Goal: Navigation & Orientation: Understand site structure

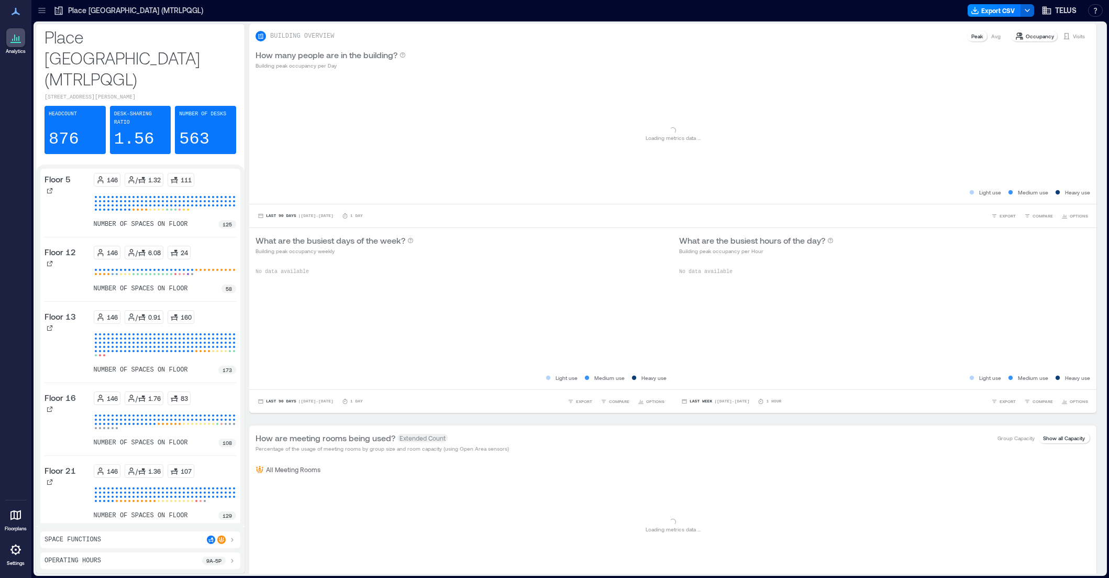
click at [40, 10] on icon at bounding box center [41, 10] width 7 height 1
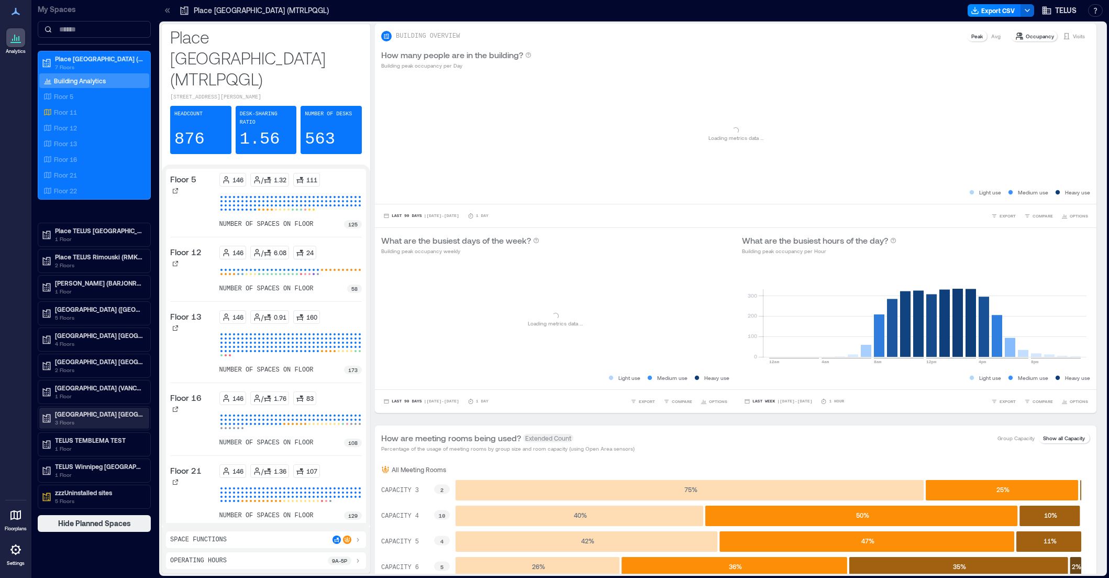
click at [85, 421] on p "3 Floors" at bounding box center [99, 422] width 88 height 8
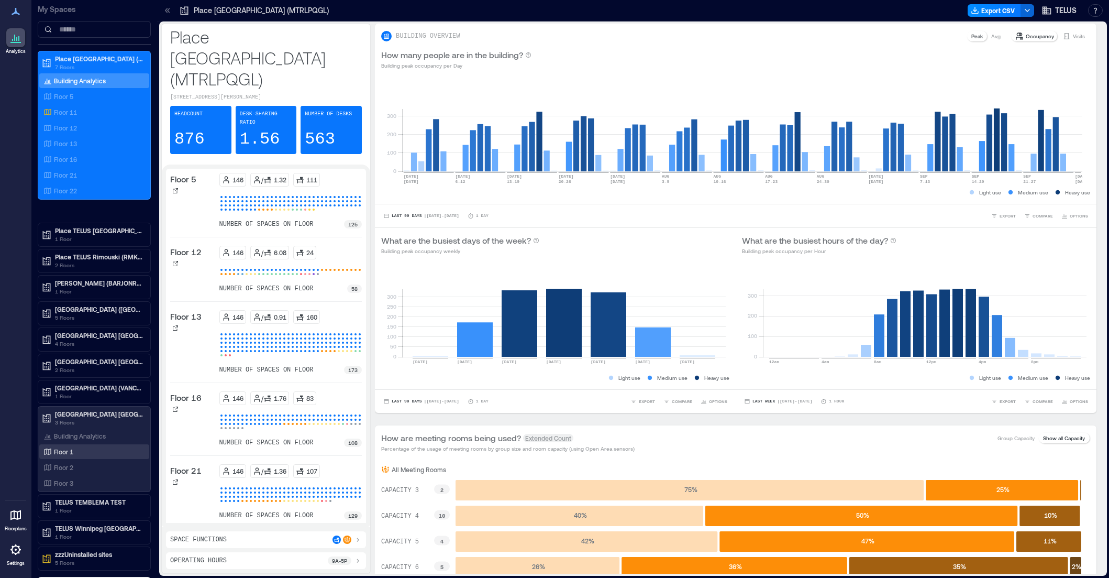
click at [63, 449] on p "Floor 1" at bounding box center [63, 451] width 19 height 8
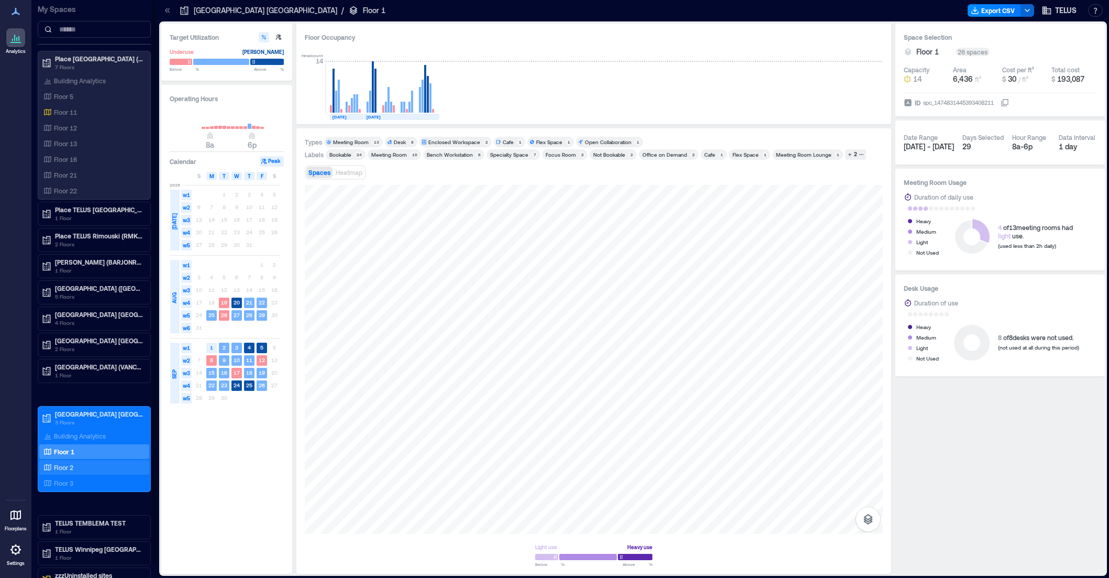
click at [70, 463] on p "Floor 2" at bounding box center [63, 467] width 19 height 8
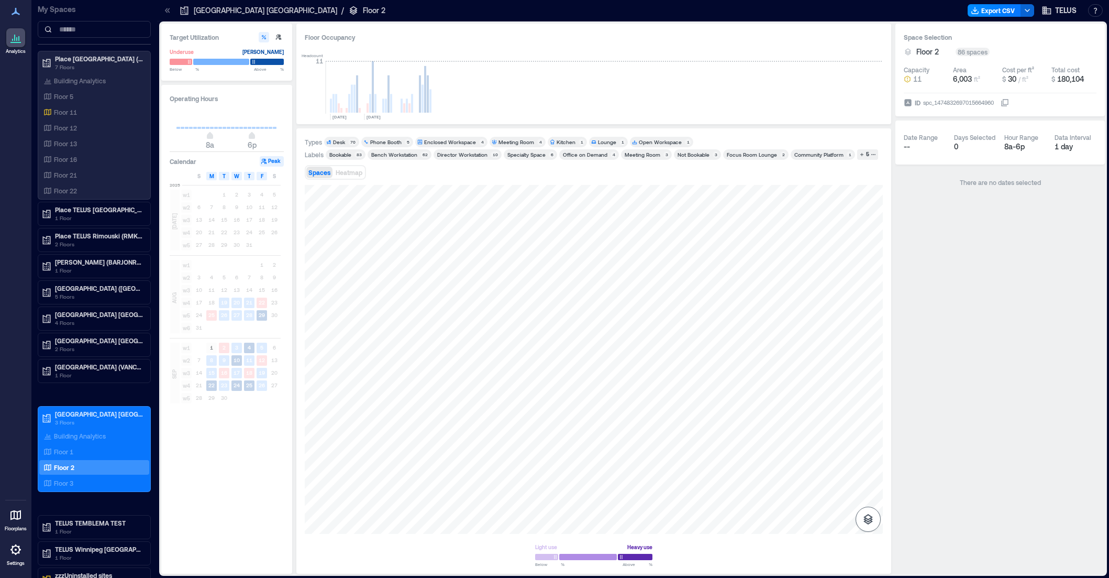
click at [862, 513] on button "button" at bounding box center [868, 519] width 25 height 25
click at [870, 463] on icon "button" at bounding box center [868, 463] width 13 height 13
click at [84, 451] on div "Floor 1" at bounding box center [92, 451] width 102 height 10
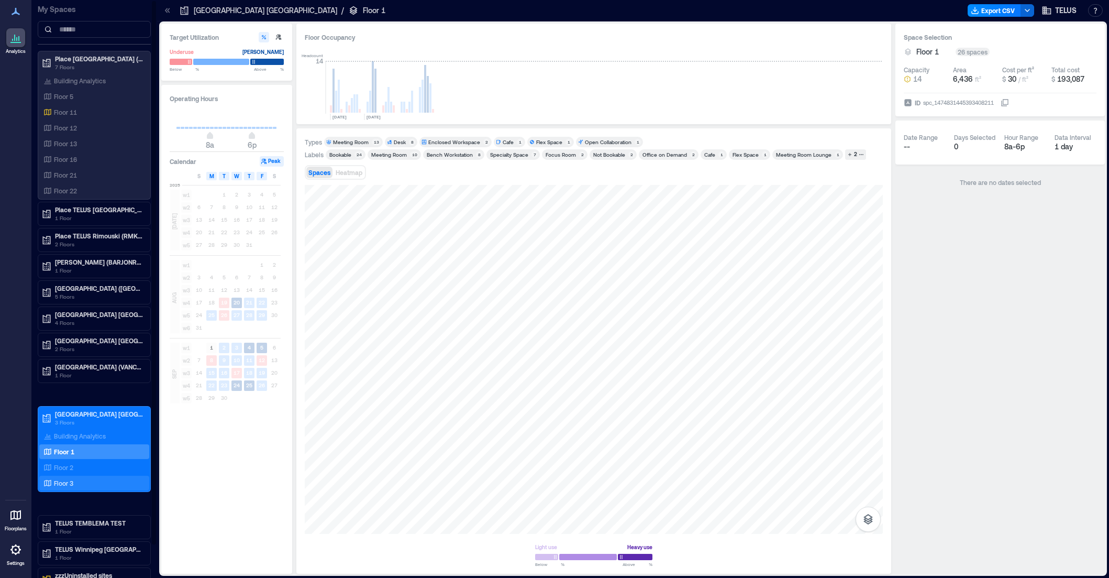
click at [70, 479] on p "Floor 3" at bounding box center [63, 483] width 19 height 8
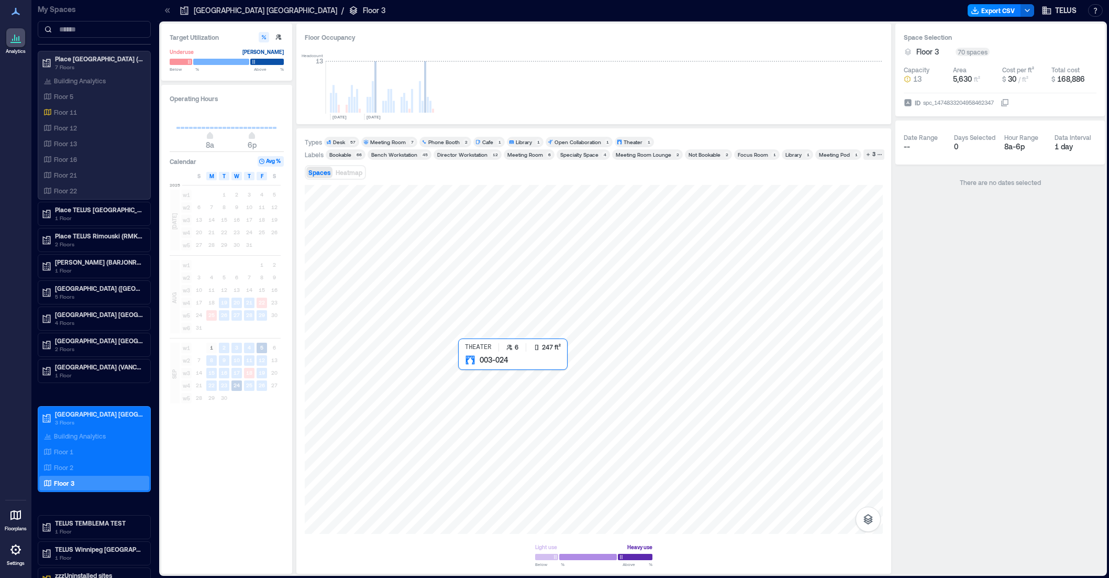
click at [467, 375] on div at bounding box center [594, 359] width 578 height 349
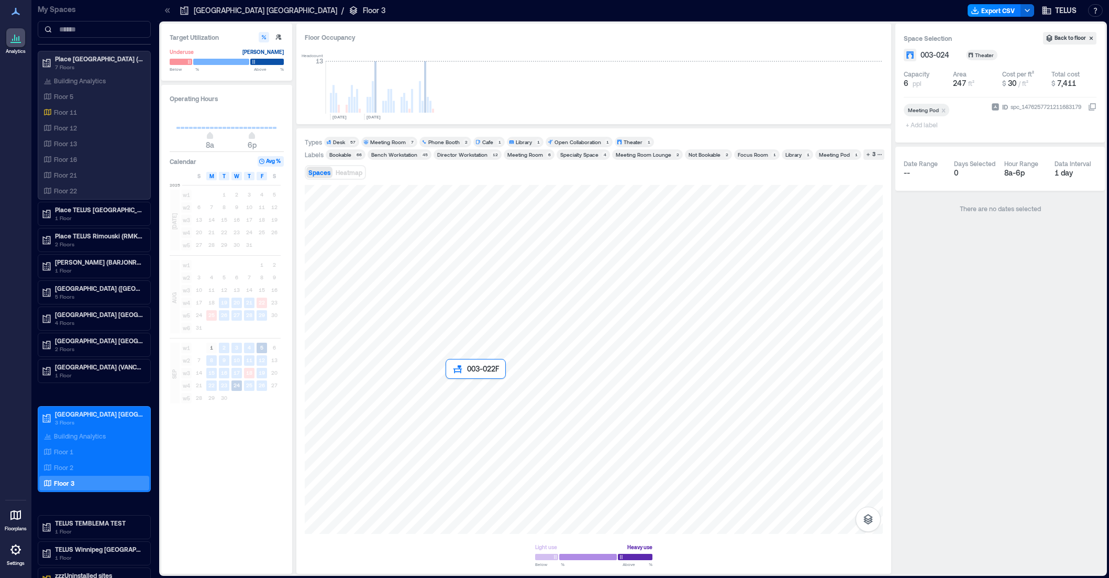
click at [450, 383] on div at bounding box center [594, 359] width 578 height 349
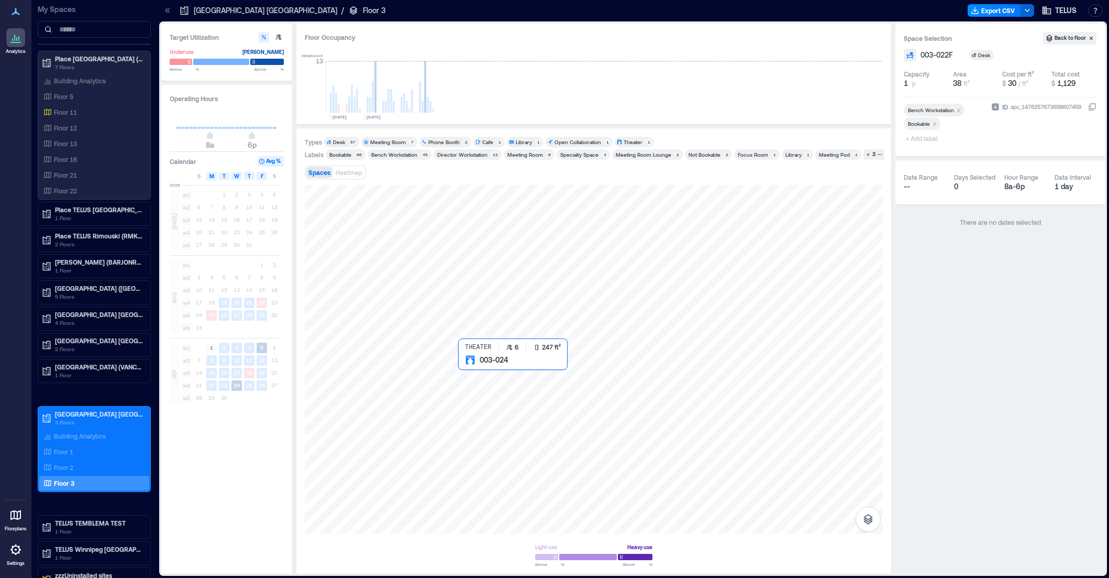
click at [466, 382] on div at bounding box center [594, 359] width 578 height 349
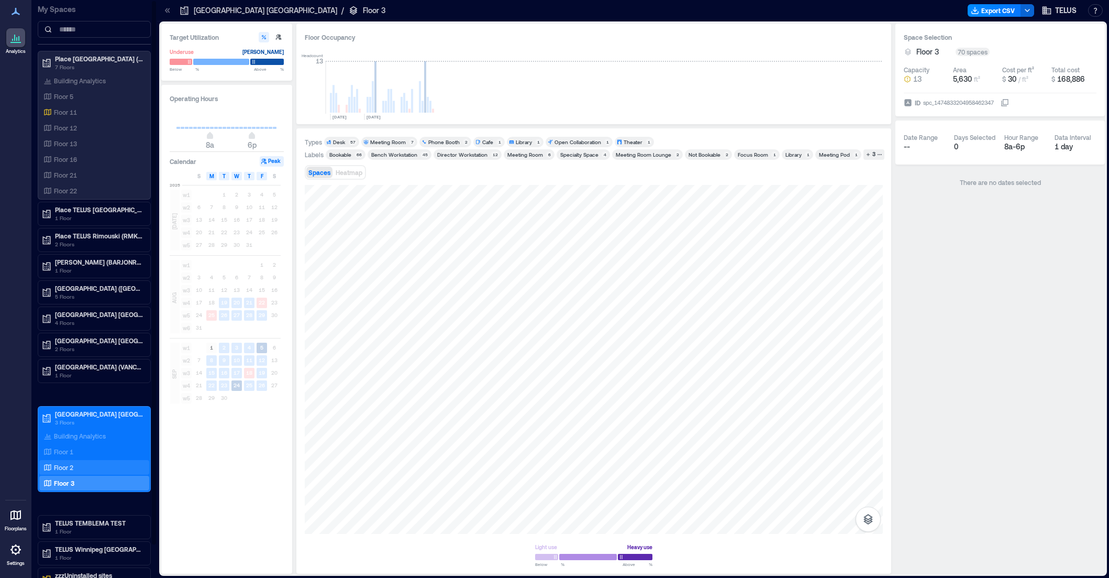
click at [71, 464] on p "Floor 2" at bounding box center [63, 467] width 19 height 8
click at [396, 141] on div "Phone Booth" at bounding box center [385, 141] width 31 height 7
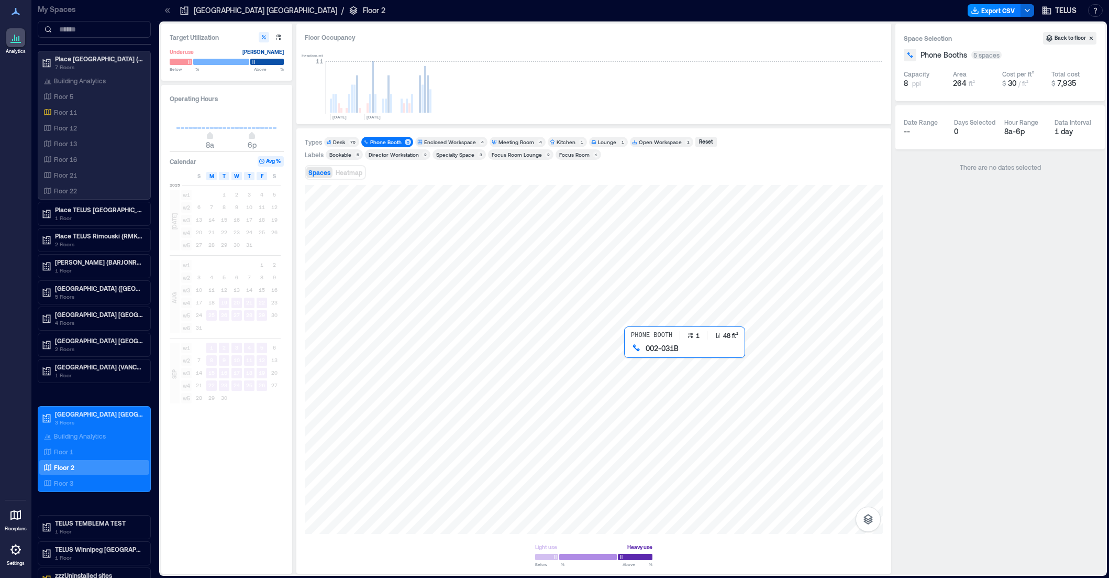
click at [638, 371] on div at bounding box center [594, 359] width 578 height 349
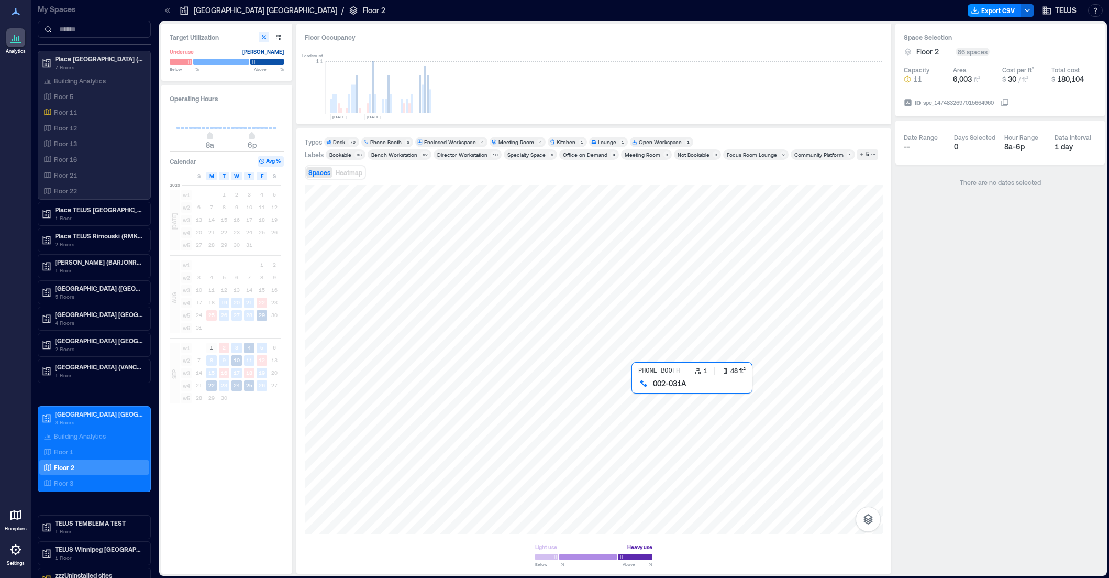
click at [641, 391] on div at bounding box center [594, 359] width 578 height 349
click at [631, 363] on div at bounding box center [594, 359] width 578 height 349
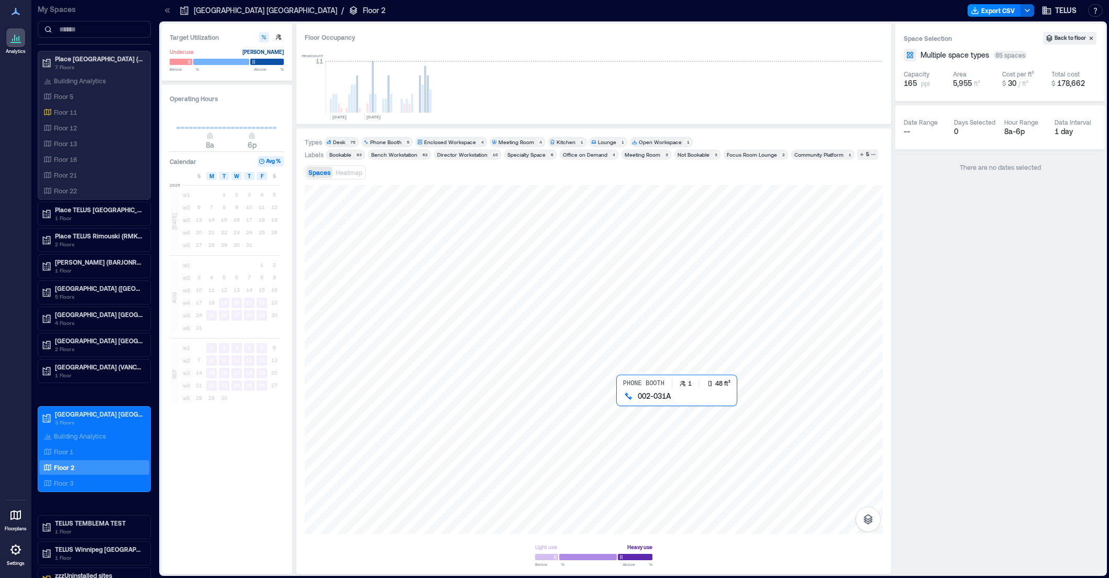
click at [629, 412] on div at bounding box center [594, 359] width 578 height 349
click at [389, 139] on div "Phone Booth" at bounding box center [385, 141] width 31 height 7
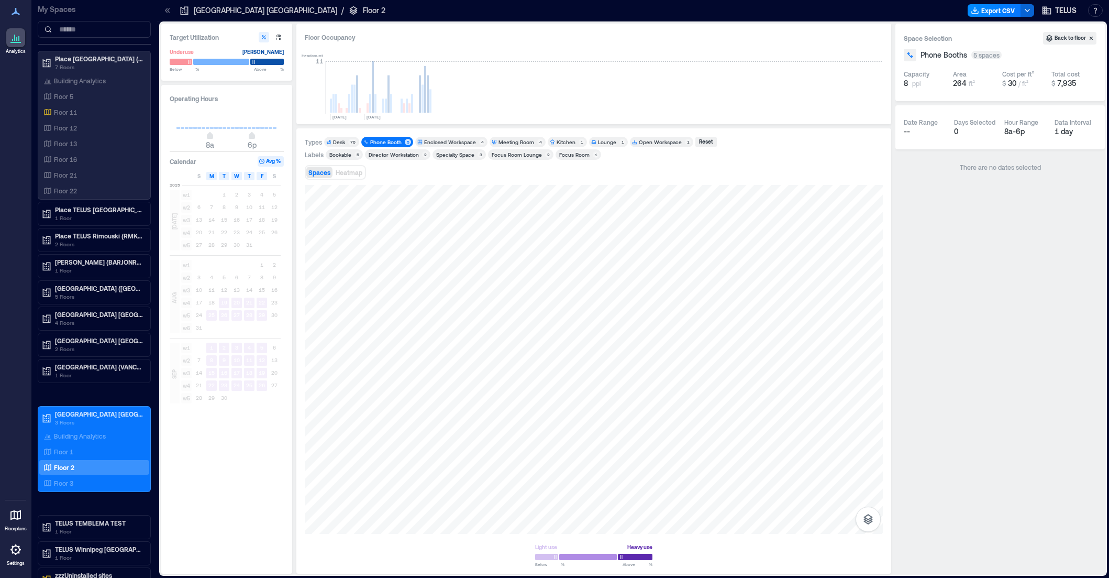
click at [348, 142] on div "70" at bounding box center [352, 142] width 9 height 6
click at [389, 144] on div "Phone Booth" at bounding box center [385, 141] width 31 height 7
click at [334, 143] on div "Desk" at bounding box center [339, 141] width 12 height 7
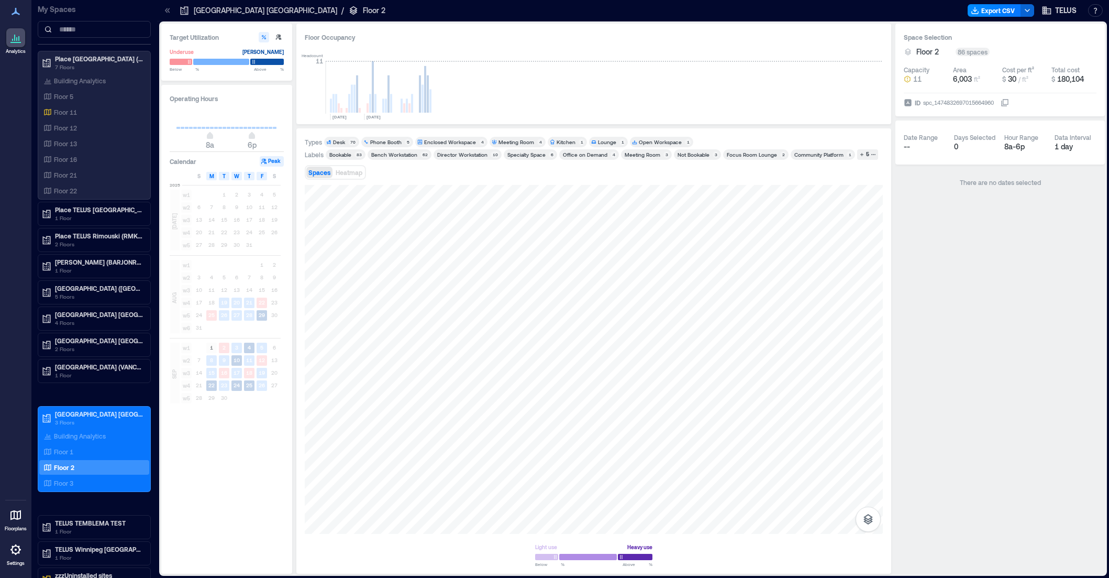
click at [379, 141] on div "Phone Booth" at bounding box center [385, 141] width 31 height 7
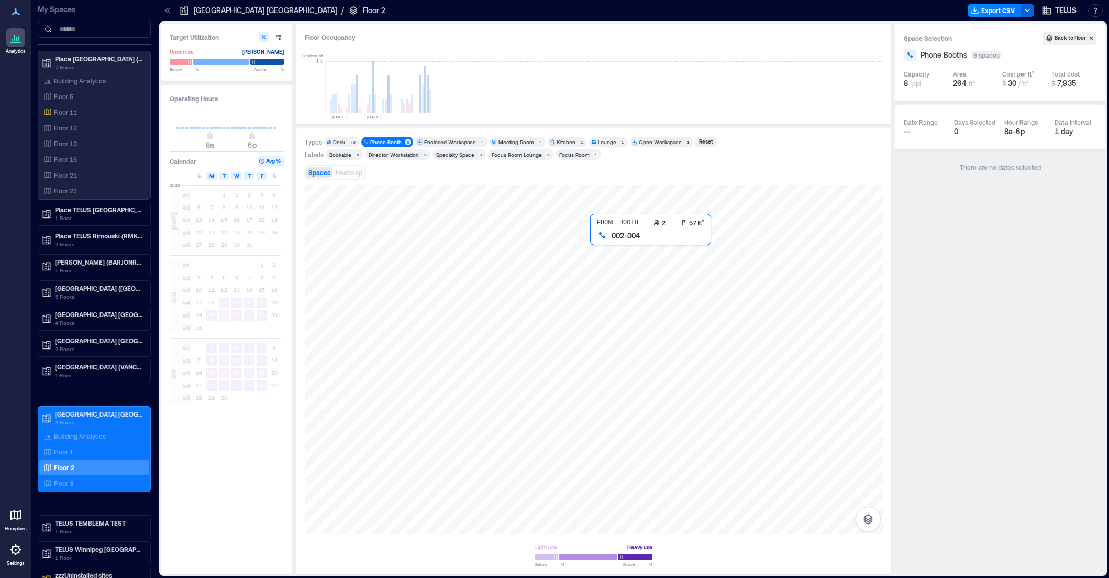
click at [607, 276] on div at bounding box center [594, 359] width 578 height 349
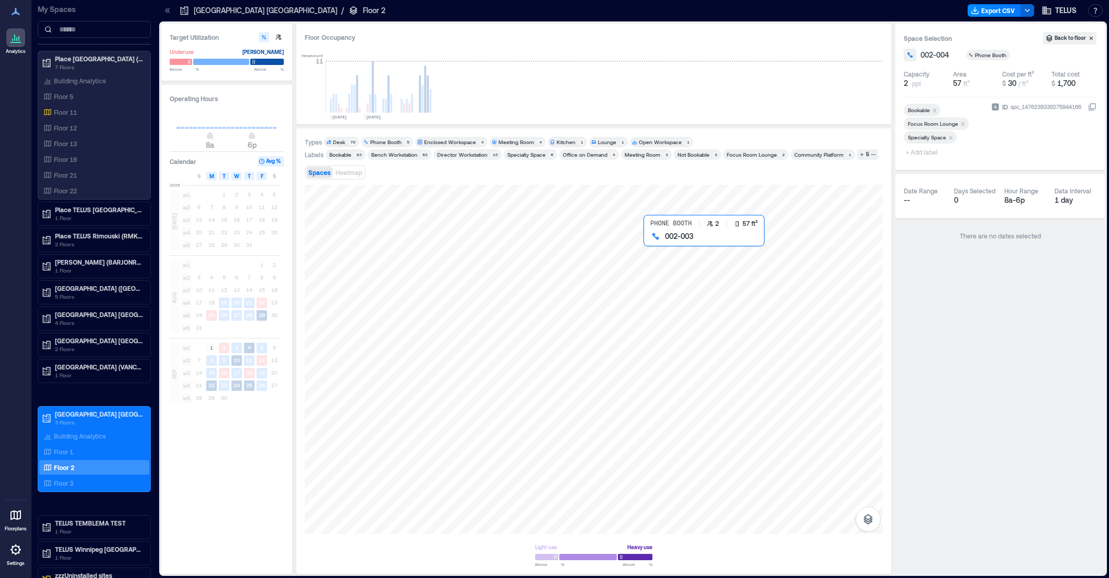
click at [661, 271] on div at bounding box center [594, 359] width 578 height 349
click at [569, 271] on div at bounding box center [594, 359] width 578 height 349
click at [586, 302] on div at bounding box center [594, 359] width 578 height 349
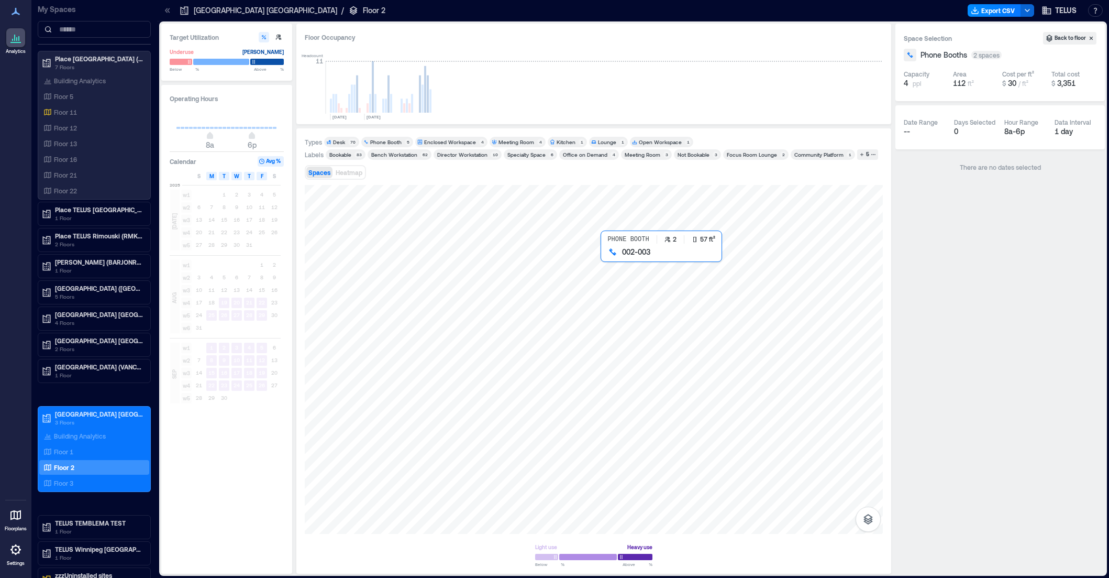
click at [621, 295] on div at bounding box center [594, 359] width 578 height 349
click at [83, 295] on p "5 Floors" at bounding box center [99, 296] width 88 height 8
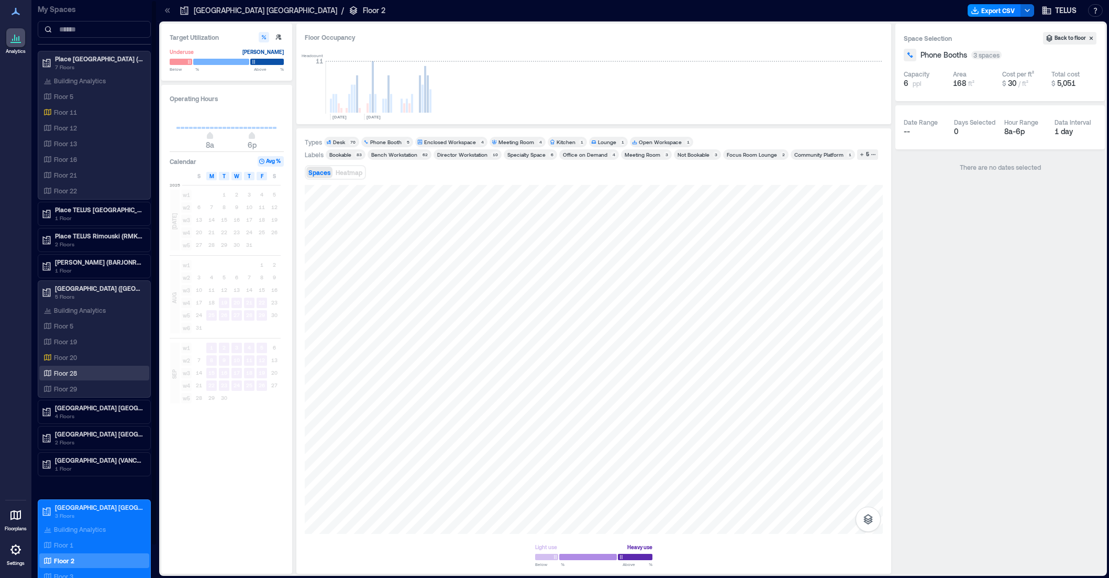
click at [76, 371] on p "Floor 28" at bounding box center [65, 373] width 23 height 8
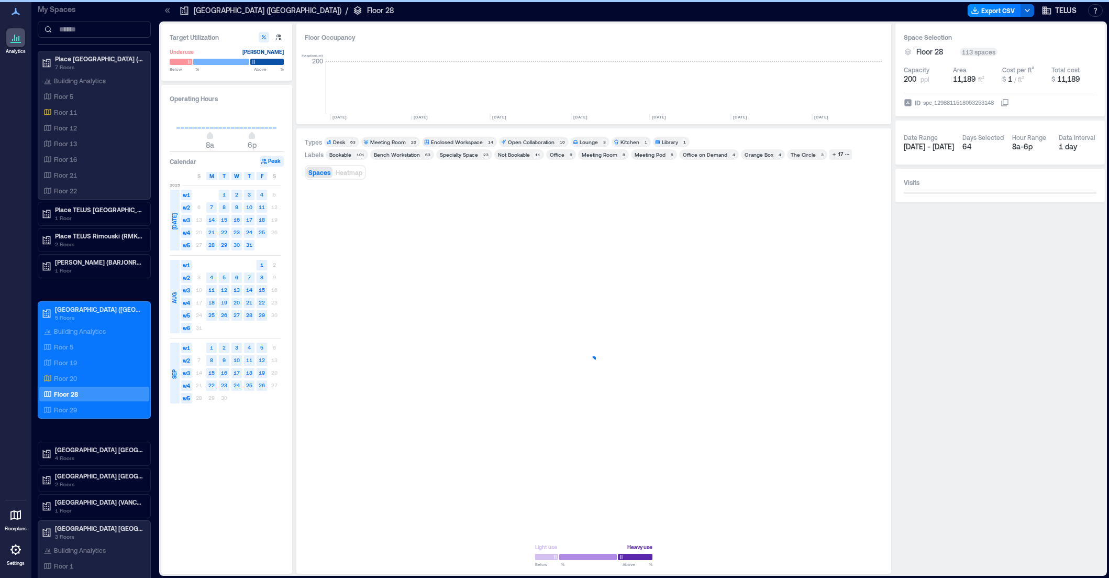
scroll to position [0, 961]
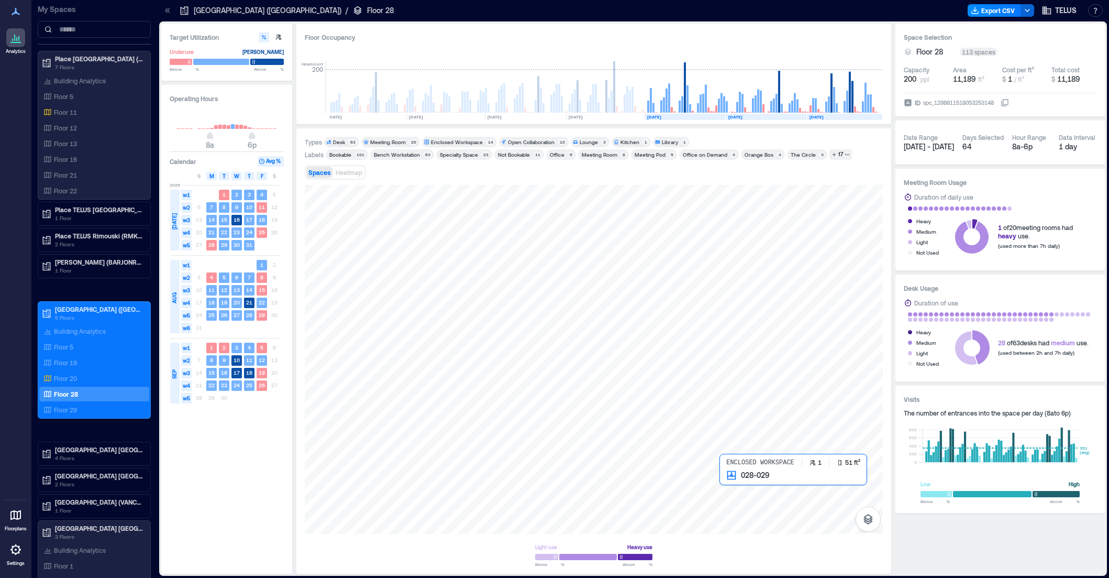
click at [732, 482] on div at bounding box center [594, 359] width 578 height 349
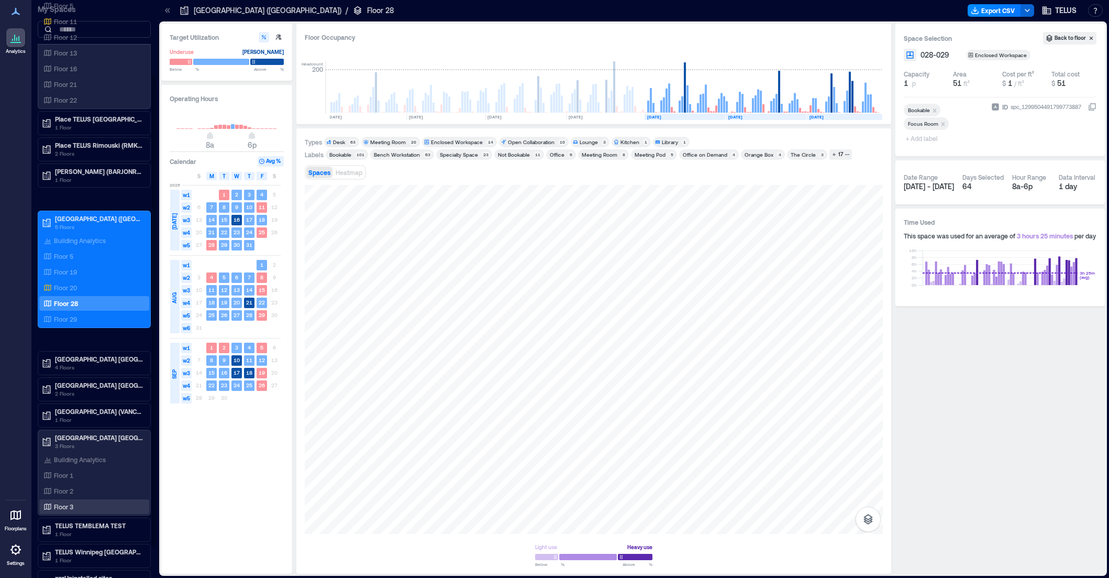
scroll to position [105, 0]
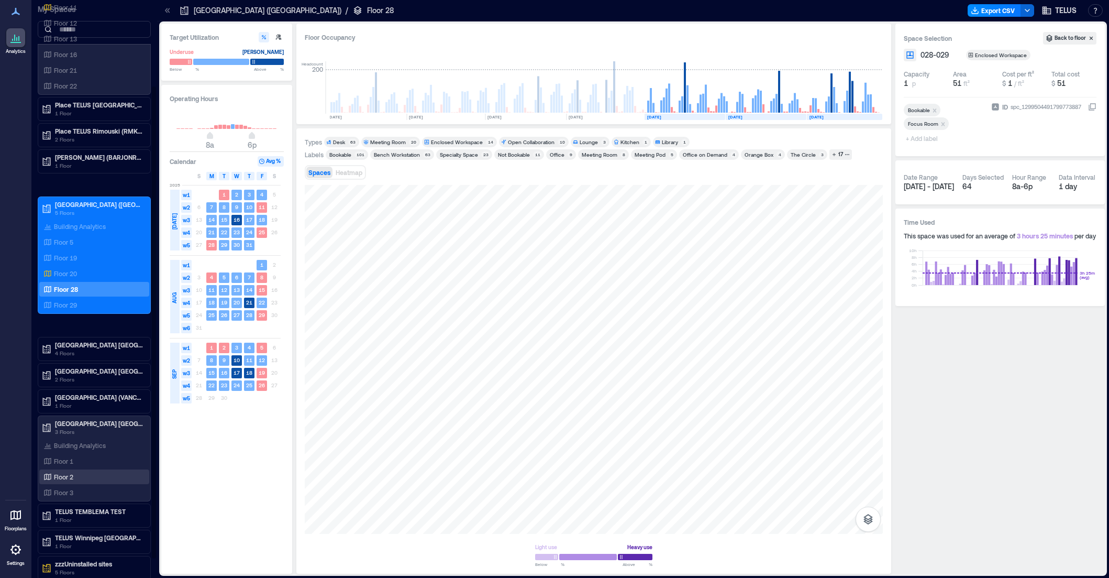
click at [70, 479] on p "Floor 2" at bounding box center [63, 476] width 19 height 8
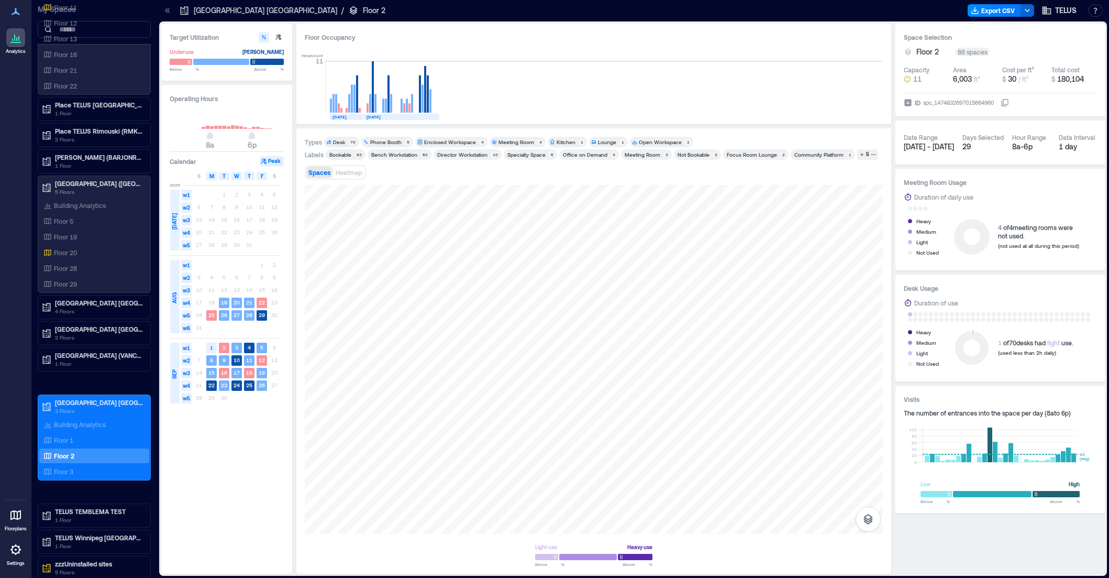
click at [646, 142] on div "Open Workspace" at bounding box center [660, 141] width 43 height 7
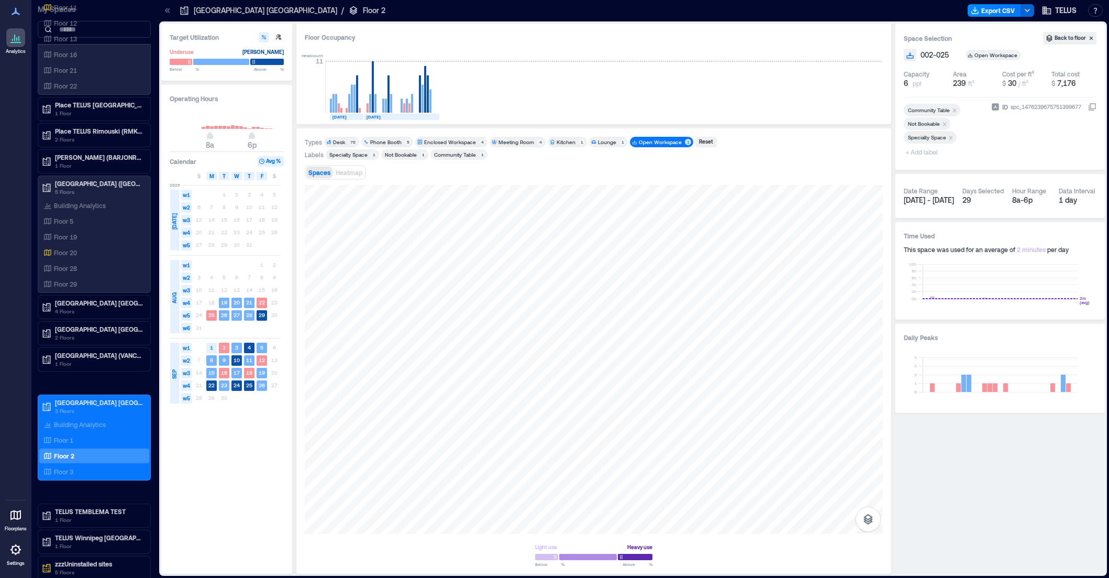
click at [473, 181] on div "Spaces Heatmap" at bounding box center [594, 172] width 578 height 21
click at [698, 140] on div "Reset" at bounding box center [706, 141] width 17 height 9
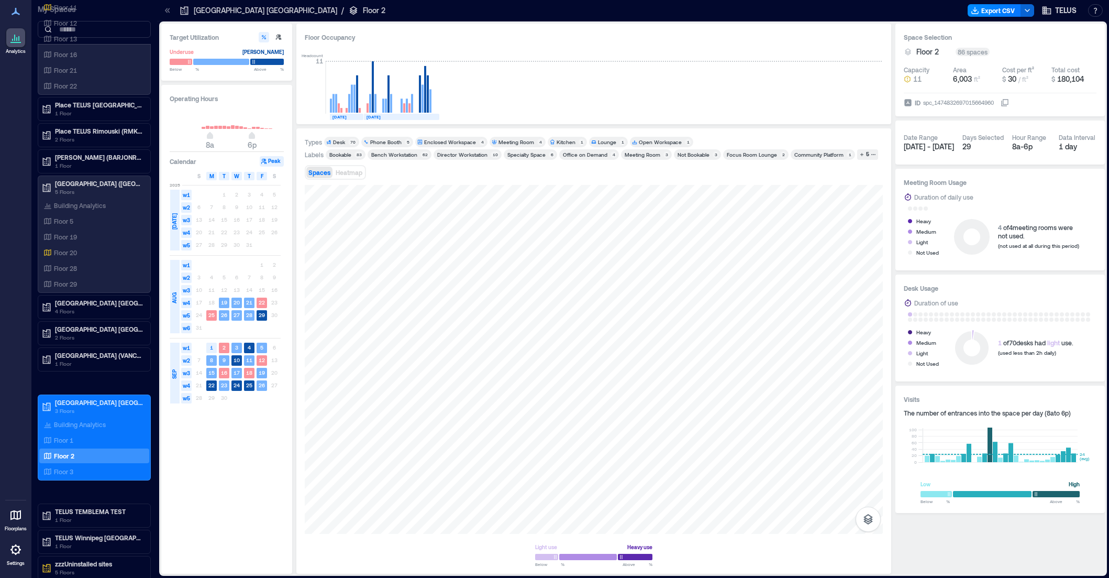
click at [657, 140] on div "Open Workspace" at bounding box center [660, 141] width 43 height 7
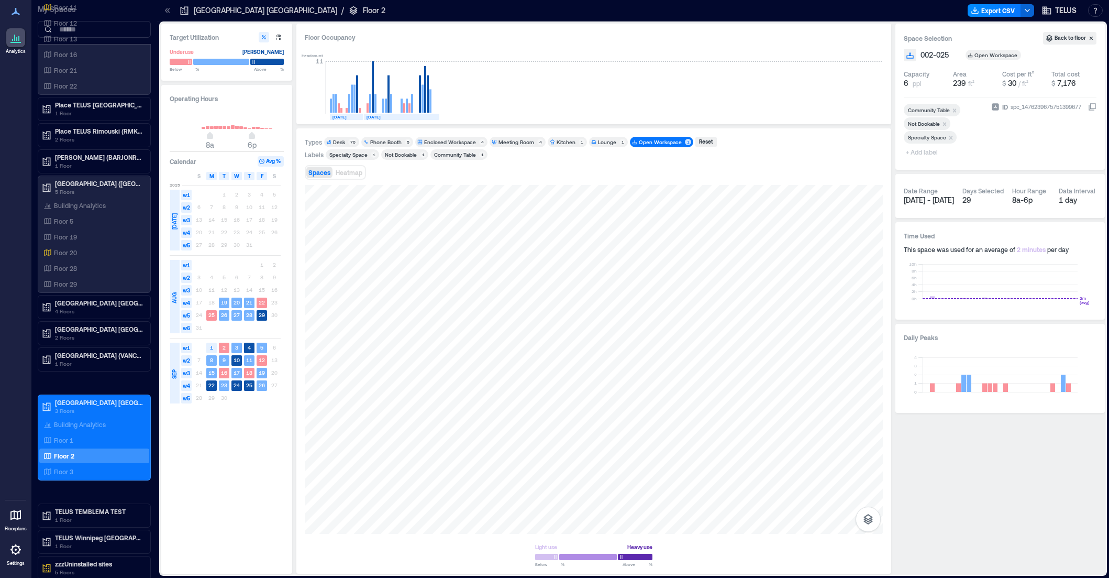
drag, startPoint x: 715, startPoint y: 157, endPoint x: 673, endPoint y: 158, distance: 42.5
click at [673, 158] on div "Labels Specialty Space 1 Not Bookable 1 Community Table 1" at bounding box center [594, 154] width 578 height 10
click at [566, 170] on div "Spaces Heatmap" at bounding box center [594, 172] width 578 height 21
click at [702, 141] on div "Reset" at bounding box center [706, 141] width 17 height 9
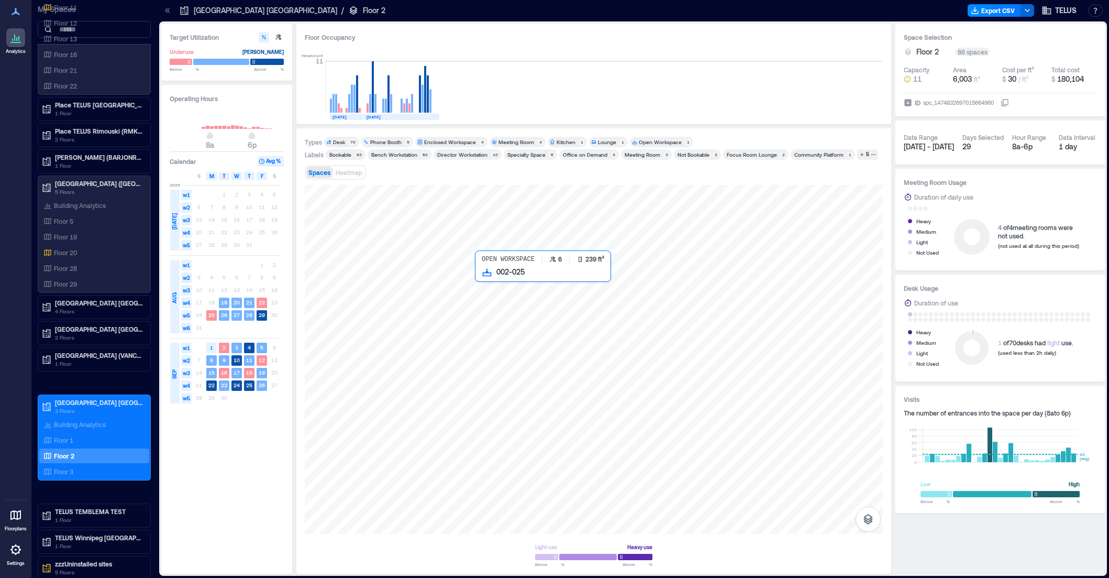
click at [492, 299] on div at bounding box center [594, 359] width 578 height 349
click at [865, 156] on div "5" at bounding box center [868, 154] width 6 height 9
click at [345, 169] on div "Community Table" at bounding box center [330, 166] width 42 height 7
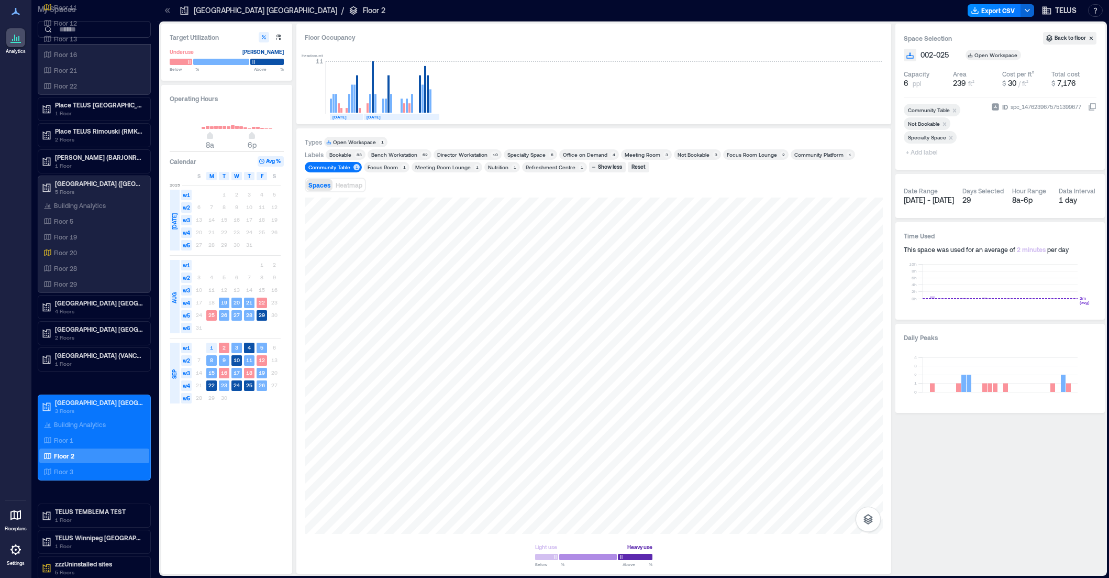
click at [374, 165] on div "Focus Room" at bounding box center [383, 166] width 30 height 7
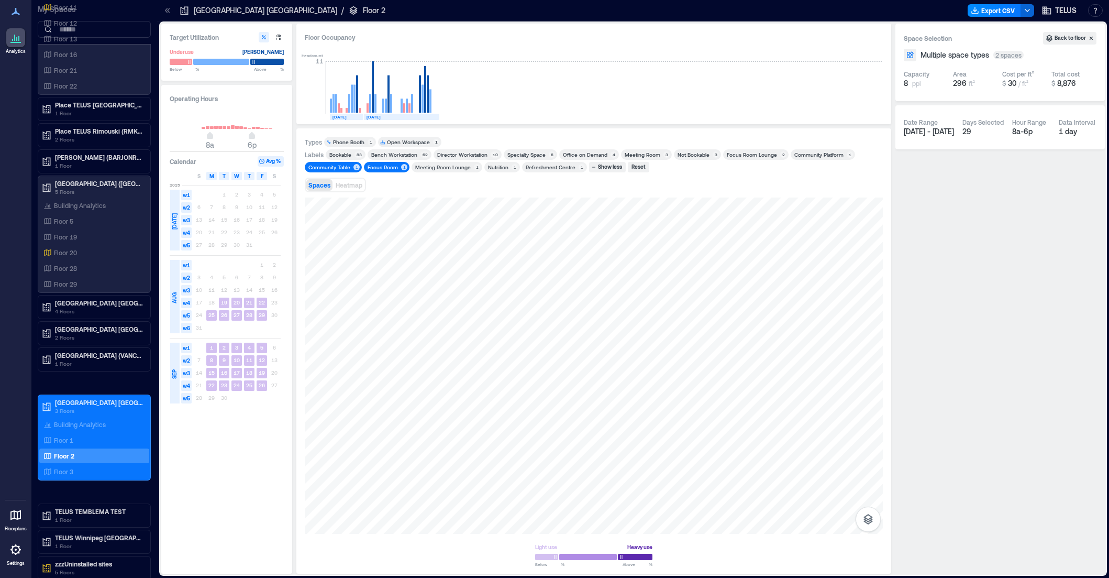
click at [380, 165] on div "Focus Room" at bounding box center [383, 166] width 30 height 7
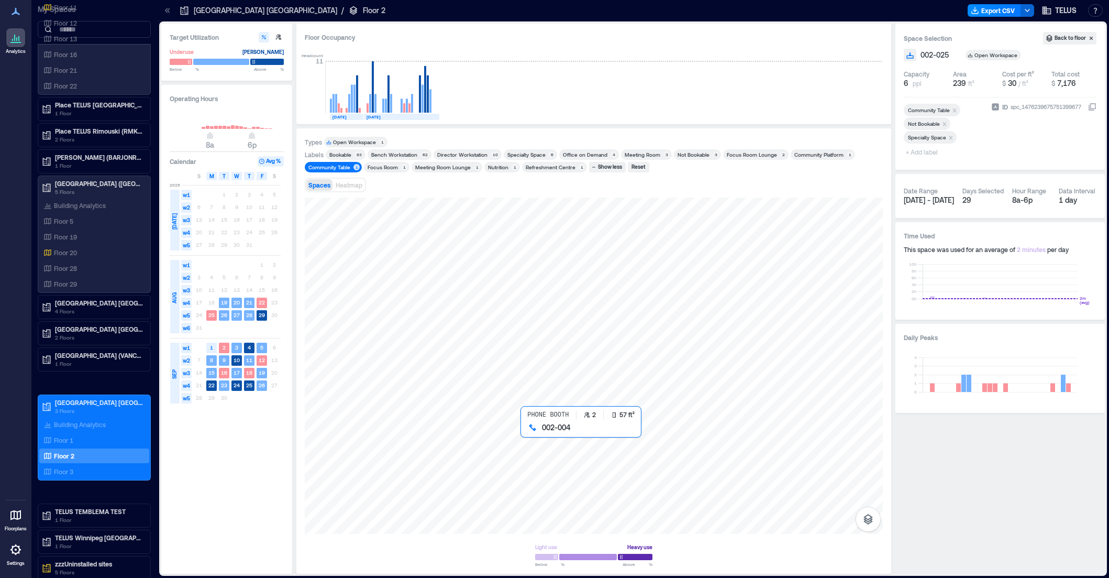
click at [524, 433] on div at bounding box center [594, 365] width 578 height 336
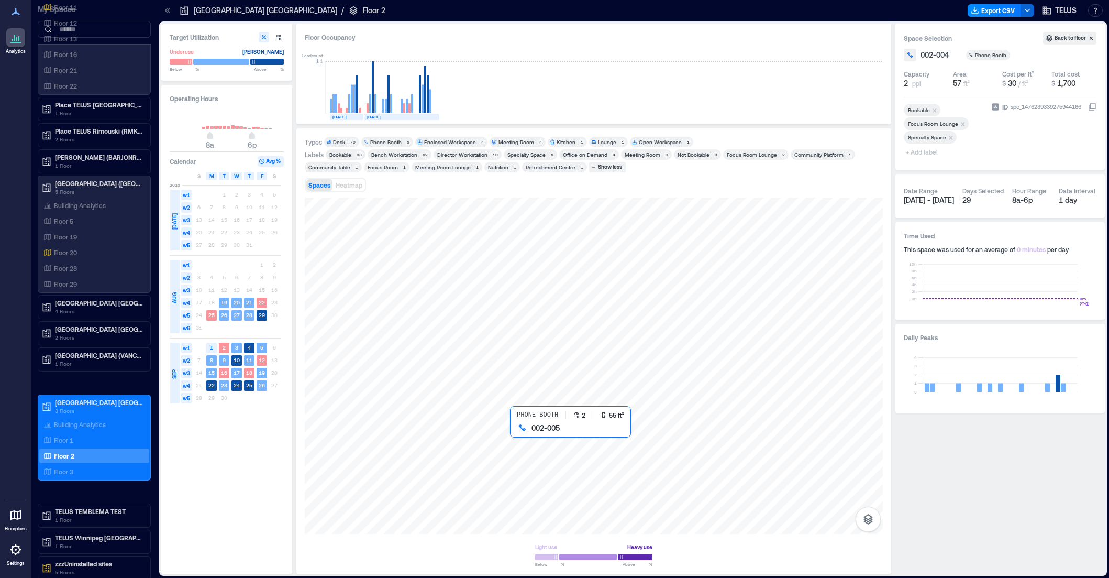
click at [515, 435] on div at bounding box center [594, 365] width 578 height 336
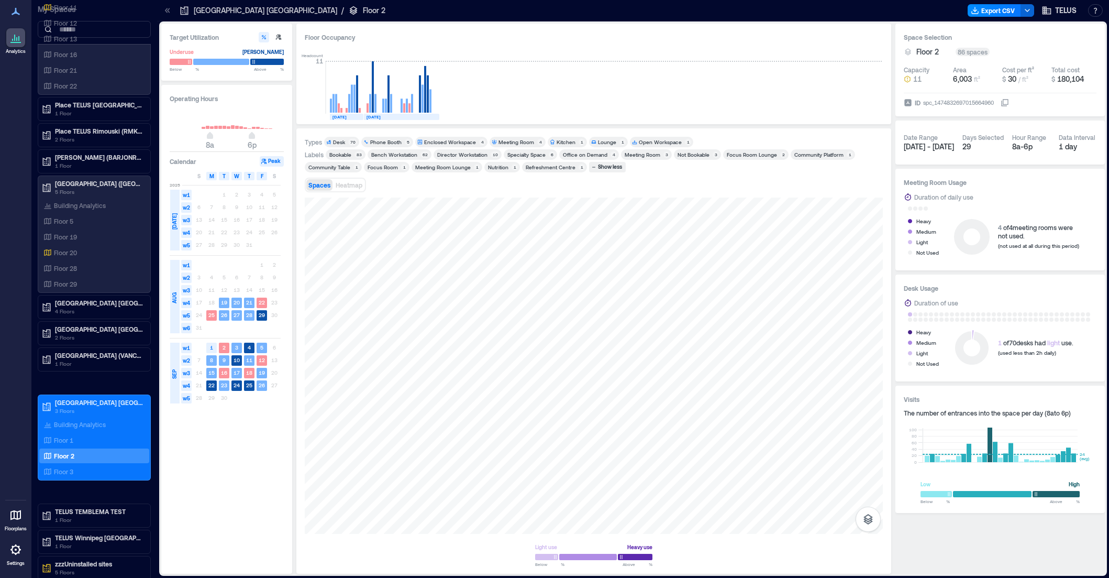
click at [326, 165] on div "Community Table" at bounding box center [330, 166] width 42 height 7
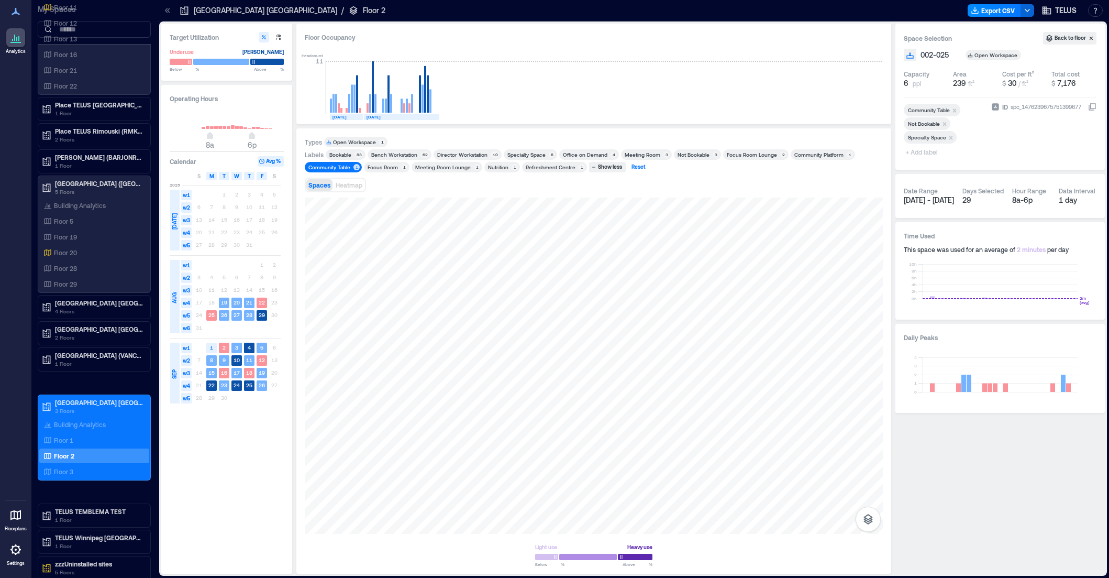
click at [634, 170] on div "Reset" at bounding box center [638, 166] width 17 height 9
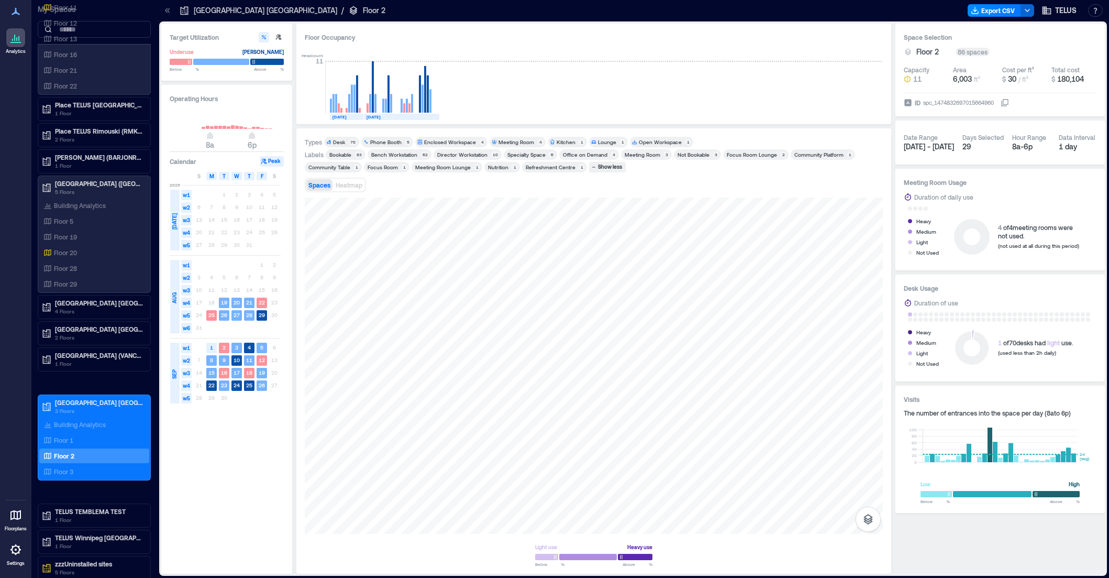
click at [542, 170] on div "Refreshment Centre" at bounding box center [551, 166] width 50 height 7
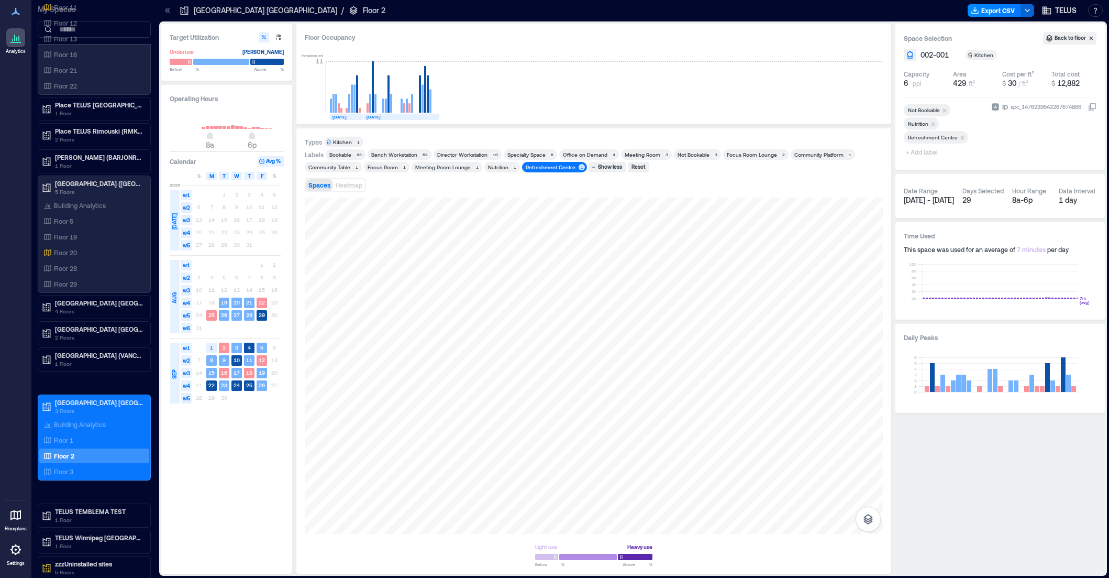
click at [542, 170] on div "Refreshment Centre" at bounding box center [551, 166] width 50 height 7
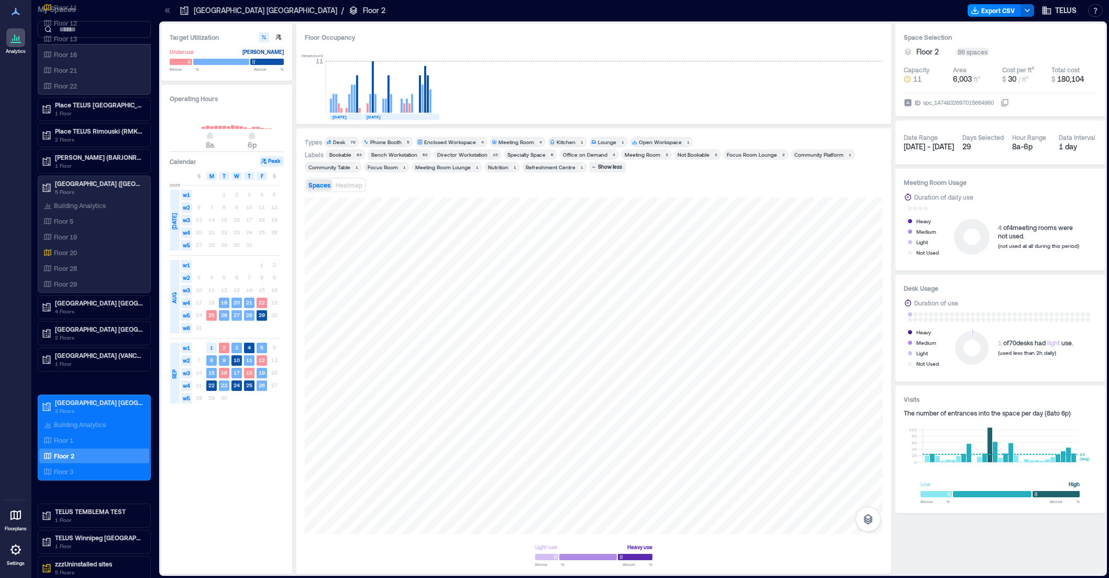
click at [501, 168] on div "Nutrition" at bounding box center [498, 166] width 20 height 7
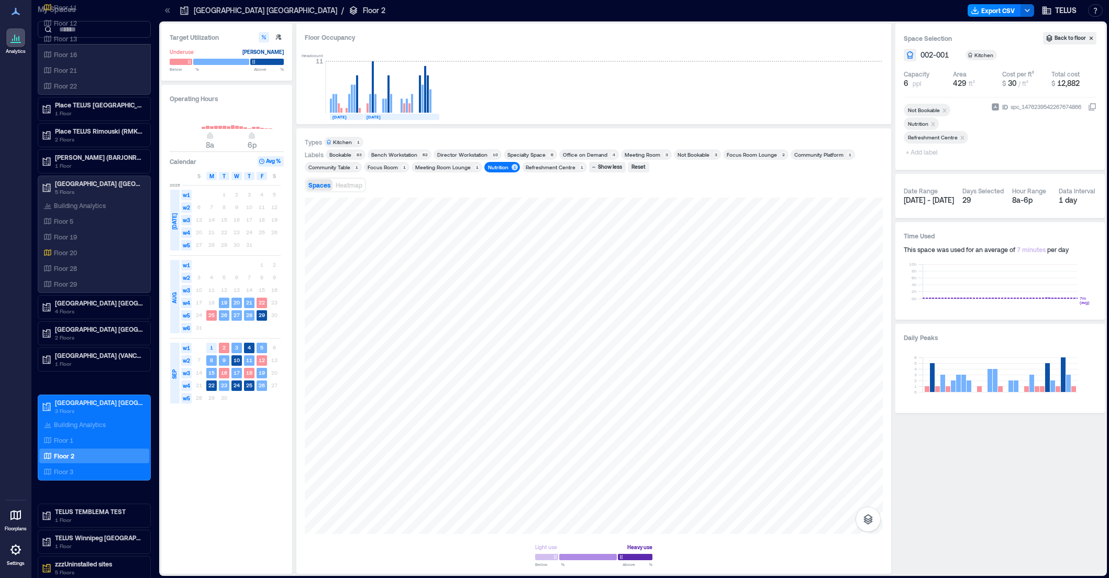
click at [443, 167] on div "Meeting Room Lounge" at bounding box center [443, 166] width 56 height 7
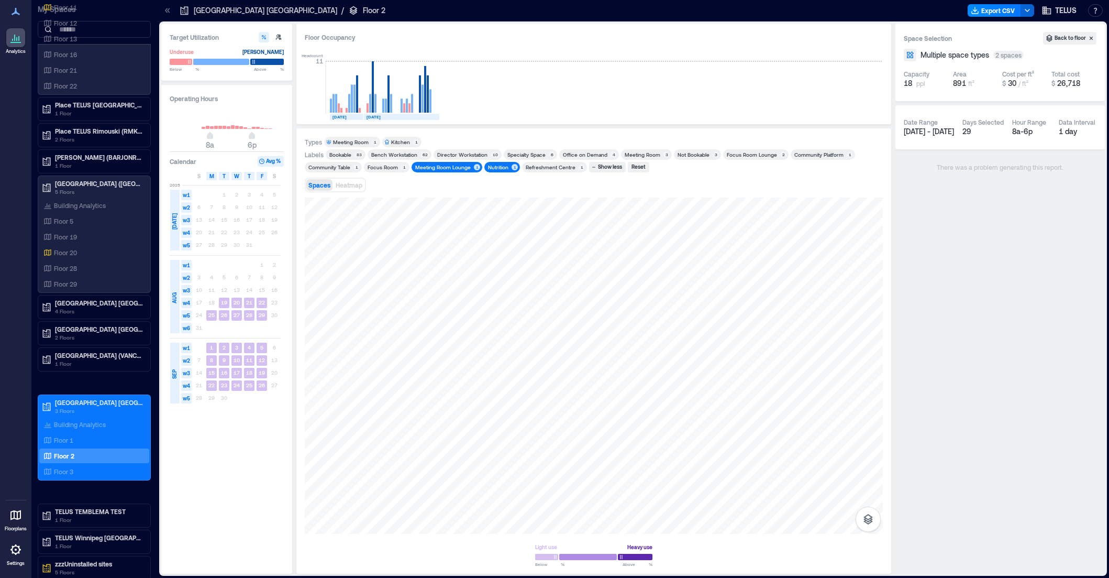
click at [500, 162] on div "Nutrition 1" at bounding box center [503, 167] width 36 height 10
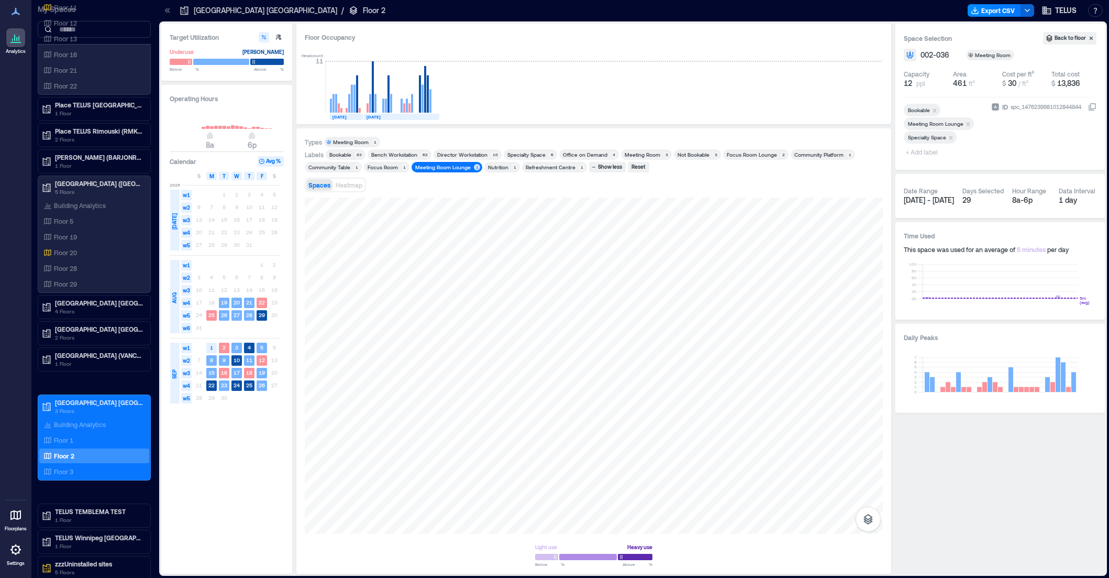
click at [436, 170] on div "Meeting Room Lounge" at bounding box center [443, 166] width 56 height 7
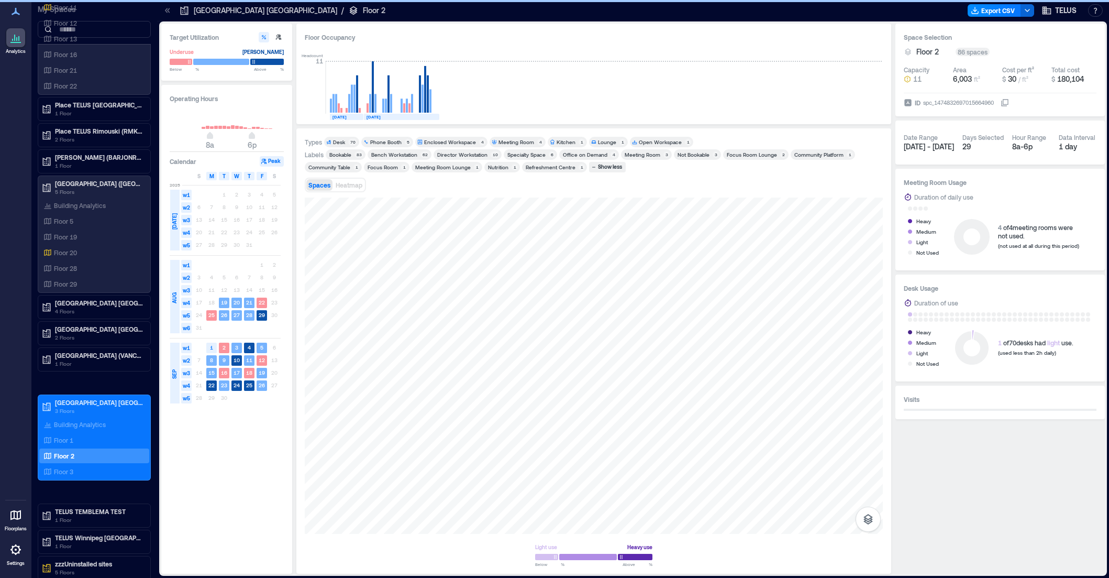
click at [488, 168] on div "Nutrition" at bounding box center [498, 166] width 20 height 7
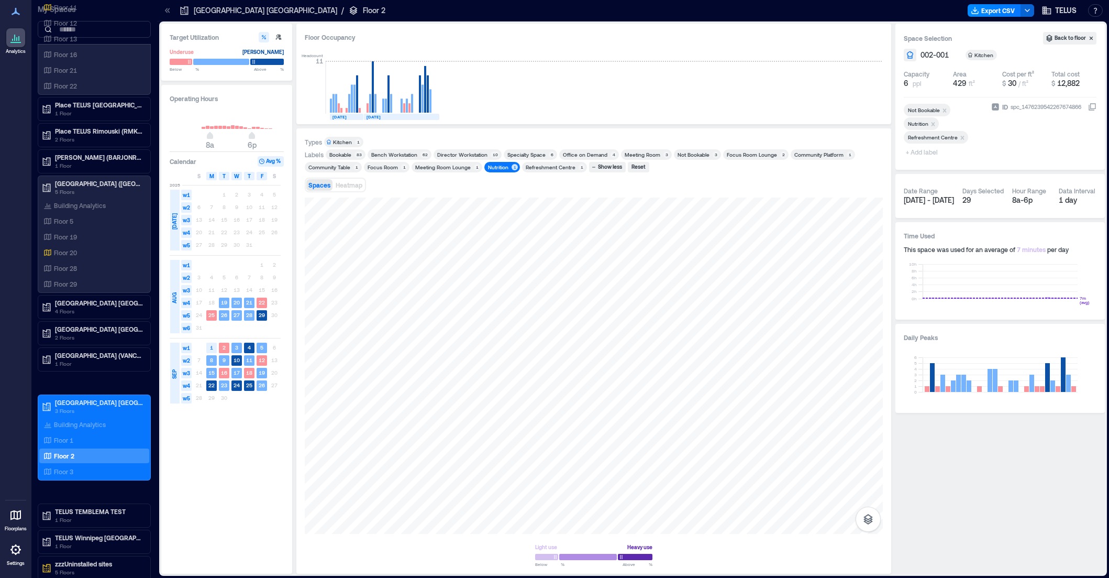
click at [488, 168] on div "Nutrition" at bounding box center [498, 166] width 20 height 7
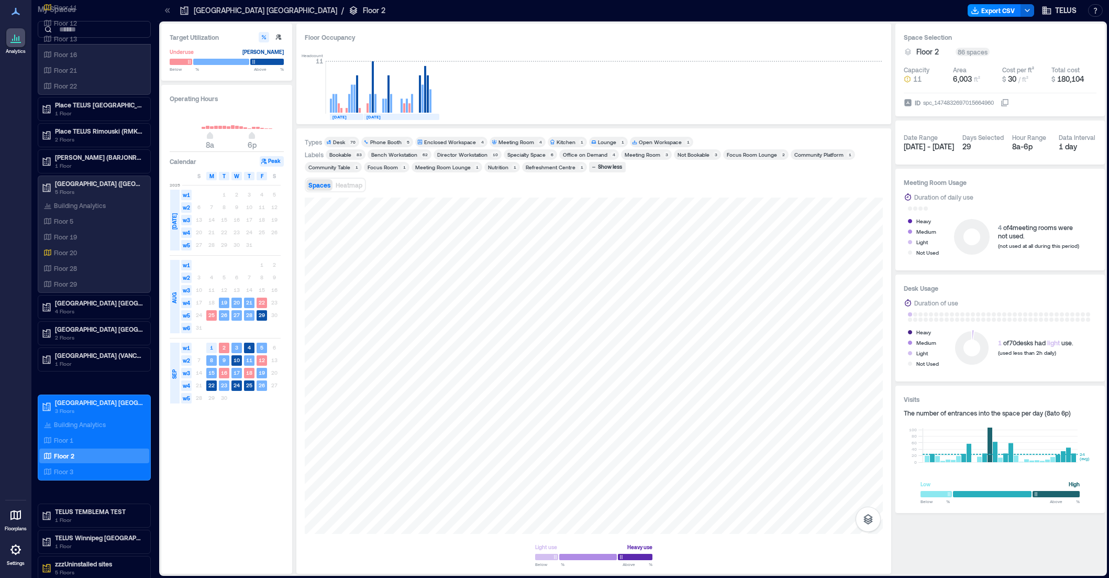
click at [545, 170] on div "Refreshment Centre" at bounding box center [551, 166] width 50 height 7
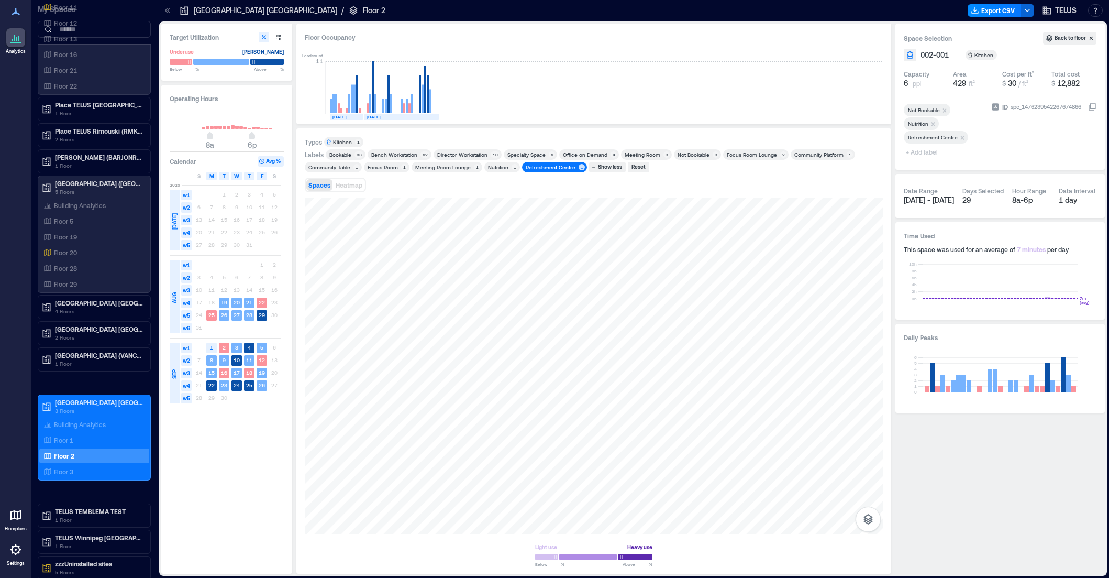
click at [545, 170] on div "Refreshment Centre" at bounding box center [551, 166] width 50 height 7
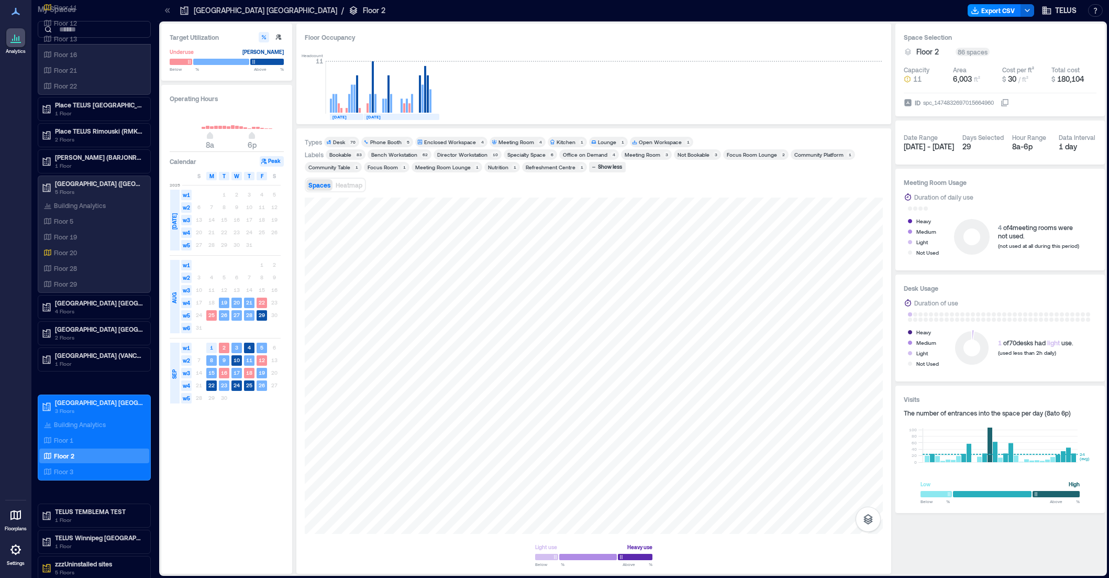
click at [381, 170] on div "Focus Room" at bounding box center [383, 166] width 30 height 7
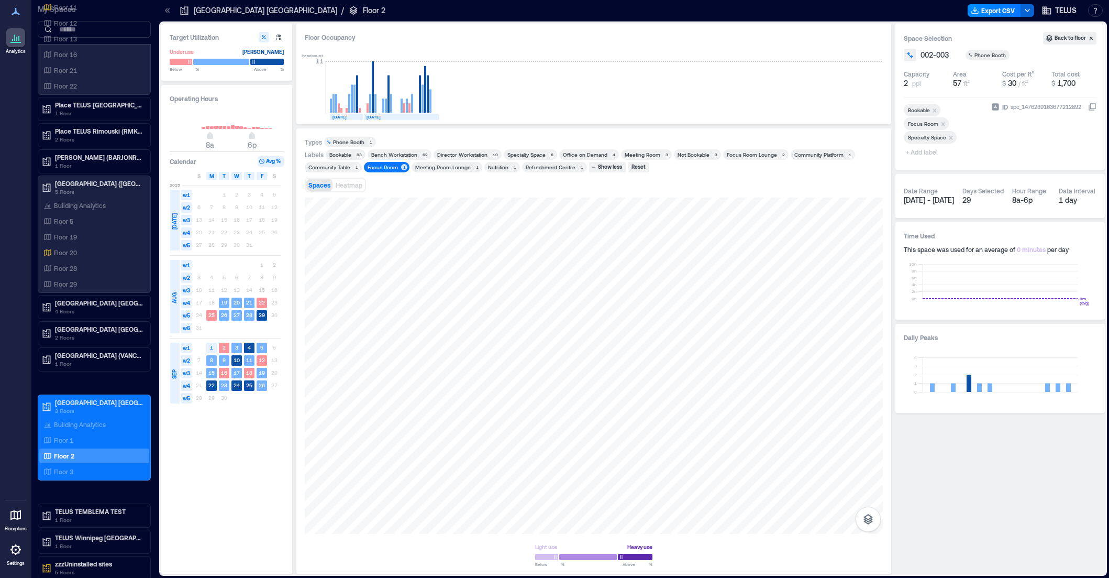
click at [381, 168] on div "Focus Room" at bounding box center [383, 166] width 30 height 7
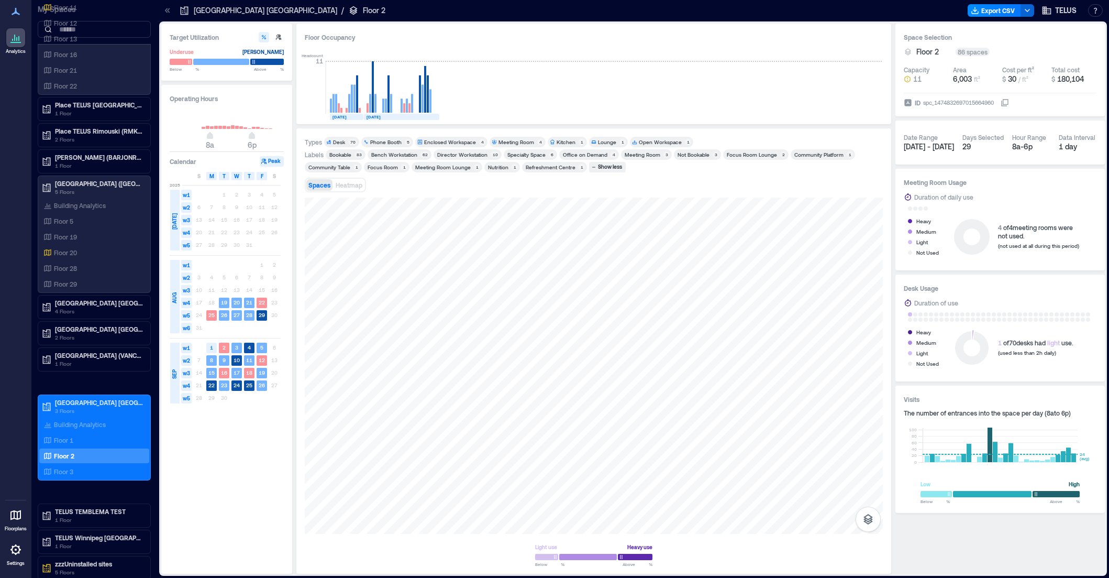
click at [746, 153] on div "Focus Room Lounge" at bounding box center [752, 154] width 50 height 7
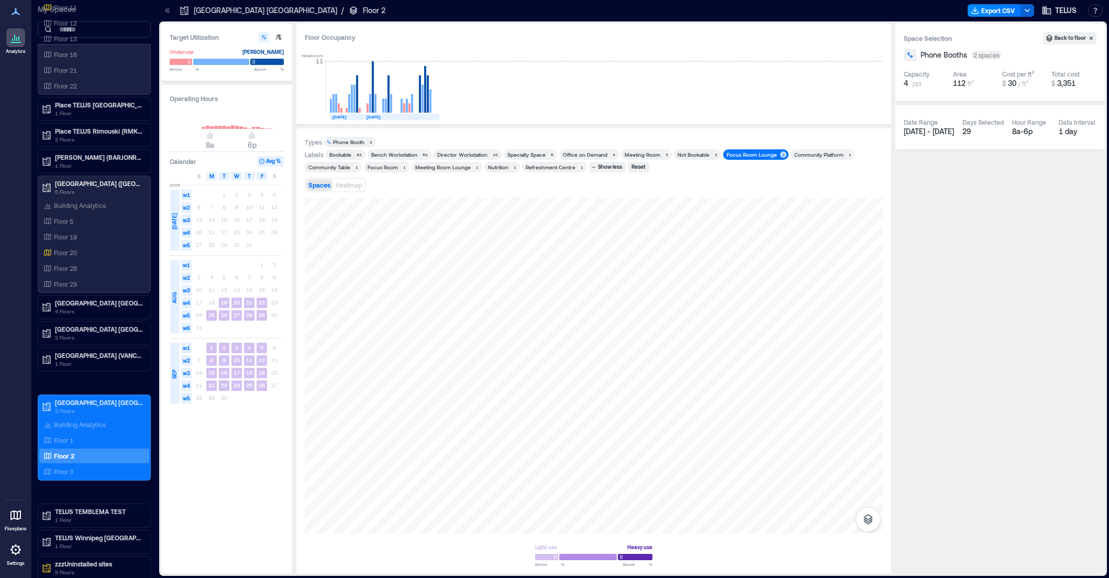
click at [746, 153] on div "Focus Room Lounge" at bounding box center [752, 154] width 50 height 7
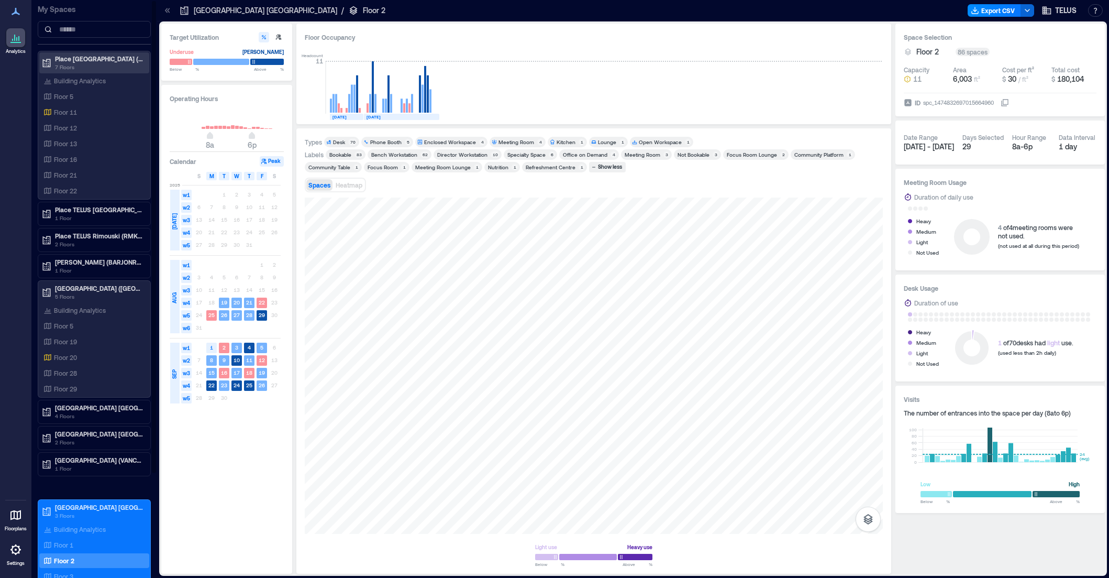
click at [105, 57] on p "Place [GEOGRAPHIC_DATA] (MTRLPQGL)" at bounding box center [99, 58] width 88 height 8
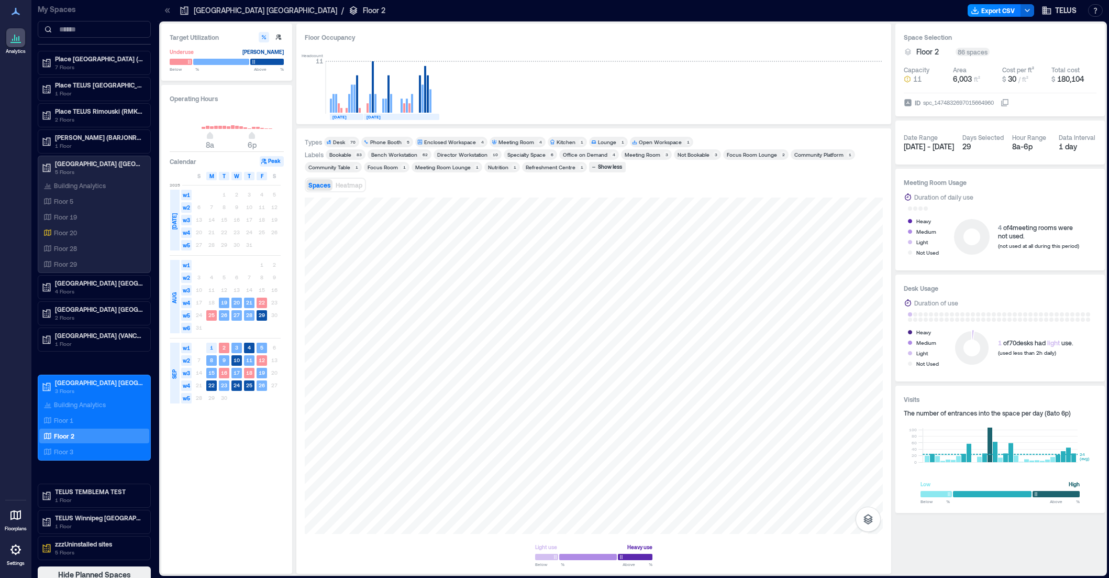
click at [380, 168] on div "Focus Room" at bounding box center [383, 166] width 30 height 7
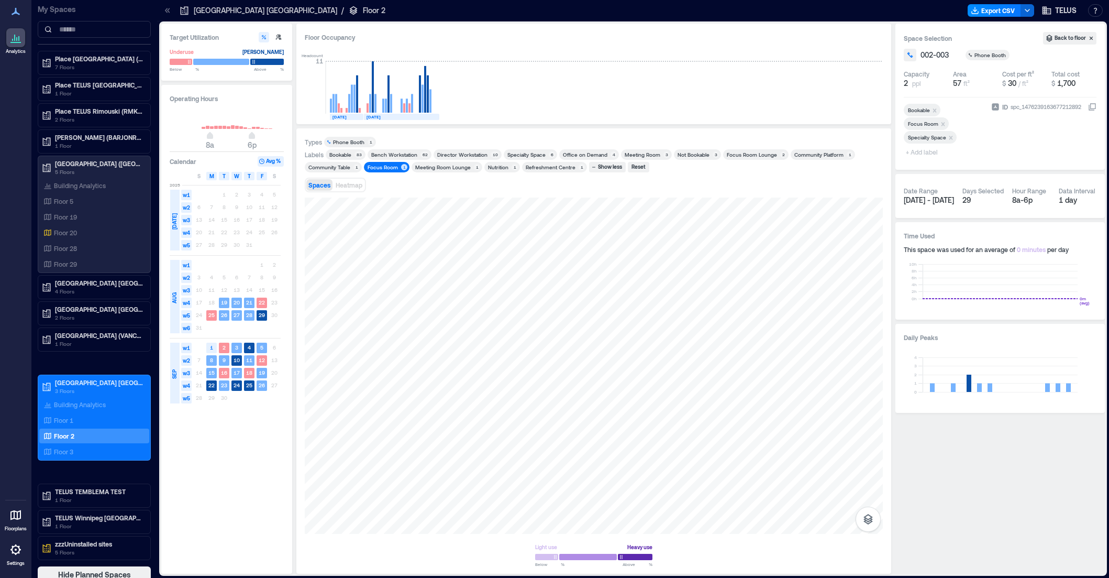
click at [380, 168] on div "Focus Room" at bounding box center [383, 166] width 30 height 7
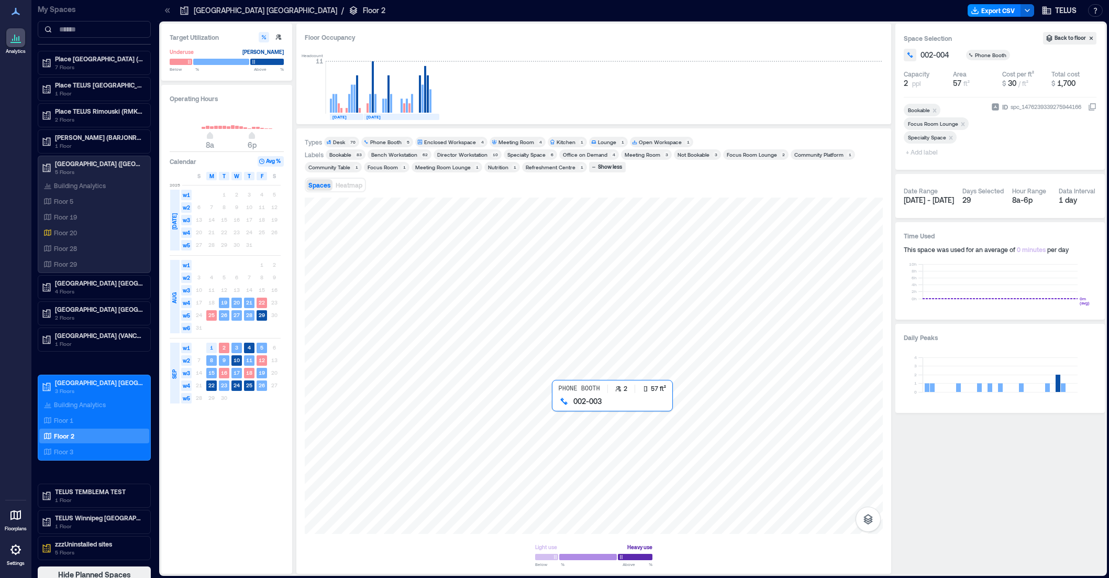
click at [556, 417] on div at bounding box center [594, 365] width 578 height 336
click at [521, 416] on div at bounding box center [594, 365] width 578 height 336
click at [919, 152] on span "+ Add label" at bounding box center [923, 152] width 38 height 15
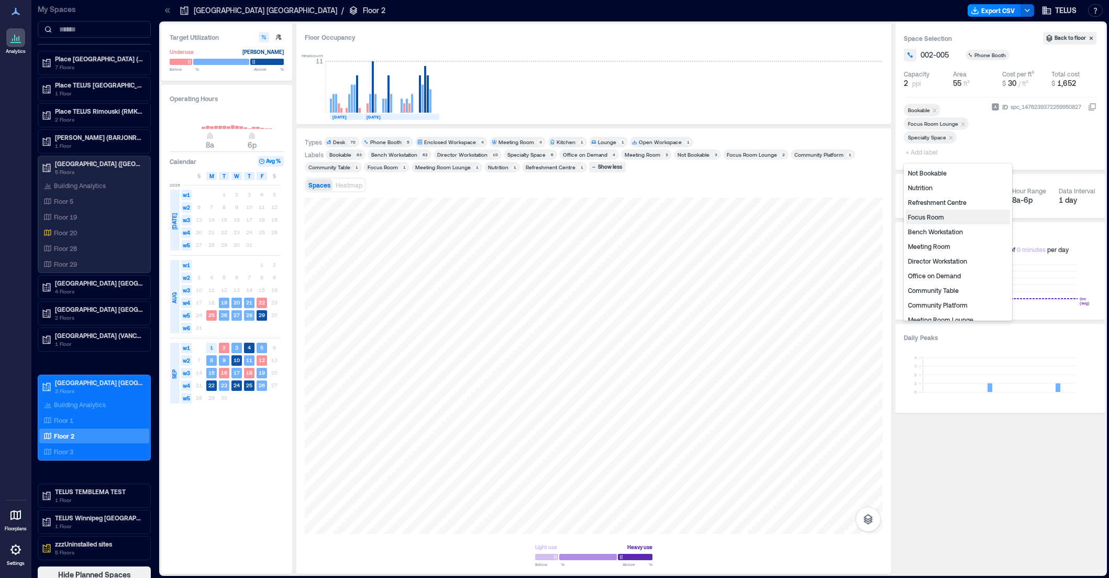
click at [929, 216] on div "Focus Room" at bounding box center [958, 217] width 104 height 15
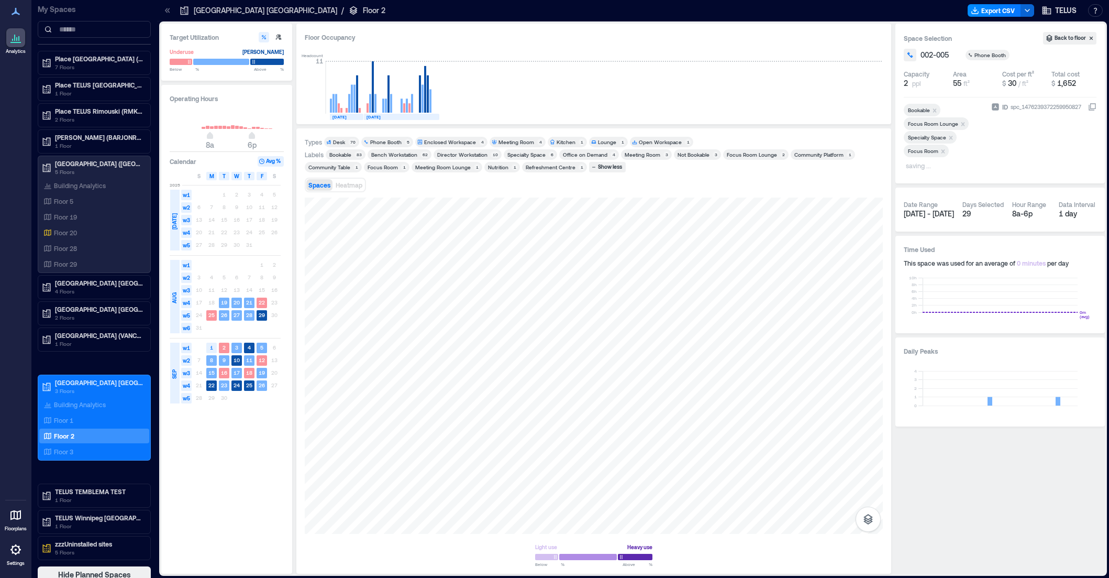
click at [961, 122] on icon "Remove Focus Room Lounge" at bounding box center [963, 123] width 7 height 7
click at [960, 123] on icon "Remove Focus Room Lounge" at bounding box center [963, 123] width 7 height 7
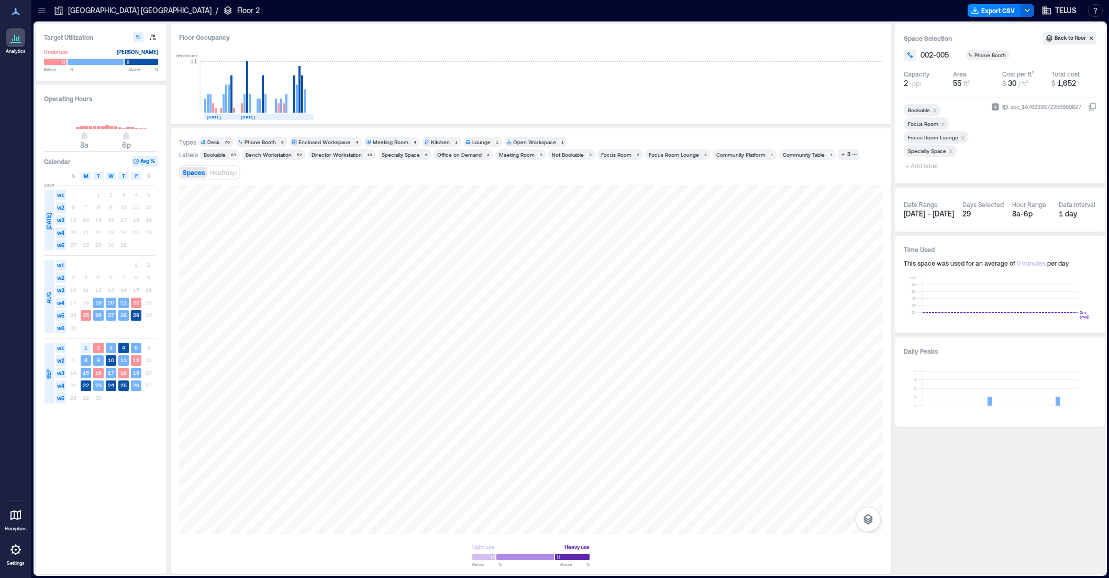
click at [962, 137] on icon "Remove Focus Room Lounge" at bounding box center [963, 137] width 7 height 7
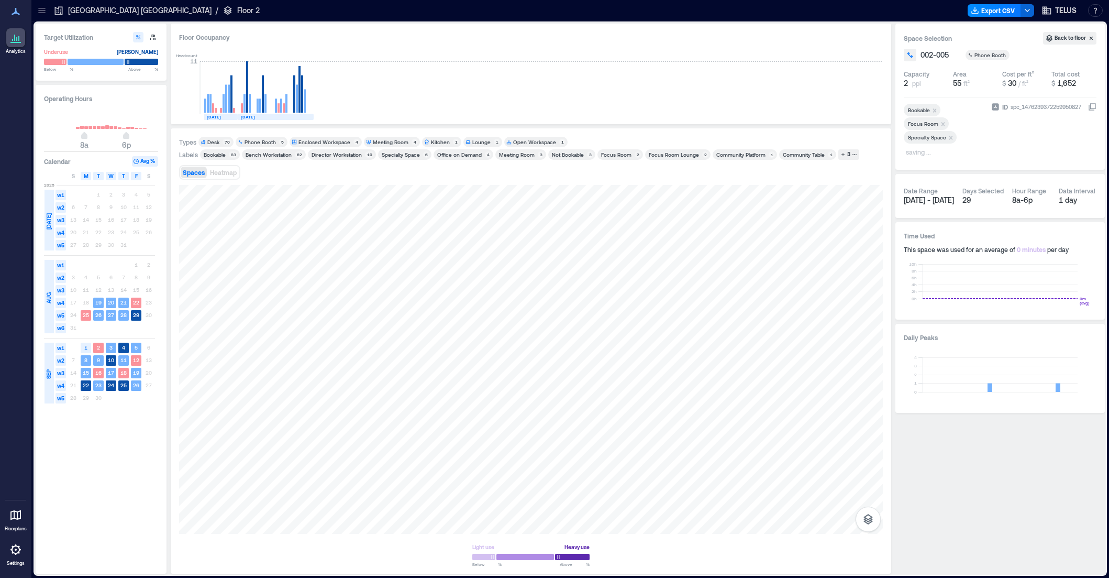
click at [37, 9] on icon at bounding box center [42, 10] width 10 height 10
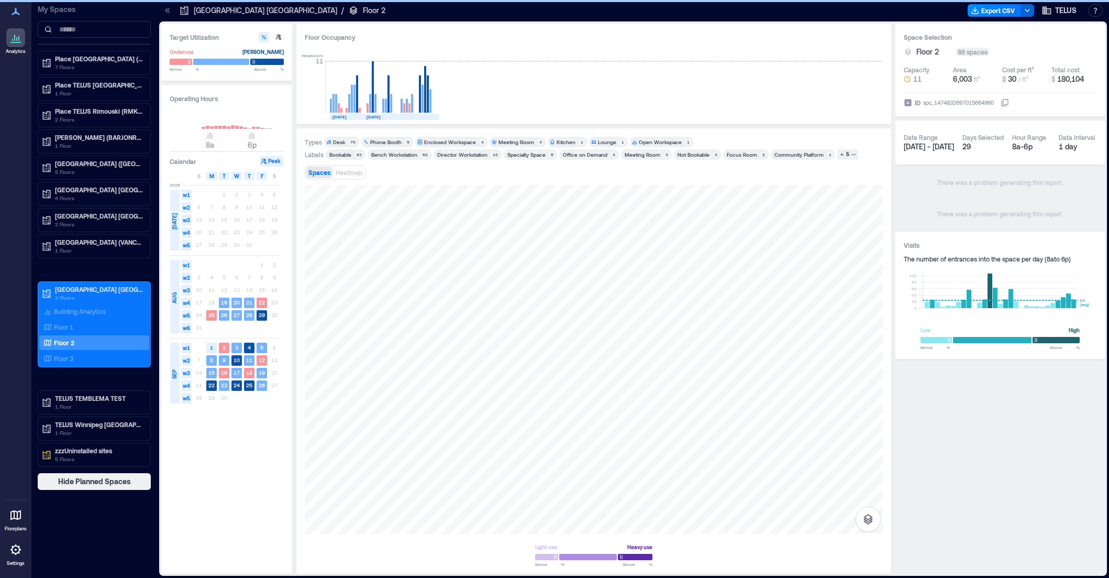
click at [345, 142] on div "Desk" at bounding box center [339, 141] width 12 height 7
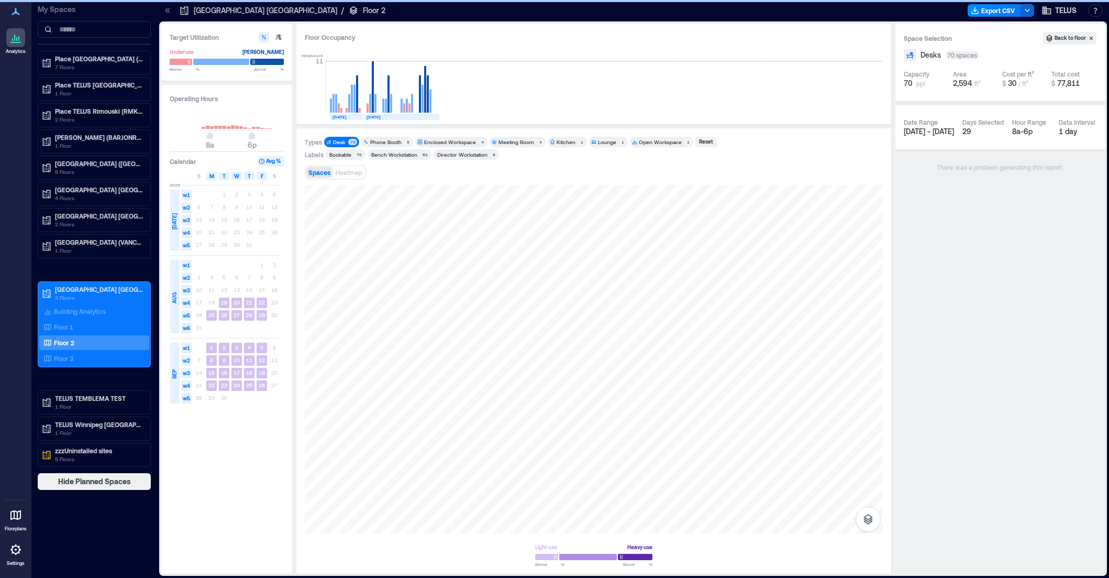
click at [382, 142] on div "Phone Booth" at bounding box center [385, 141] width 31 height 7
click at [340, 139] on div "Desk" at bounding box center [339, 141] width 12 height 7
click at [432, 141] on div "Enclosed Workspace" at bounding box center [450, 141] width 52 height 7
click at [392, 144] on div "Phone Booth" at bounding box center [385, 141] width 31 height 7
click at [450, 144] on div "Enclosed Workspace" at bounding box center [450, 141] width 52 height 7
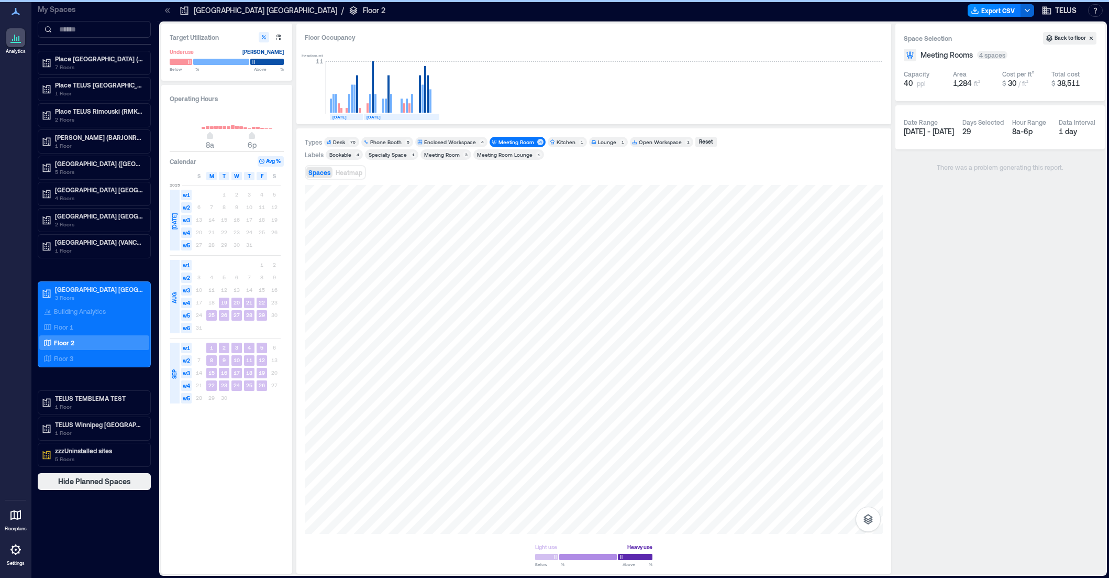
click at [503, 142] on div "Meeting Room" at bounding box center [517, 141] width 36 height 7
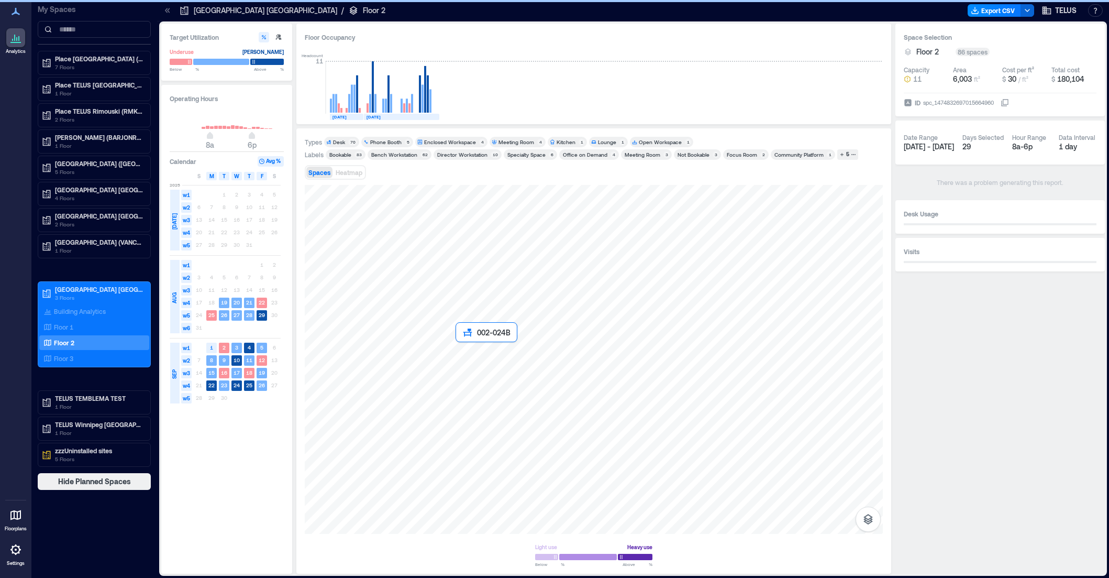
click at [460, 384] on div at bounding box center [594, 359] width 578 height 349
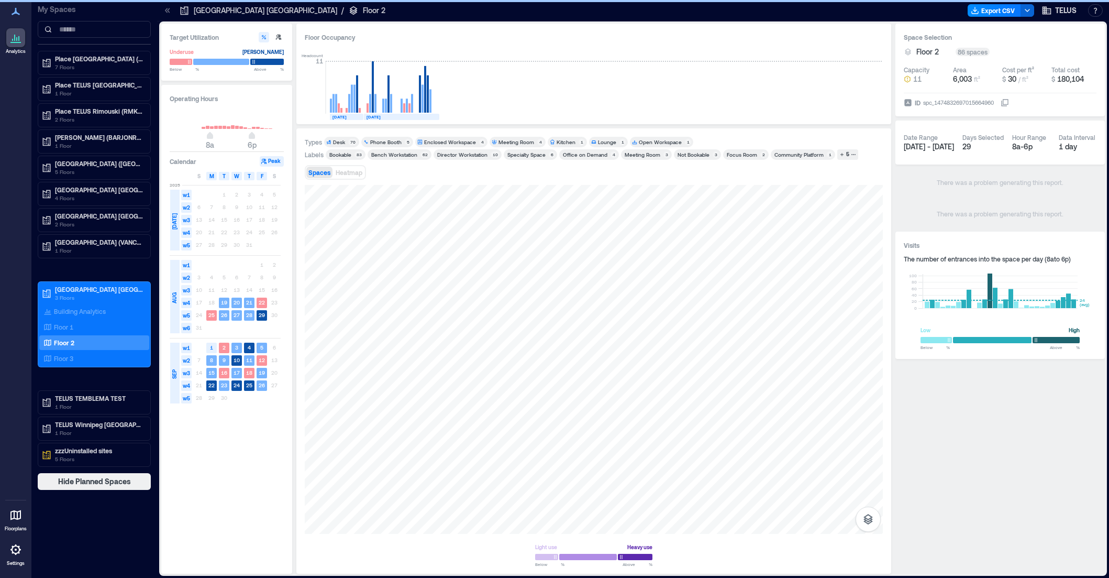
click at [340, 156] on div "Bookable" at bounding box center [340, 154] width 22 height 7
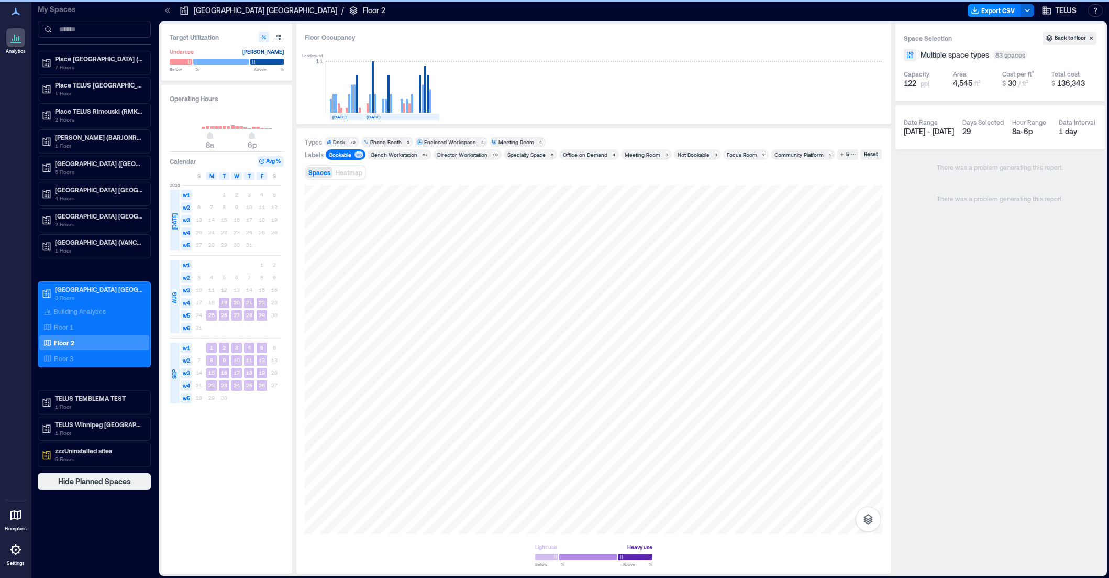
click at [347, 154] on div "Bookable" at bounding box center [340, 154] width 22 height 7
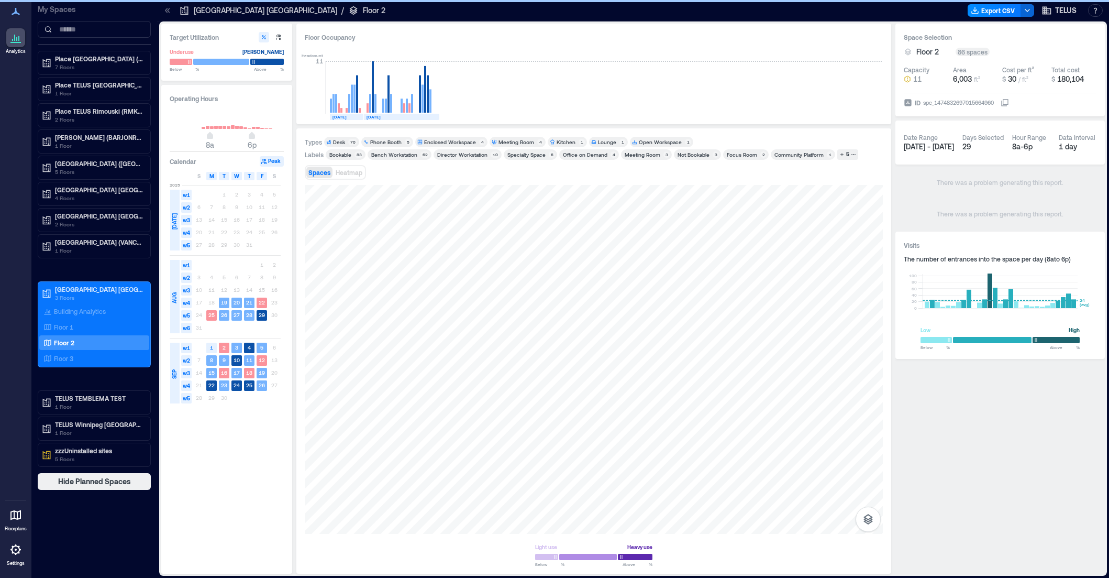
click at [388, 154] on div "Bench Workstation" at bounding box center [394, 154] width 46 height 7
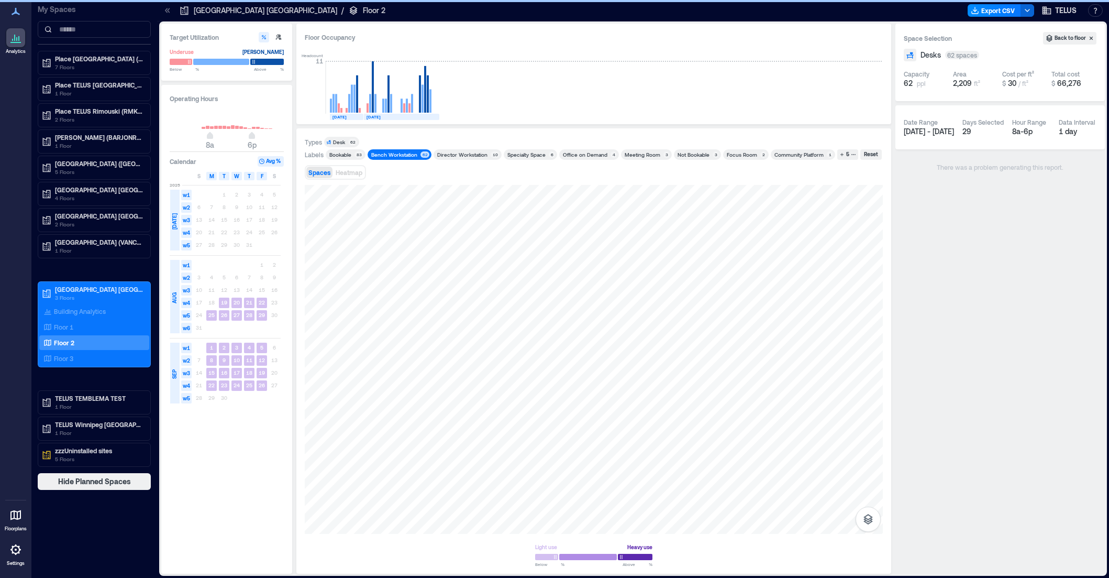
click at [388, 154] on div "Bench Workstation" at bounding box center [394, 154] width 46 height 7
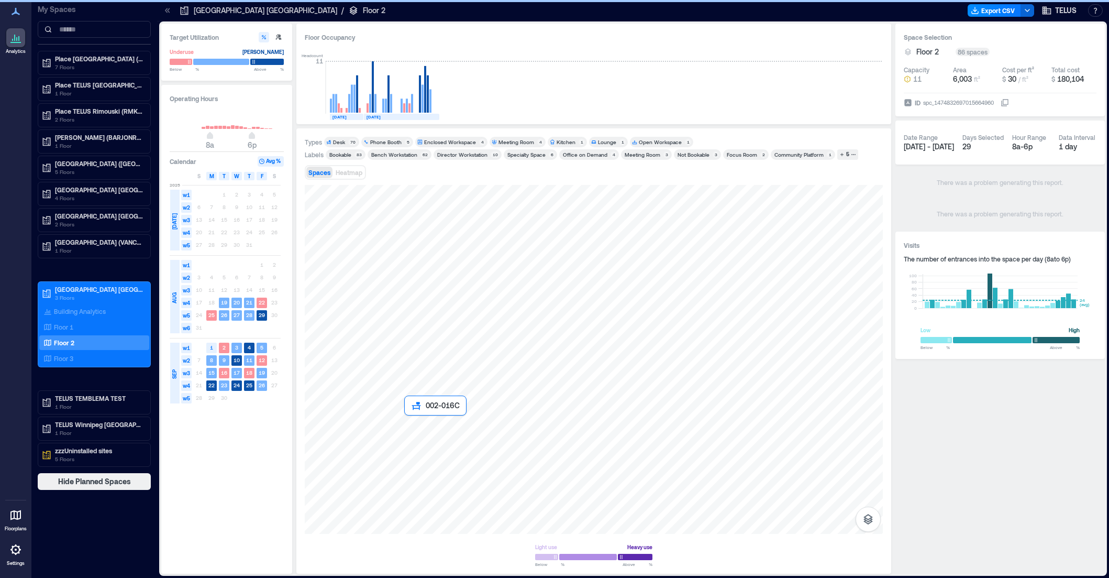
click at [408, 423] on div at bounding box center [594, 359] width 578 height 349
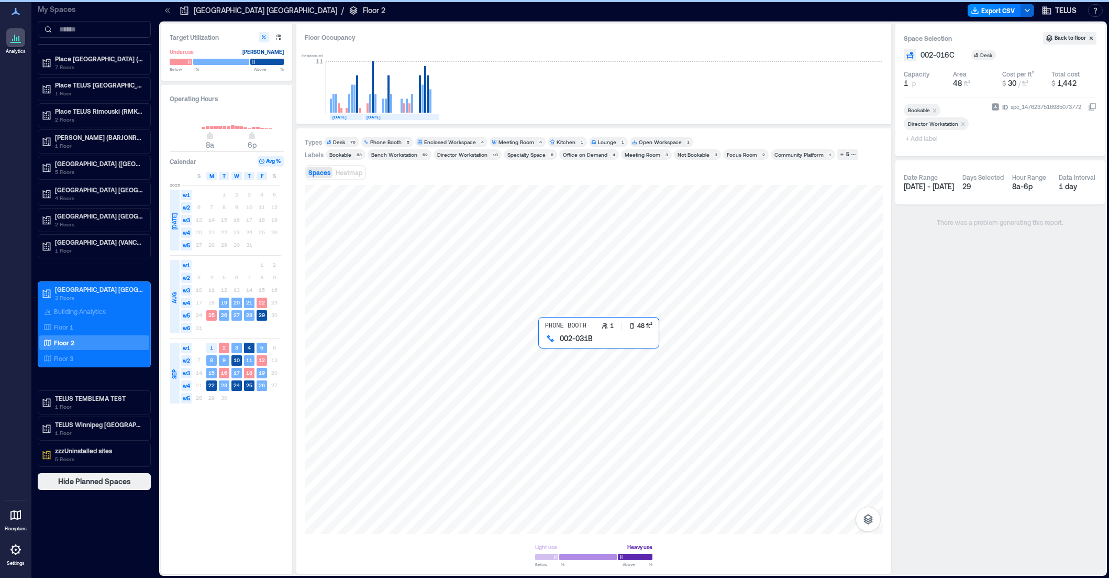
click at [542, 345] on div at bounding box center [594, 359] width 578 height 349
click at [540, 358] on div at bounding box center [594, 359] width 578 height 349
click at [408, 424] on div at bounding box center [594, 359] width 578 height 349
click at [81, 163] on p "[GEOGRAPHIC_DATA] ([GEOGRAPHIC_DATA])" at bounding box center [99, 163] width 88 height 8
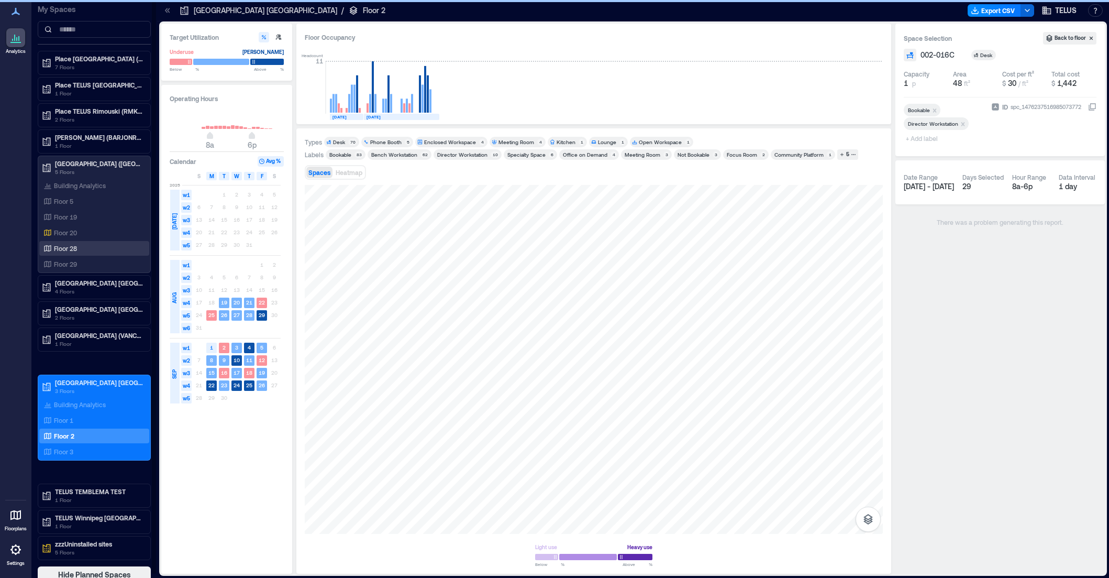
click at [67, 244] on p "Floor 28" at bounding box center [65, 248] width 23 height 8
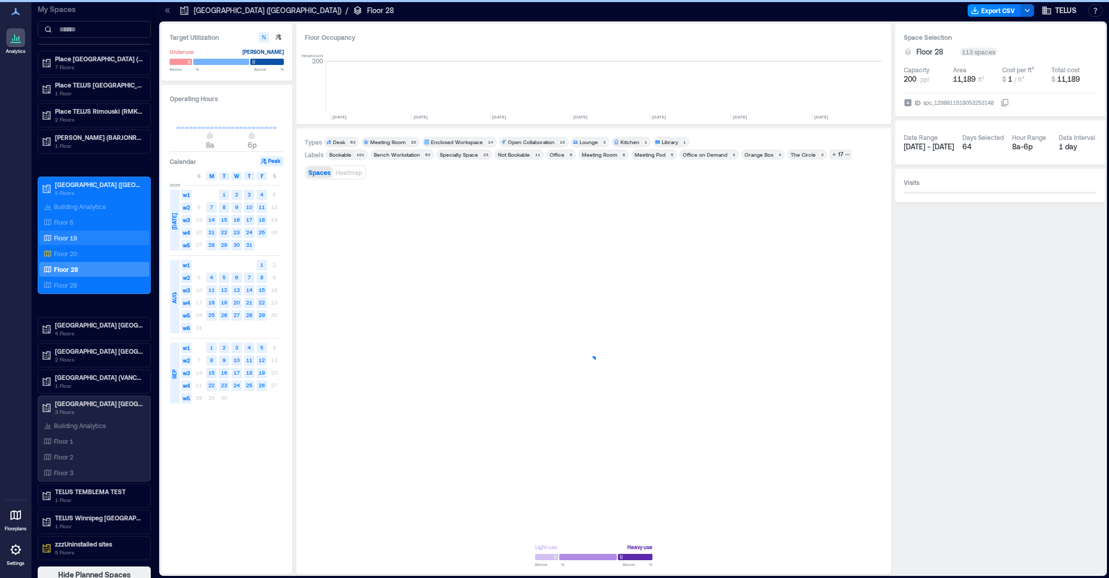
click at [62, 240] on p "Floor 19" at bounding box center [65, 238] width 23 height 8
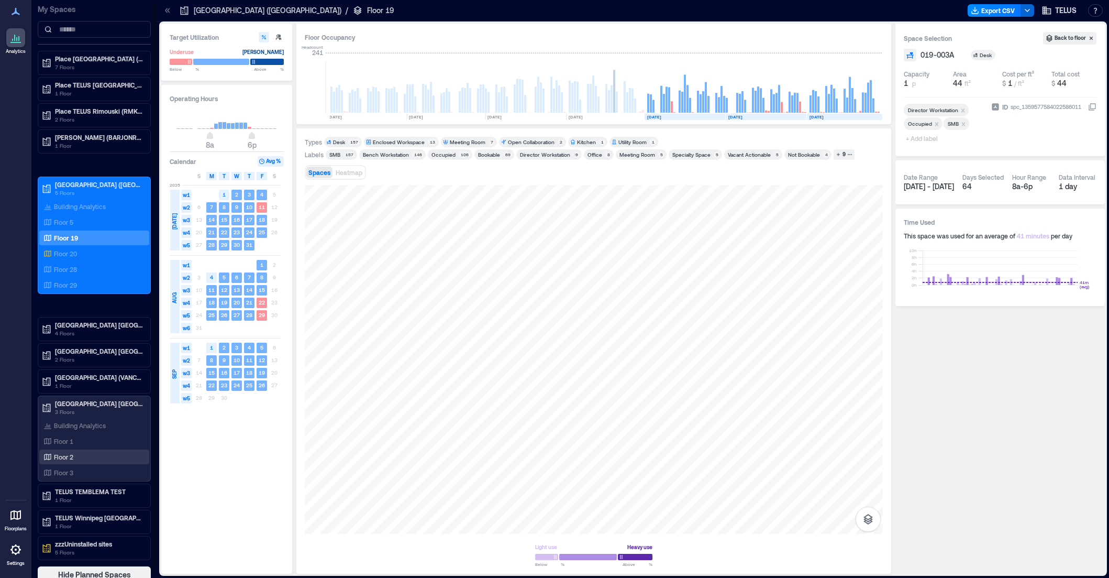
click at [62, 452] on div "Floor 2" at bounding box center [92, 457] width 102 height 10
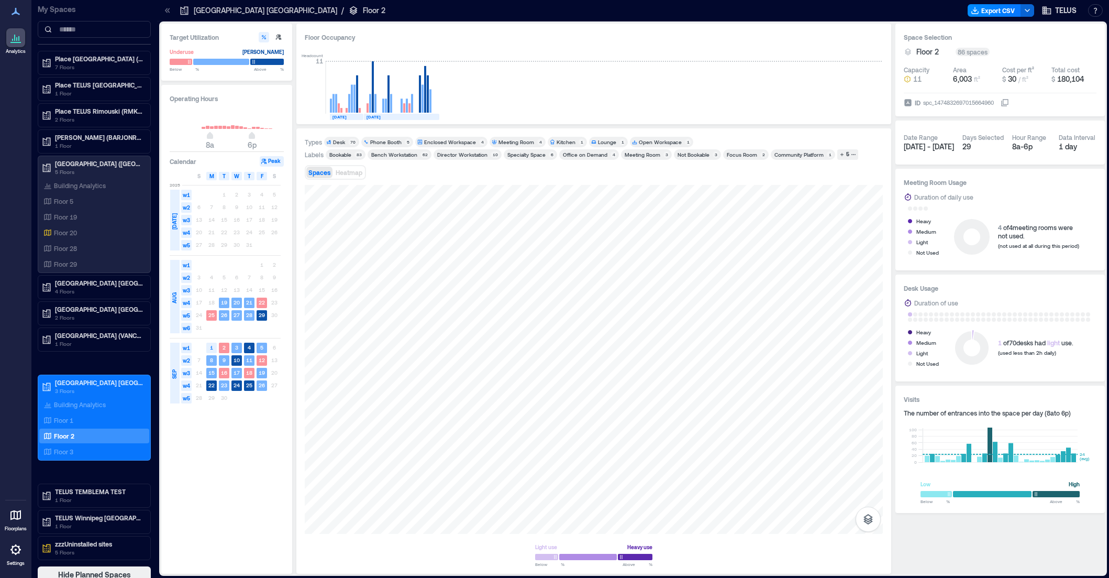
click at [342, 157] on div "Bookable" at bounding box center [340, 154] width 22 height 7
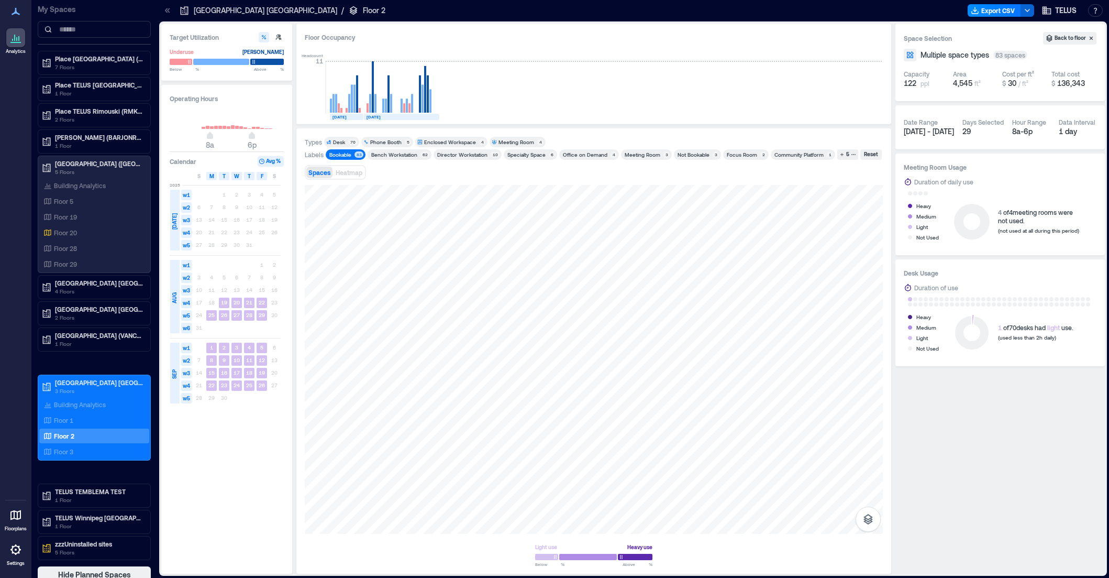
click at [342, 157] on div "Bookable" at bounding box center [340, 154] width 22 height 7
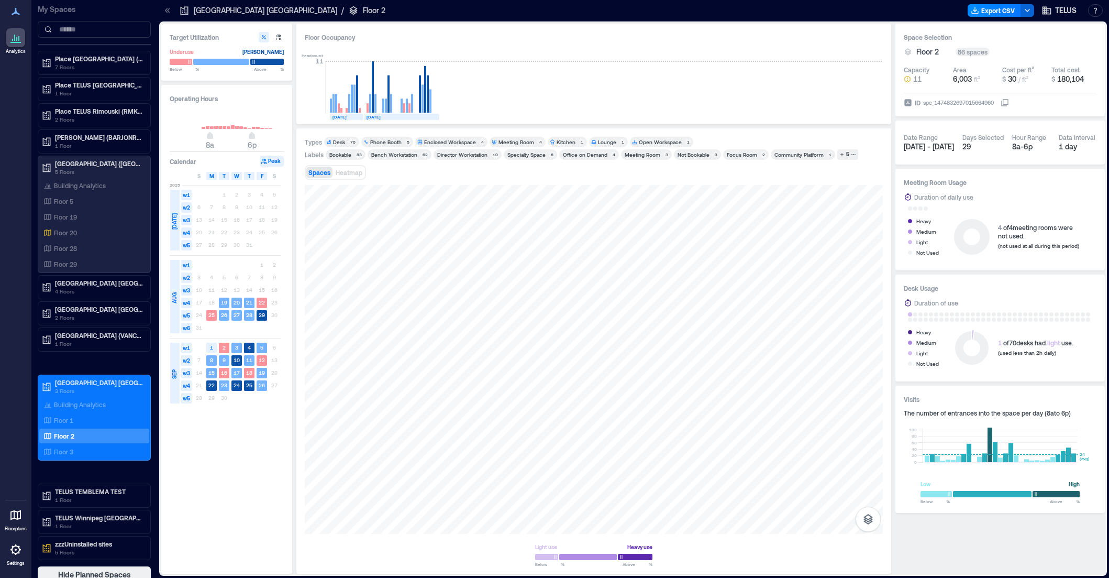
click at [386, 154] on div "Bench Workstation" at bounding box center [394, 154] width 46 height 7
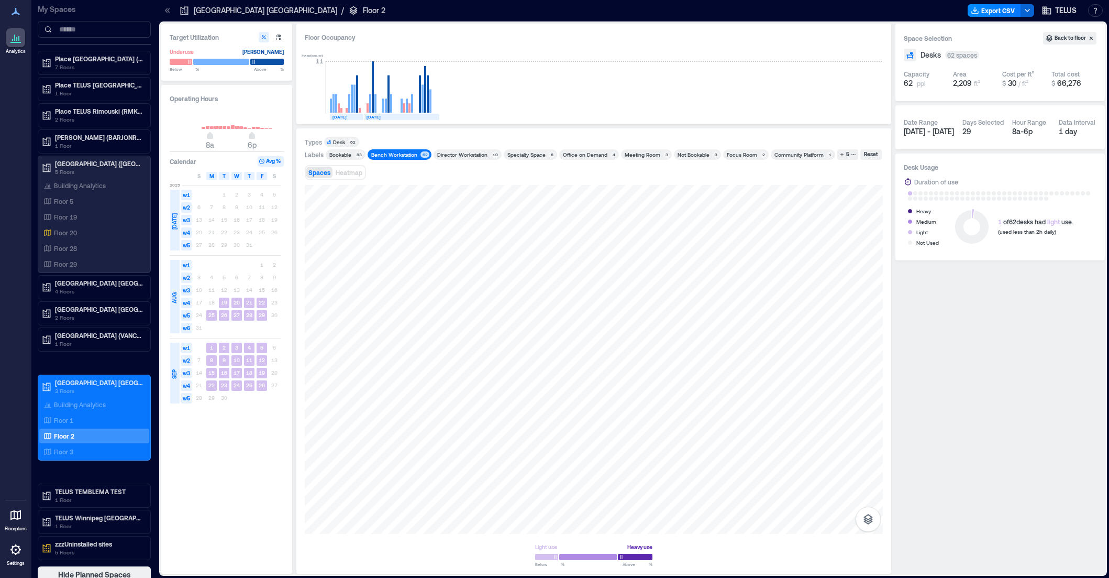
click at [387, 155] on div "Bench Workstation" at bounding box center [394, 154] width 46 height 7
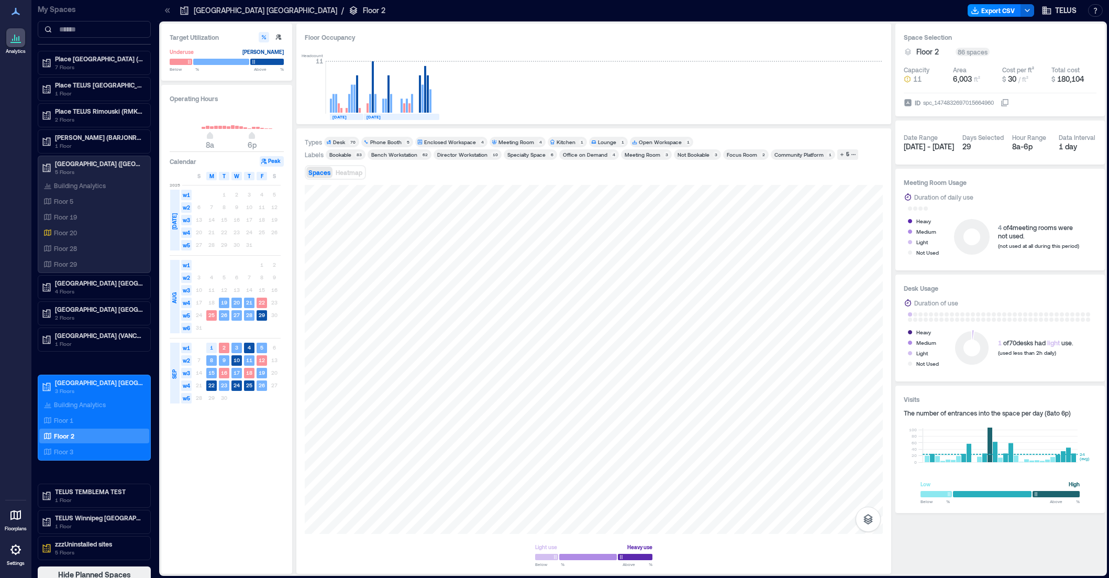
click at [448, 154] on div "Director Workstation" at bounding box center [462, 154] width 50 height 7
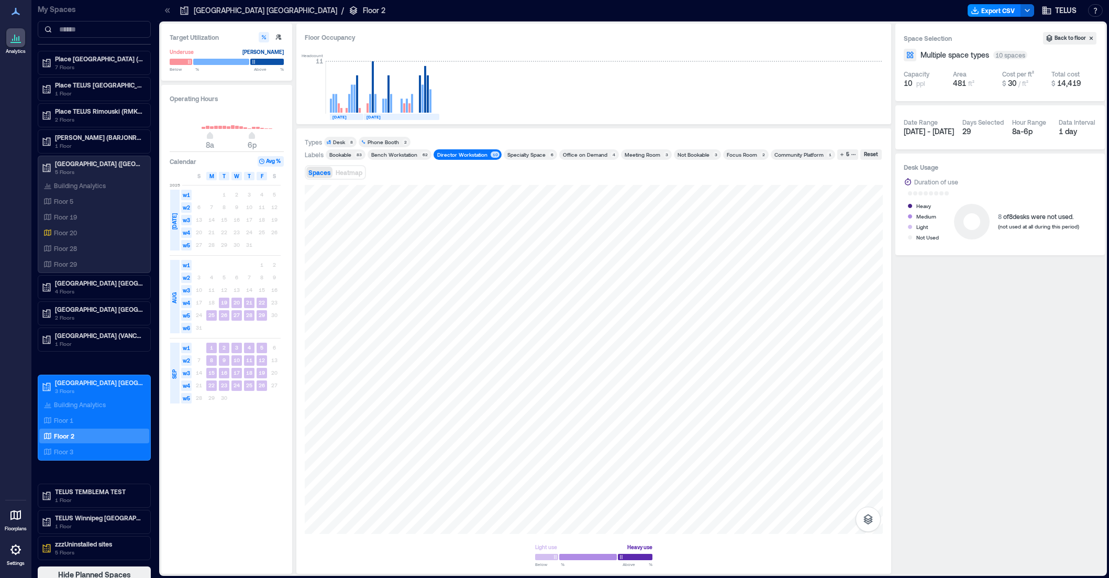
click at [463, 157] on div "Director Workstation" at bounding box center [462, 154] width 50 height 7
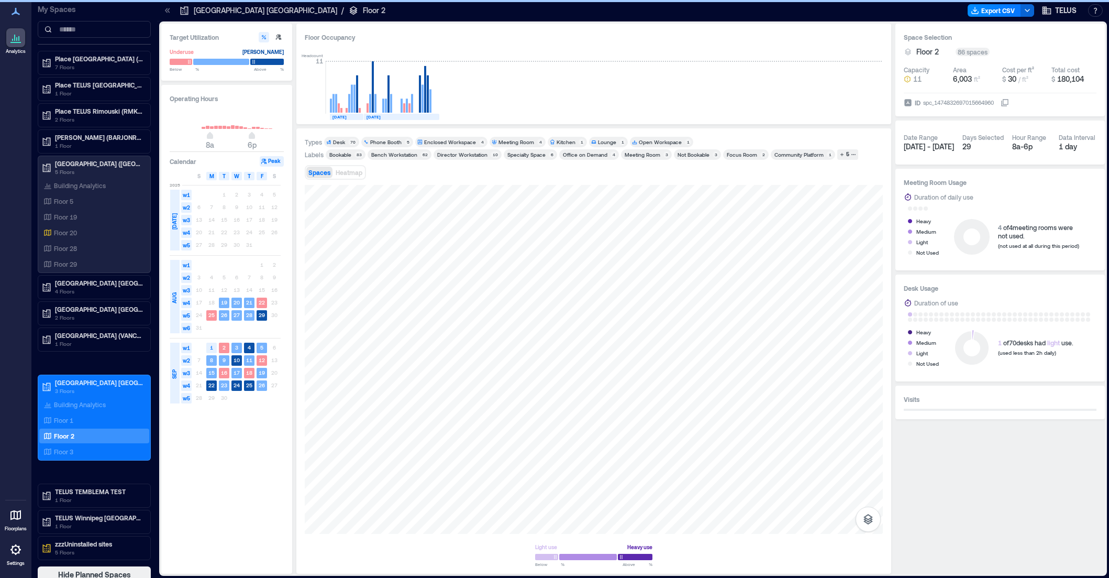
click at [516, 156] on div "Specialty Space" at bounding box center [527, 154] width 38 height 7
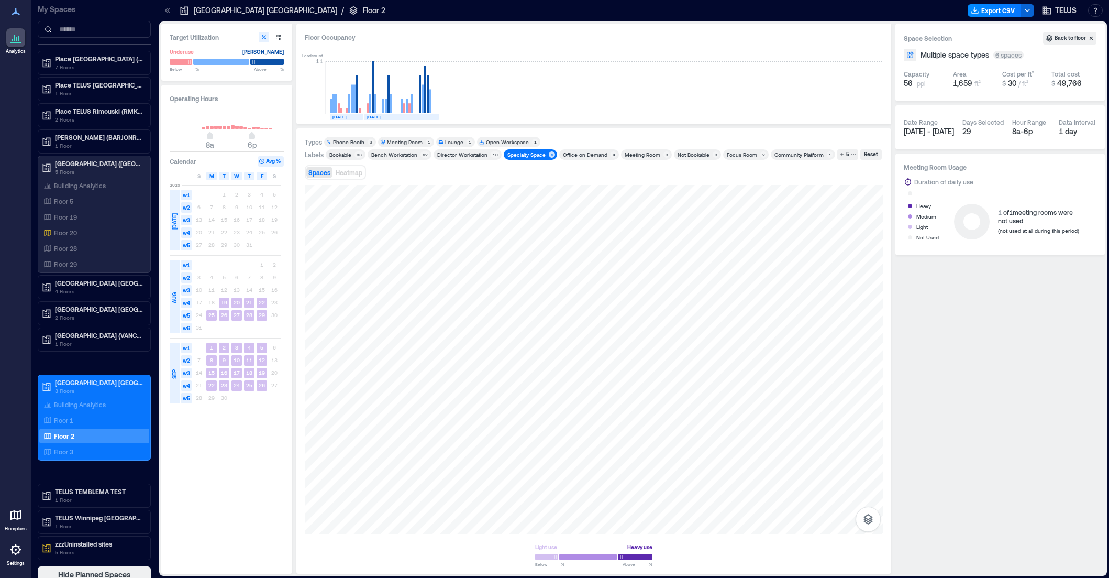
click at [516, 156] on div "Specialty Space" at bounding box center [527, 154] width 38 height 7
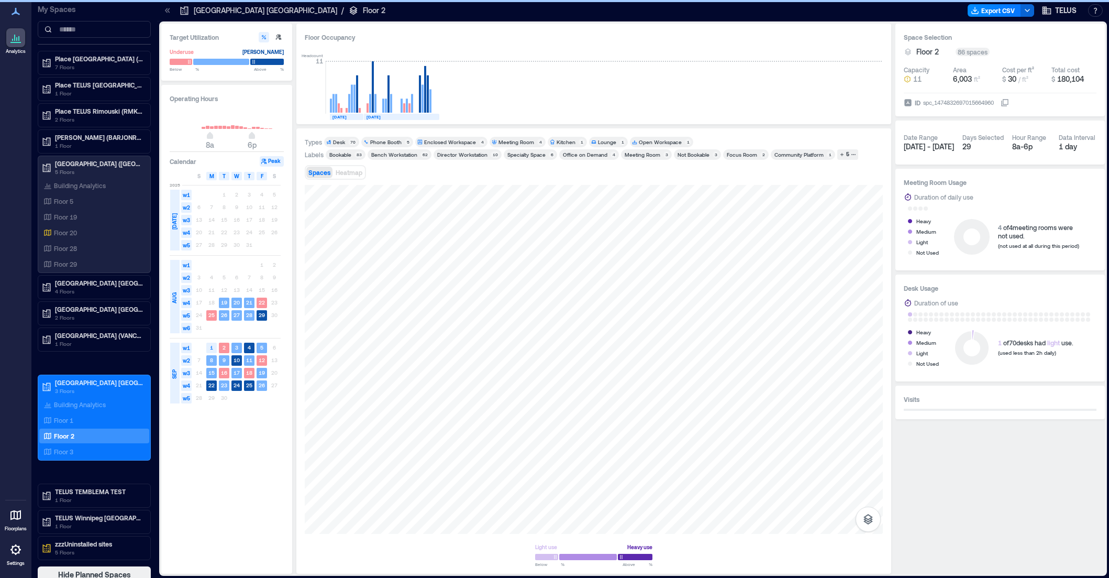
click at [576, 154] on div "Office on Demand" at bounding box center [585, 154] width 45 height 7
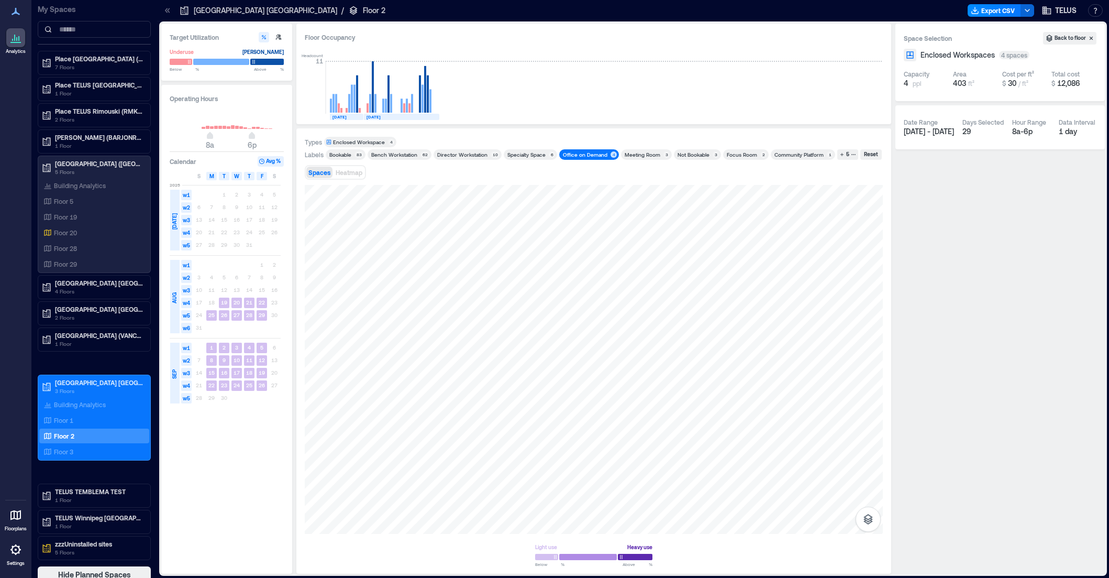
click at [576, 154] on div "Office on Demand" at bounding box center [585, 154] width 45 height 7
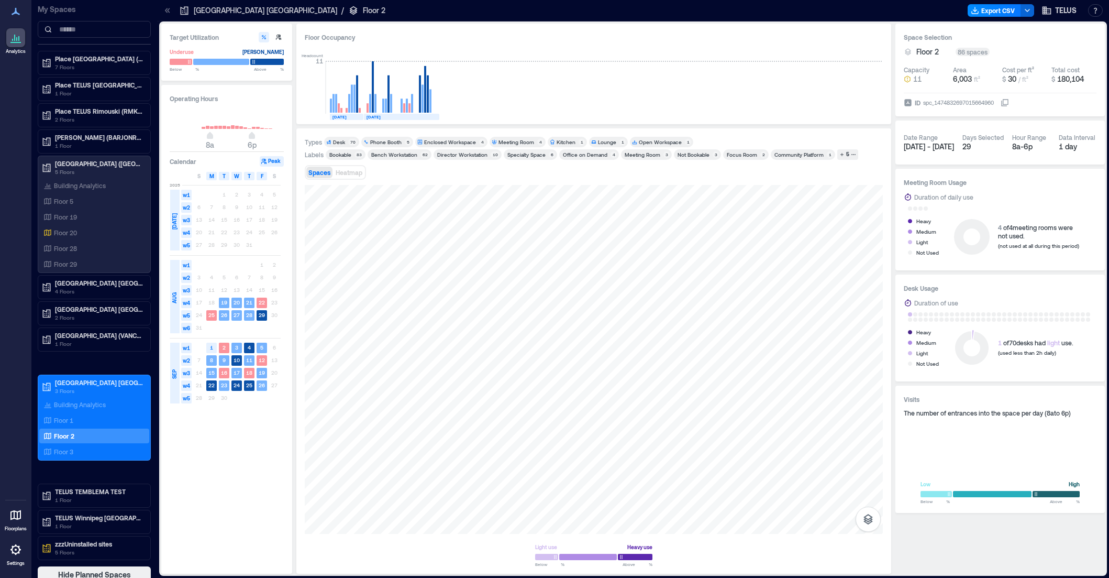
click at [633, 152] on div "Meeting Room" at bounding box center [643, 154] width 36 height 7
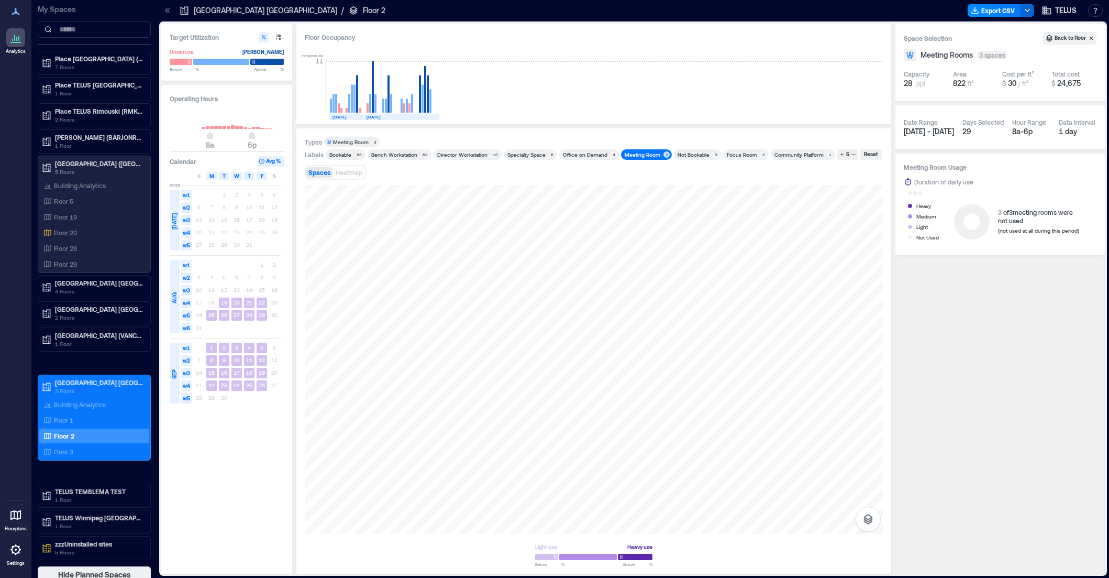
click at [633, 152] on div "Meeting Room" at bounding box center [643, 154] width 36 height 7
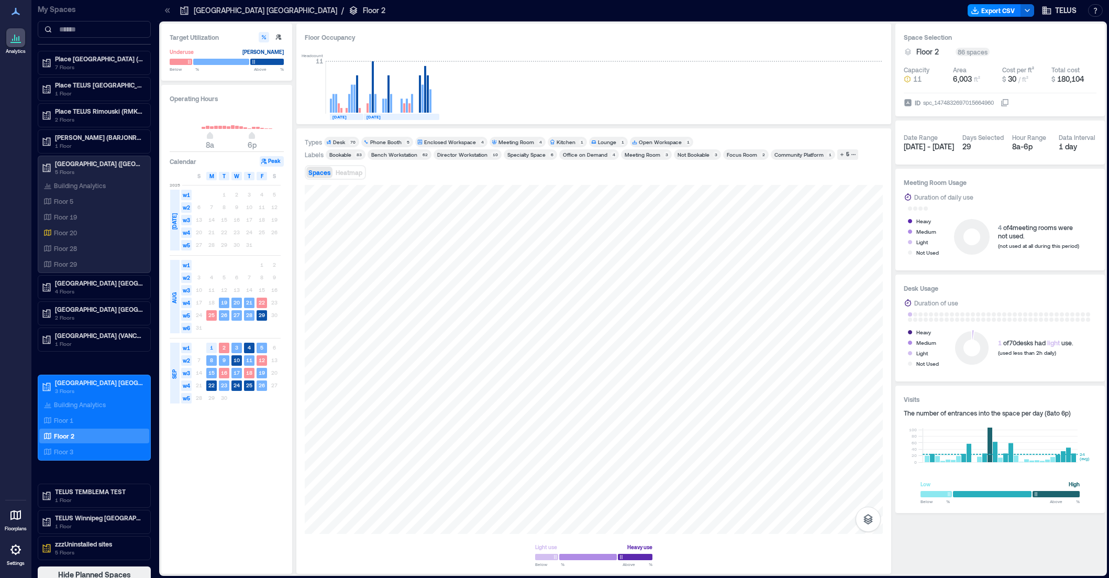
click at [683, 155] on div "Not Bookable" at bounding box center [694, 154] width 32 height 7
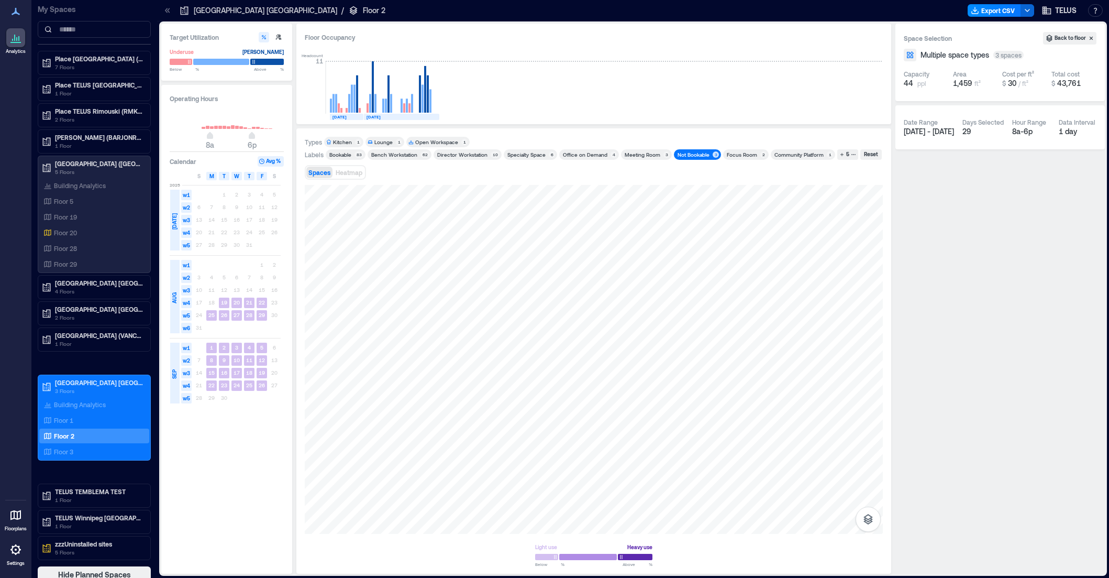
click at [683, 155] on div "Not Bookable" at bounding box center [694, 154] width 32 height 7
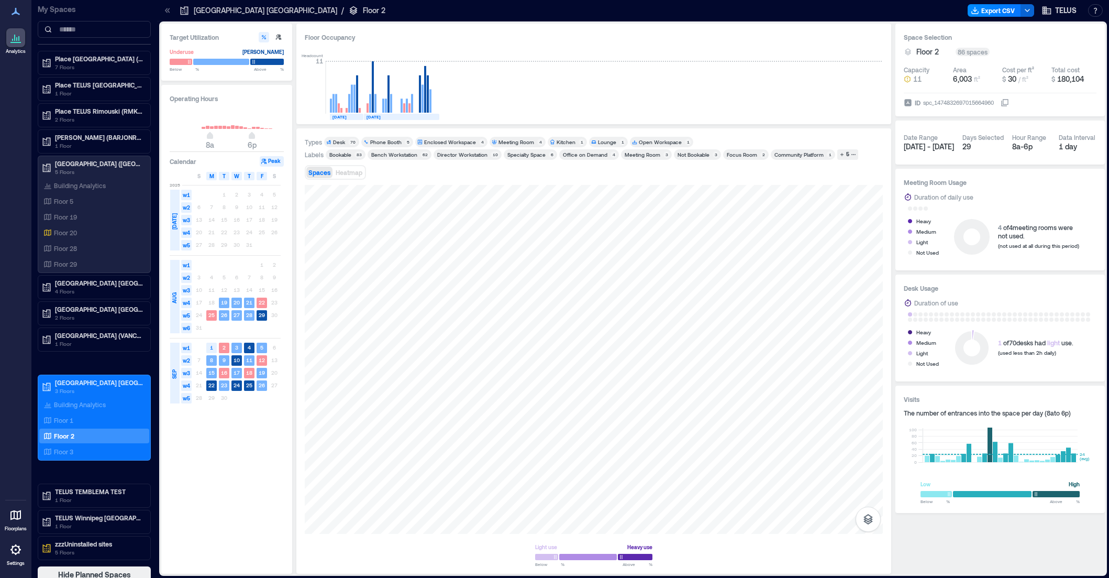
click at [732, 155] on div "Focus Room" at bounding box center [742, 154] width 30 height 7
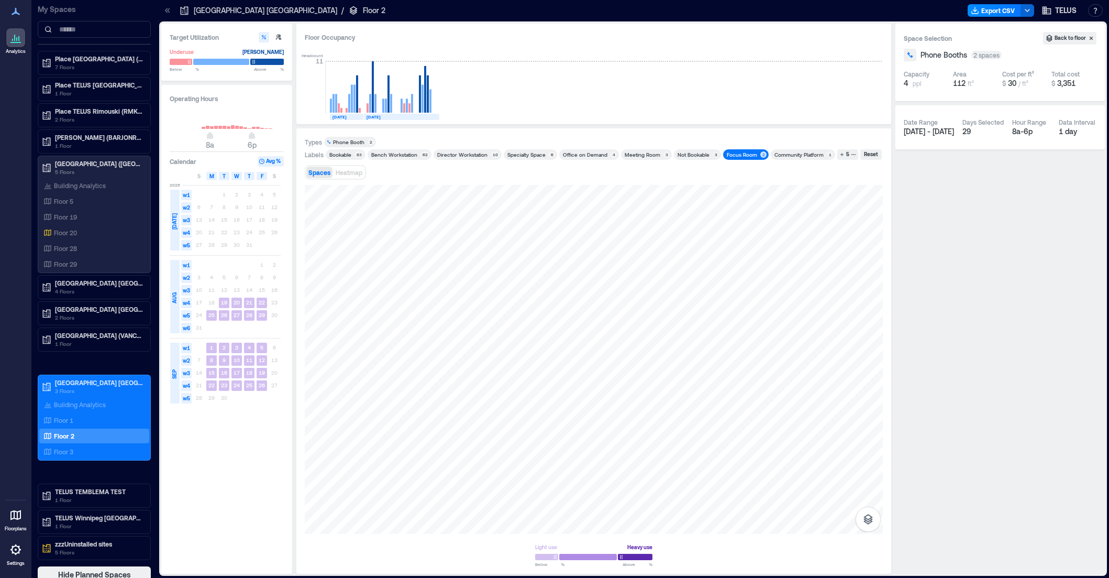
click at [734, 154] on div "Focus Room" at bounding box center [742, 154] width 30 height 7
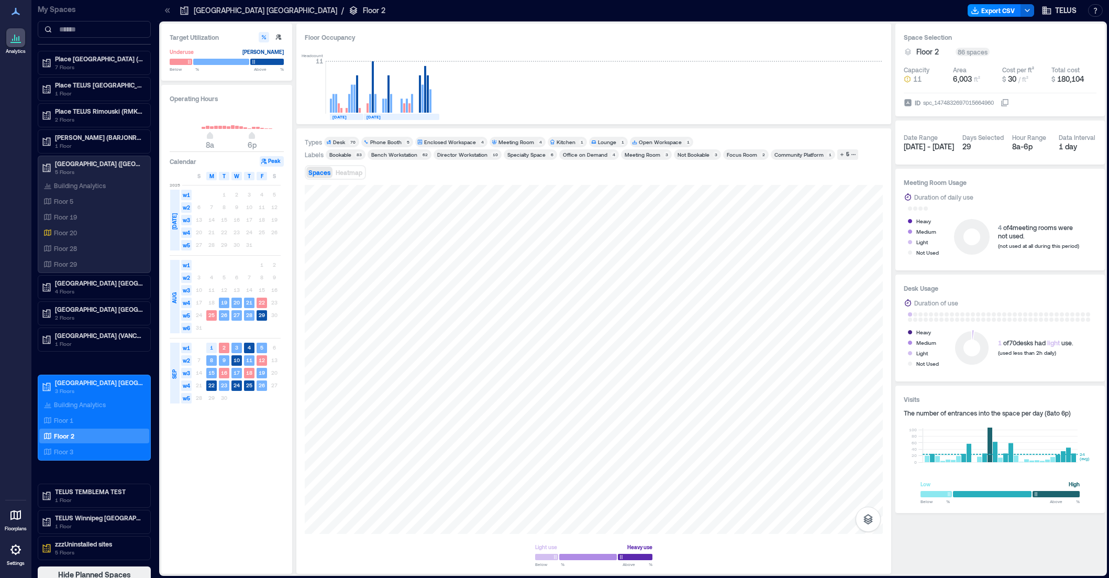
click at [793, 155] on div "Community Platform" at bounding box center [799, 154] width 49 height 7
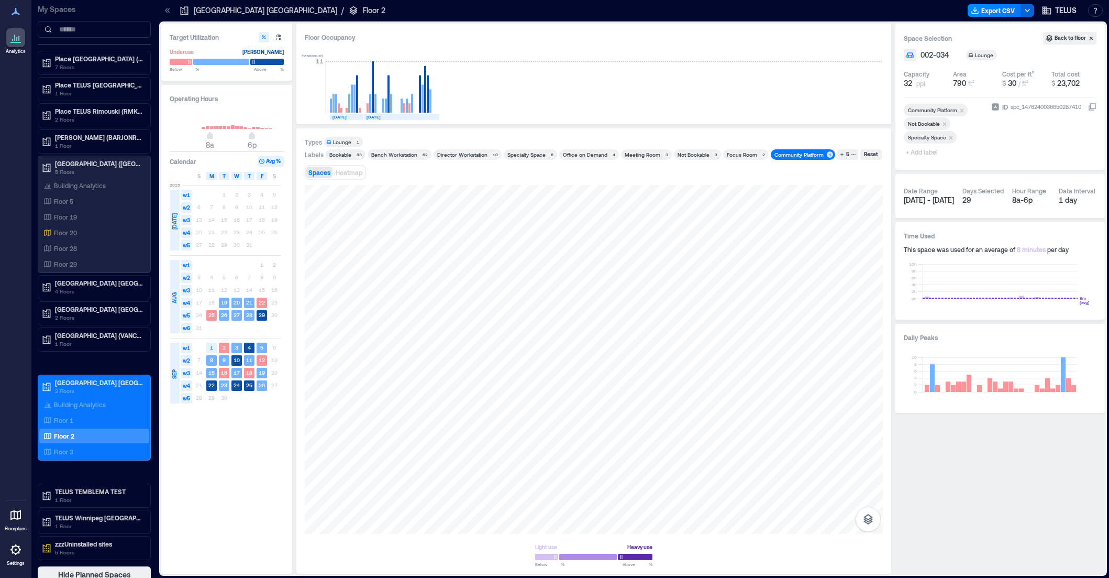
click at [793, 155] on div "Community Platform" at bounding box center [799, 154] width 49 height 7
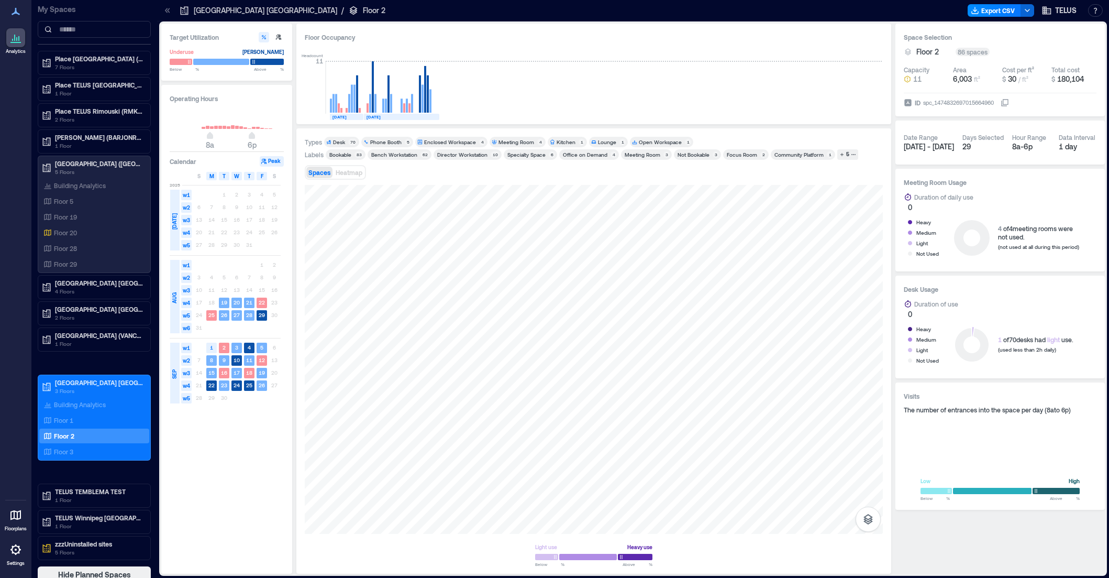
click at [840, 156] on icon "button" at bounding box center [842, 154] width 5 height 5
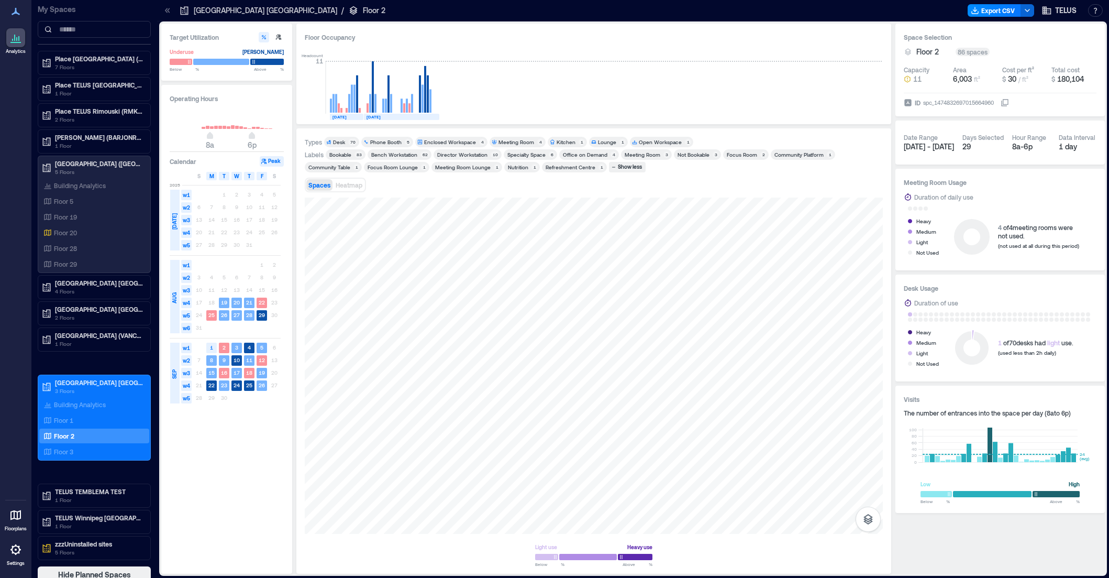
click at [384, 167] on div "Focus Room Lounge" at bounding box center [393, 166] width 50 height 7
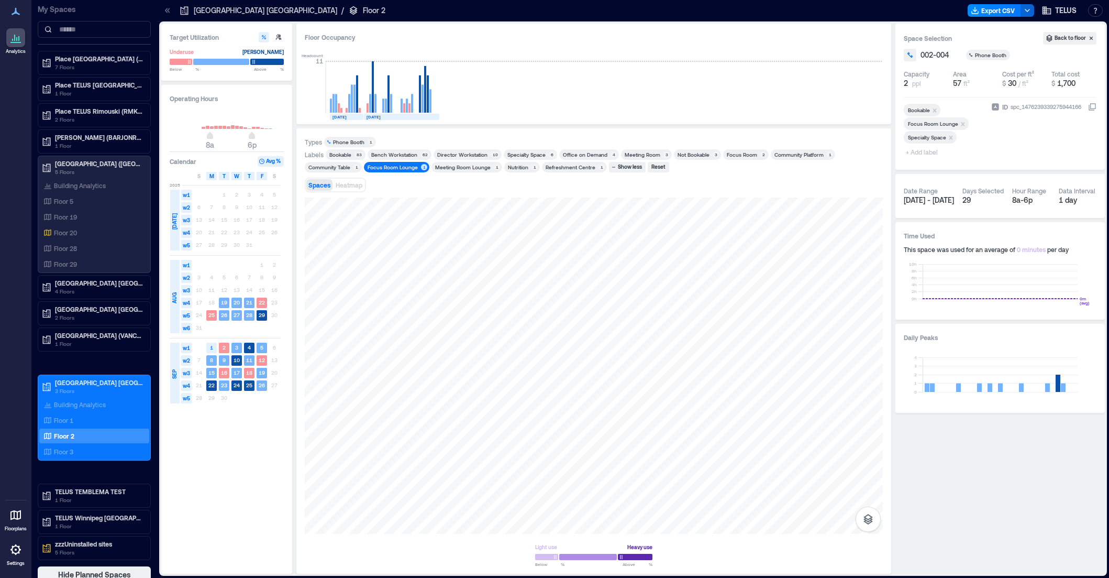
click at [384, 167] on div "Focus Room Lounge" at bounding box center [393, 166] width 50 height 7
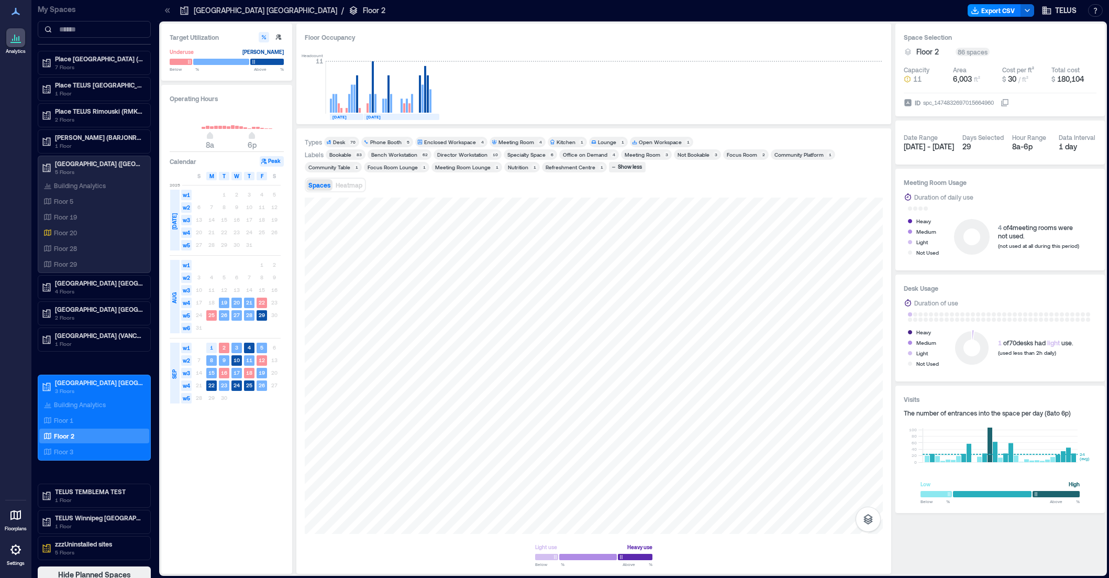
click at [454, 167] on div "Meeting Room Lounge" at bounding box center [463, 166] width 56 height 7
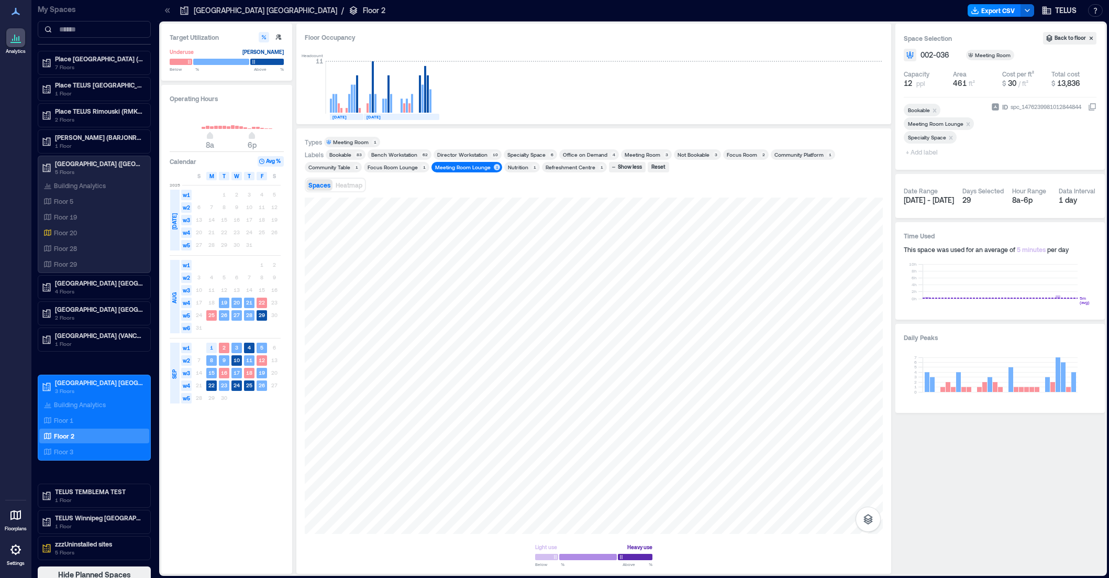
click at [454, 167] on div "Meeting Room Lounge" at bounding box center [463, 166] width 56 height 7
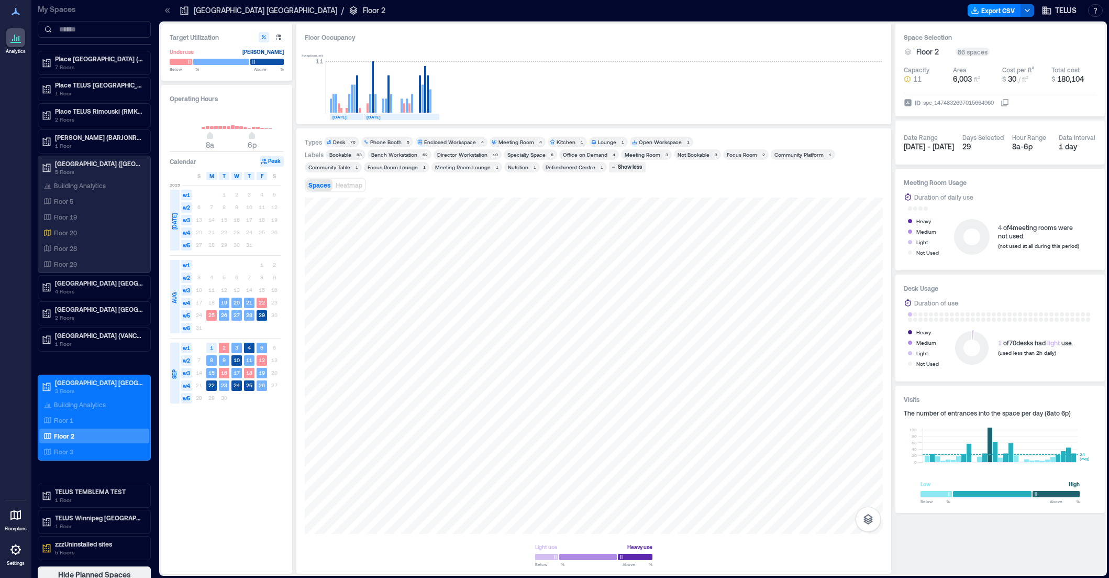
drag, startPoint x: 68, startPoint y: 424, endPoint x: 183, endPoint y: 402, distance: 117.8
click at [67, 424] on p "Floor 1" at bounding box center [63, 420] width 19 height 8
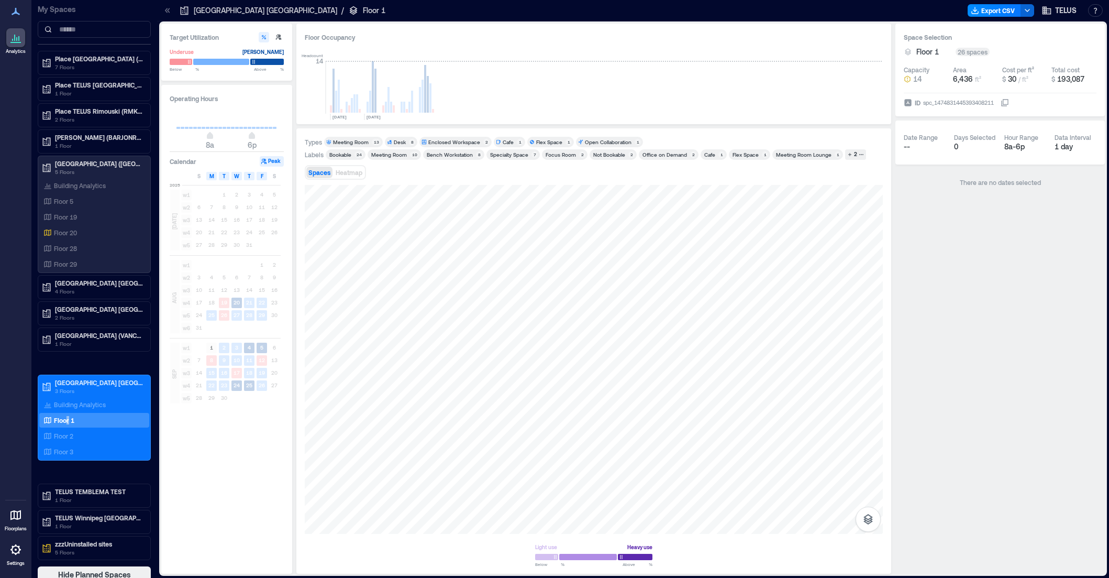
click at [349, 139] on div "Meeting Room" at bounding box center [351, 141] width 36 height 7
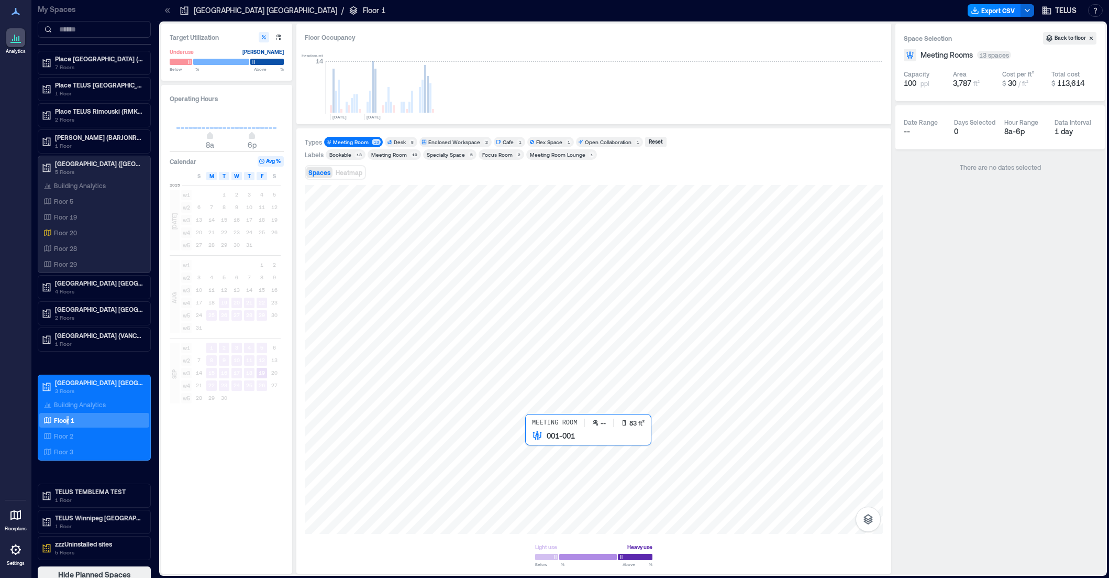
click at [529, 442] on div at bounding box center [594, 359] width 578 height 349
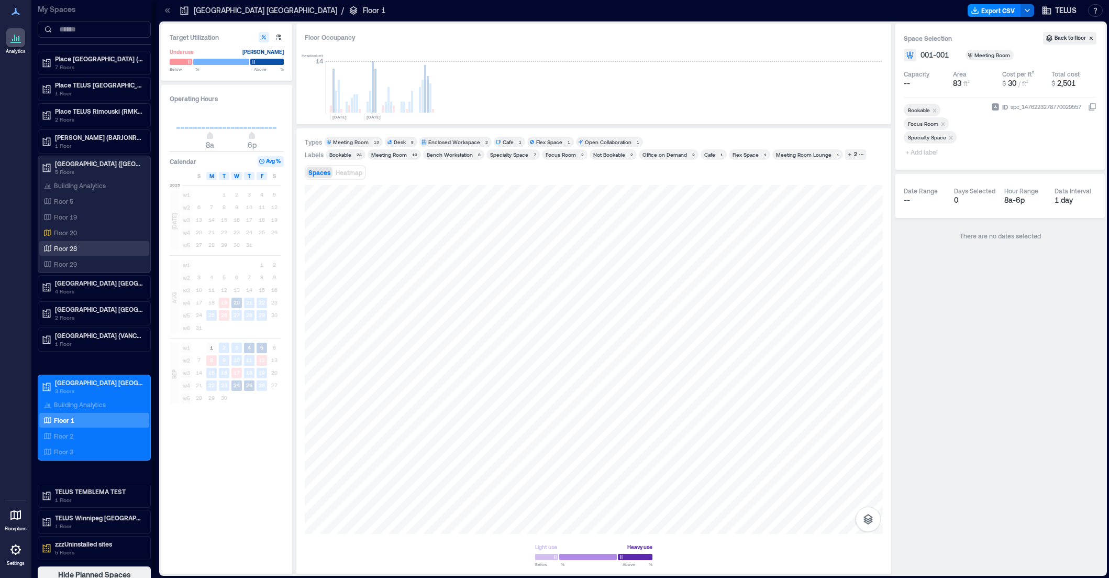
click at [70, 250] on p "Floor 28" at bounding box center [65, 248] width 23 height 8
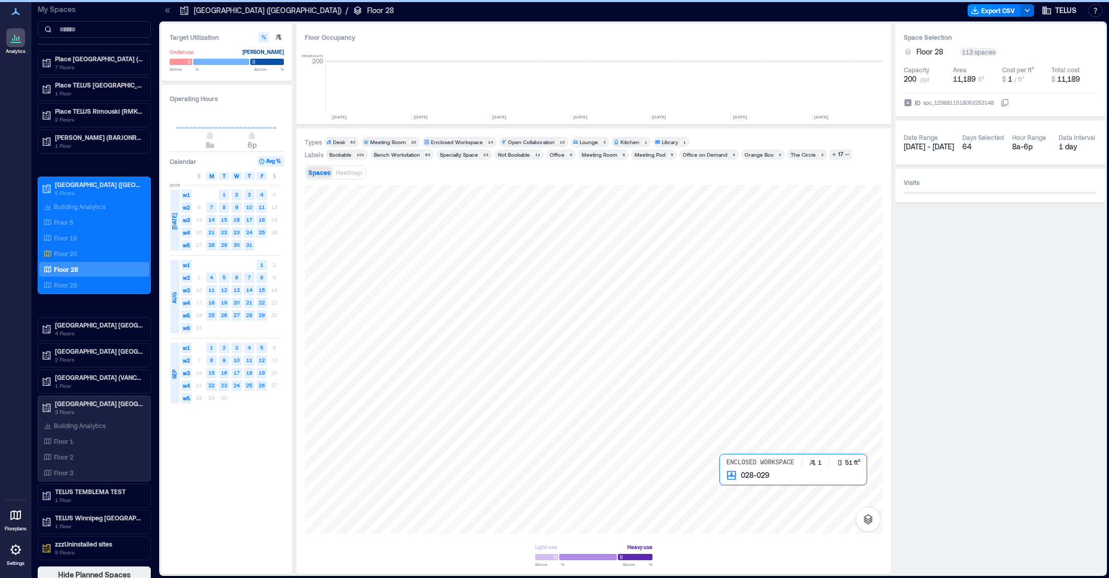
scroll to position [0, 961]
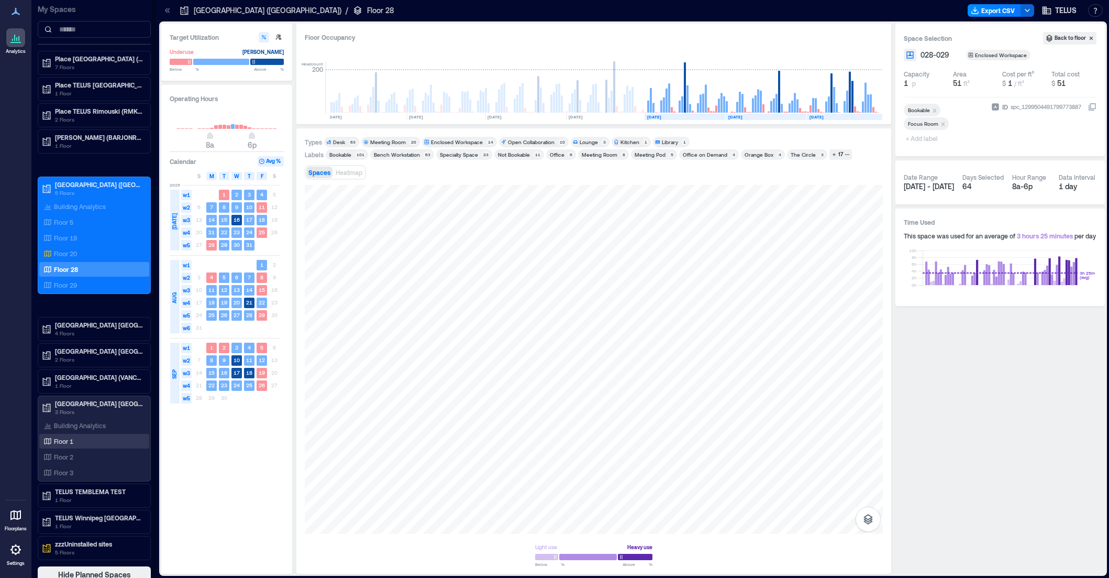
click at [67, 434] on div "Floor 1" at bounding box center [94, 441] width 110 height 15
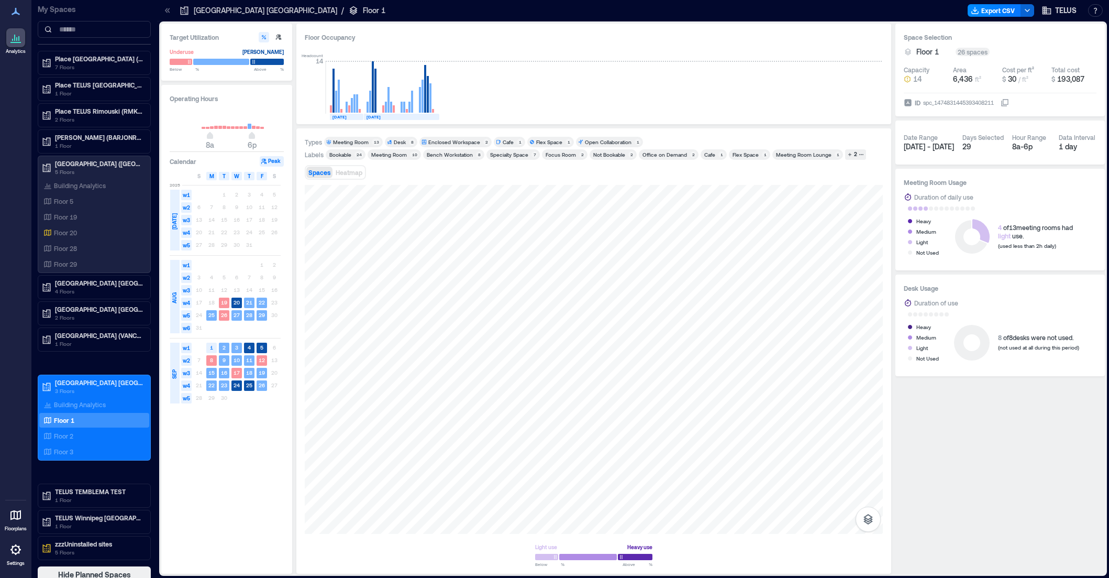
click at [443, 141] on div "Enclosed Workspace" at bounding box center [454, 141] width 52 height 7
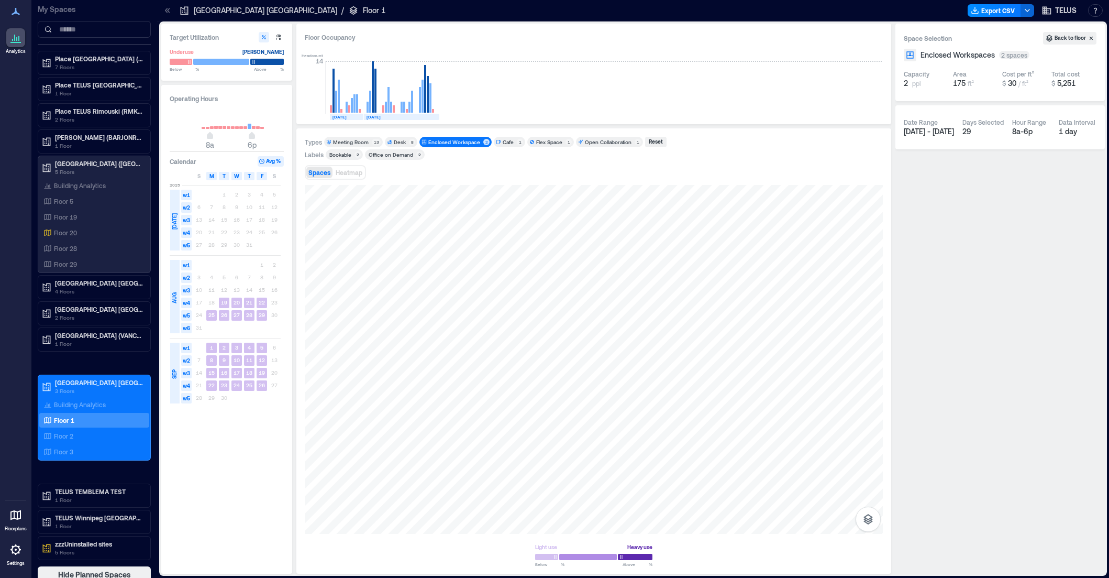
click at [455, 138] on div "Enclosed Workspace 2" at bounding box center [456, 142] width 72 height 10
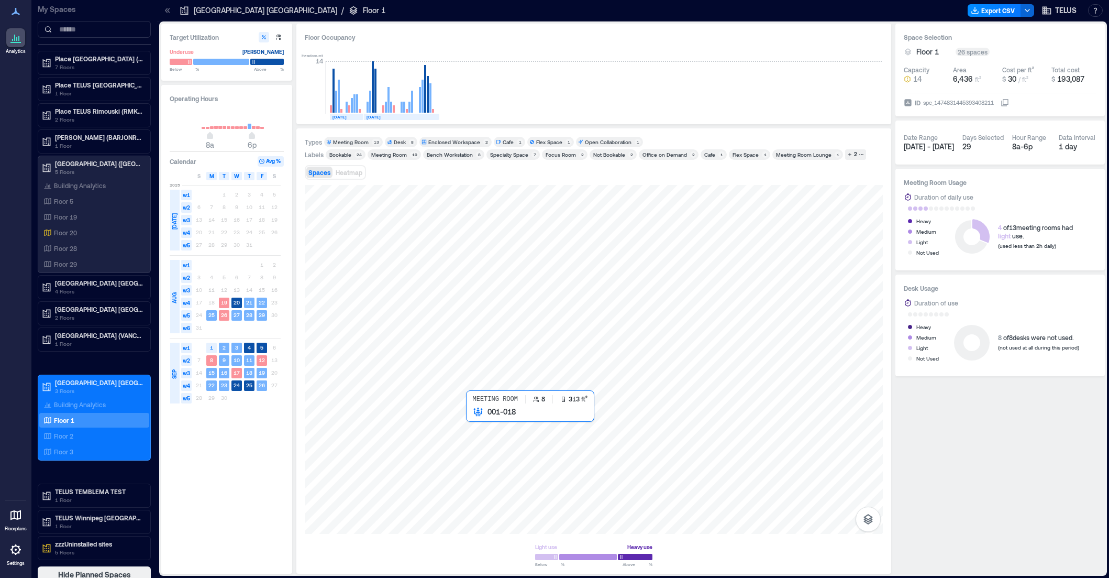
click at [488, 439] on div at bounding box center [594, 359] width 578 height 349
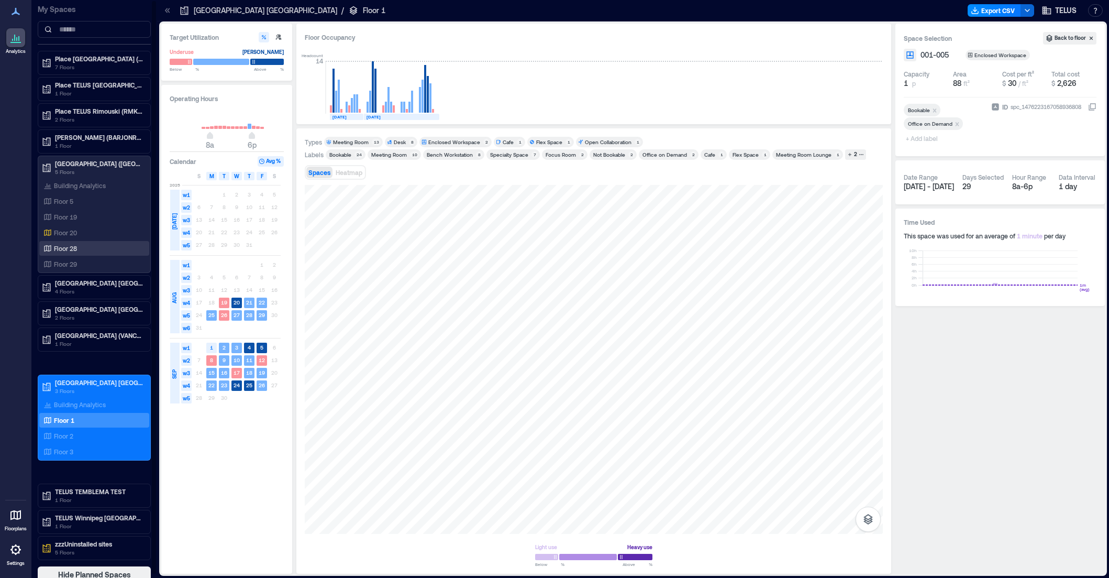
click at [75, 251] on p "Floor 28" at bounding box center [65, 248] width 23 height 8
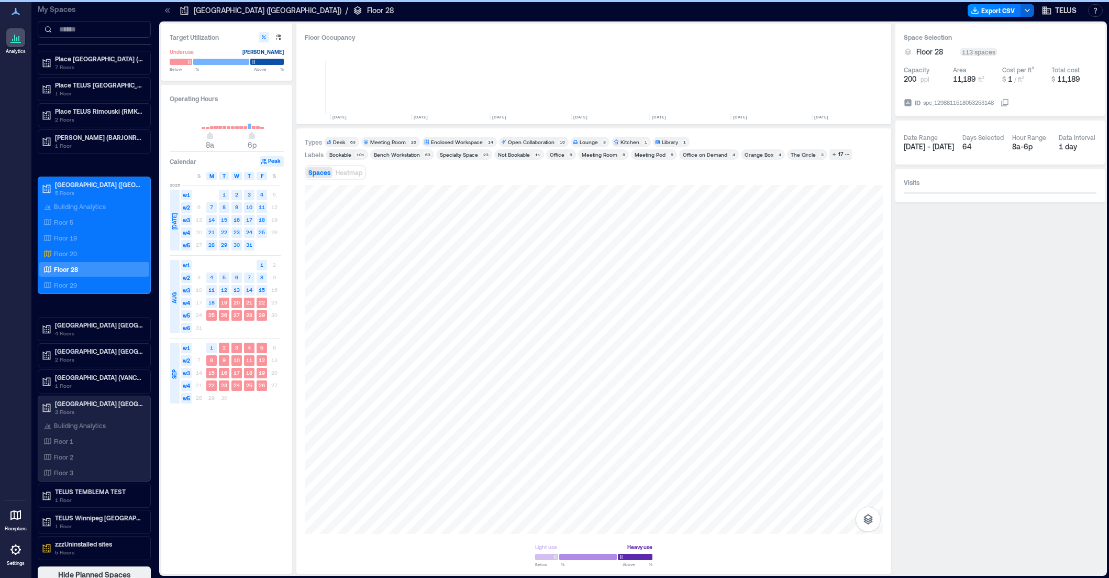
scroll to position [0, 961]
click at [461, 356] on div at bounding box center [594, 359] width 578 height 349
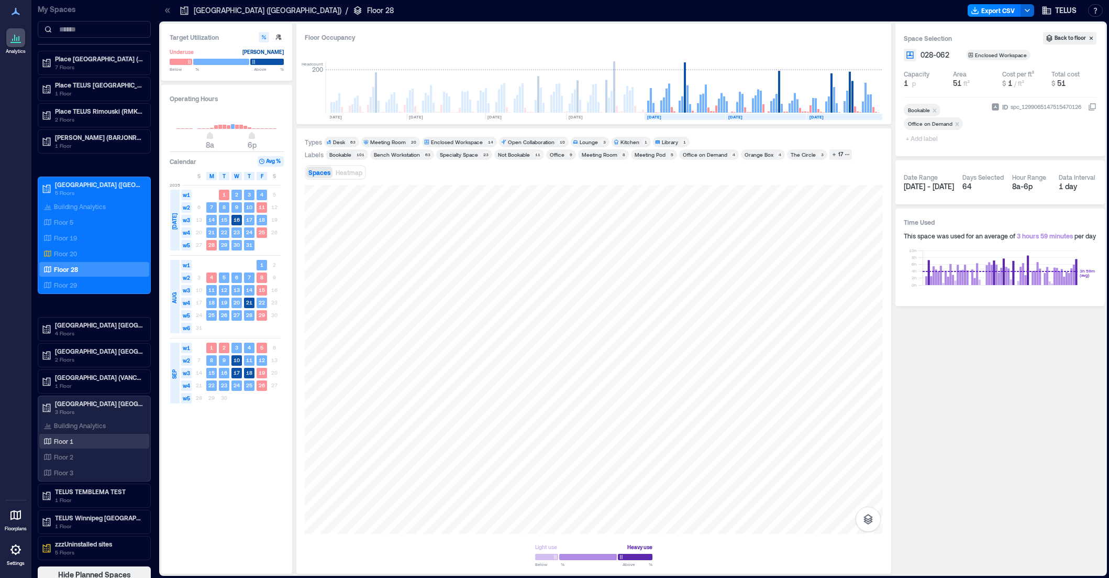
click at [71, 442] on p "Floor 1" at bounding box center [63, 441] width 19 height 8
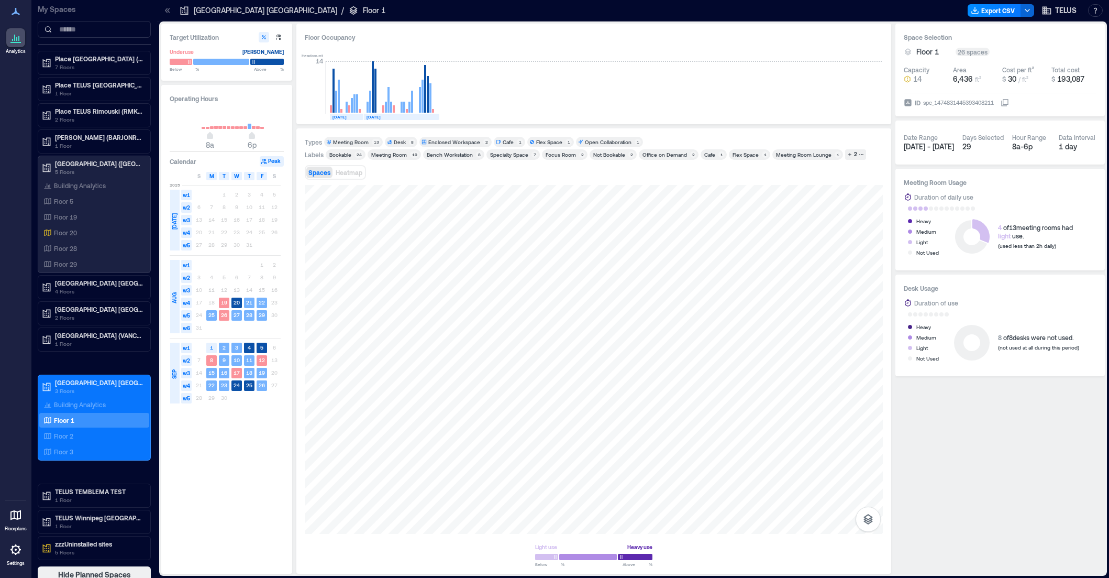
click at [444, 144] on div "Enclosed Workspace" at bounding box center [454, 141] width 52 height 7
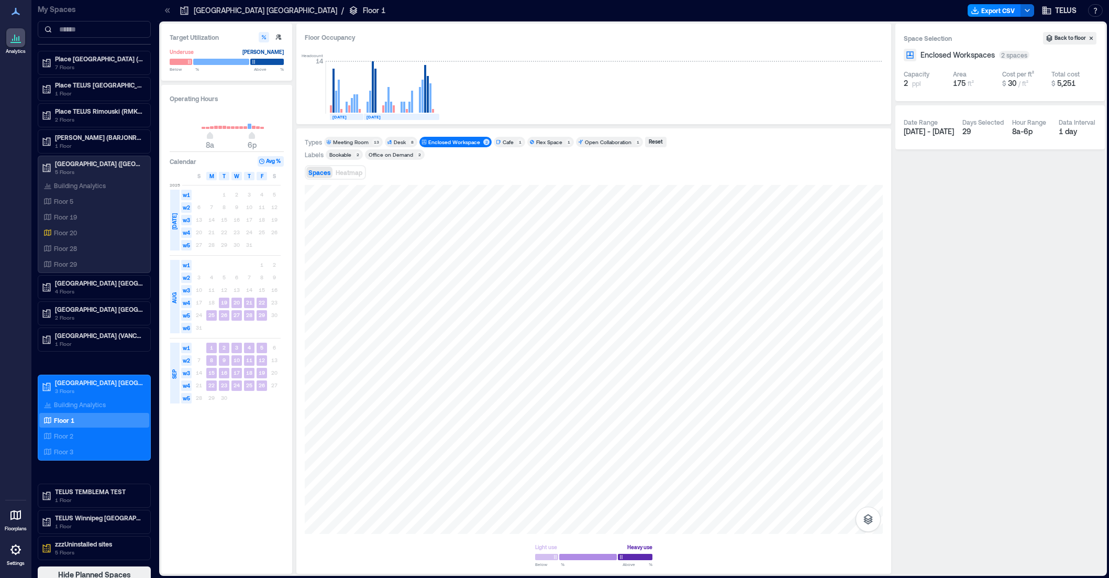
click at [444, 144] on div "Enclosed Workspace" at bounding box center [454, 141] width 52 height 7
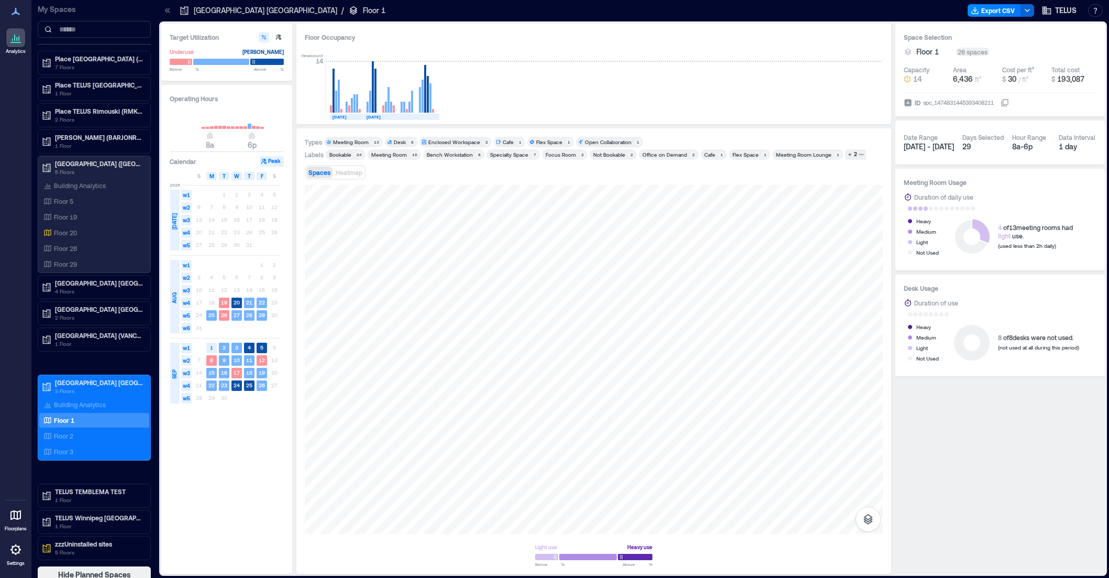
click at [503, 141] on div "Cafe" at bounding box center [508, 141] width 11 height 7
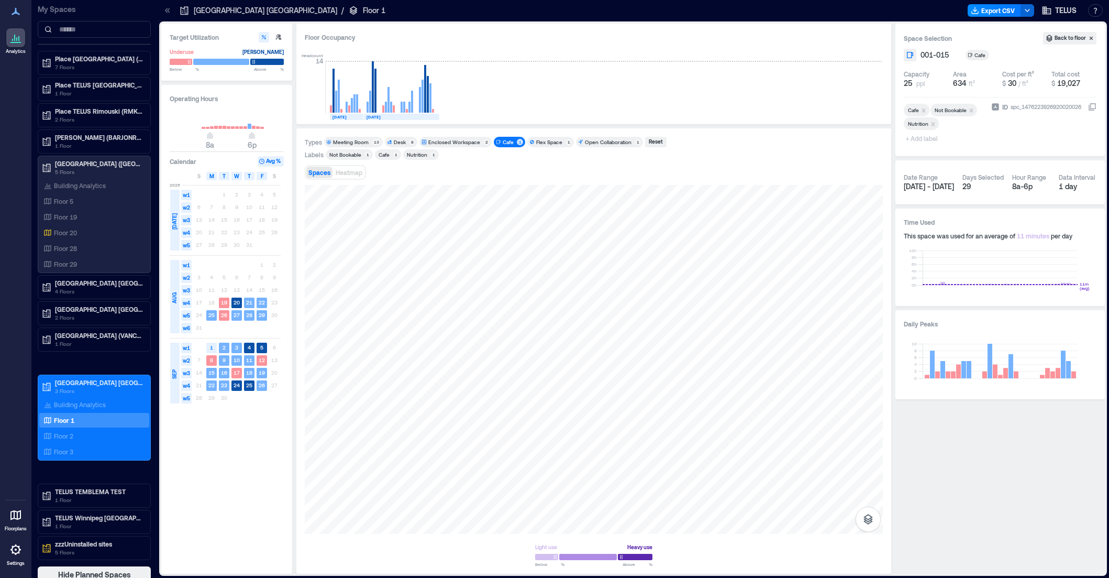
click at [503, 141] on div "Cafe" at bounding box center [508, 141] width 11 height 7
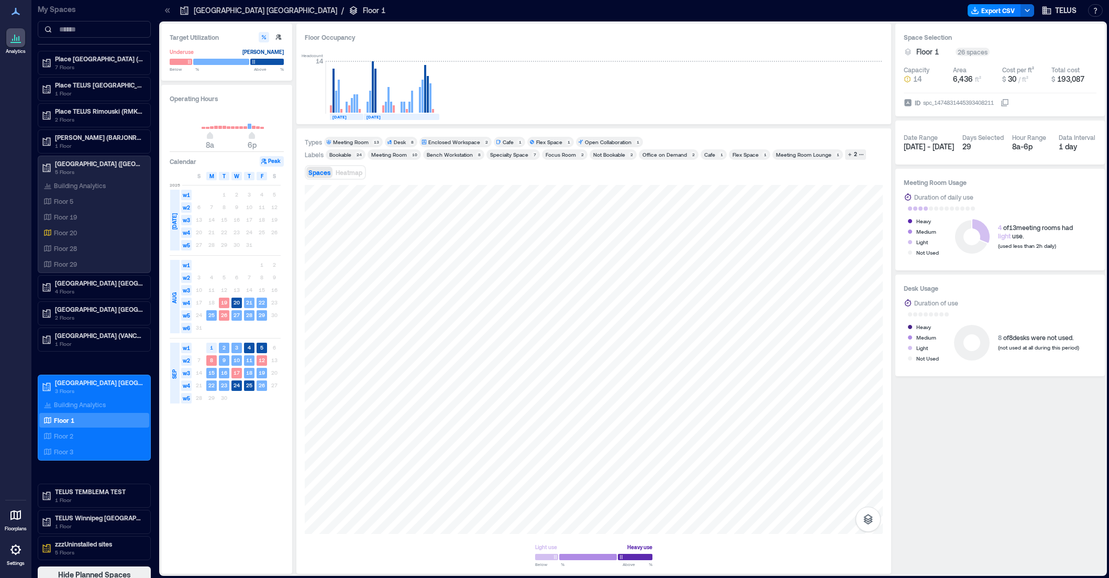
click at [540, 141] on div "Flex Space" at bounding box center [549, 141] width 26 height 7
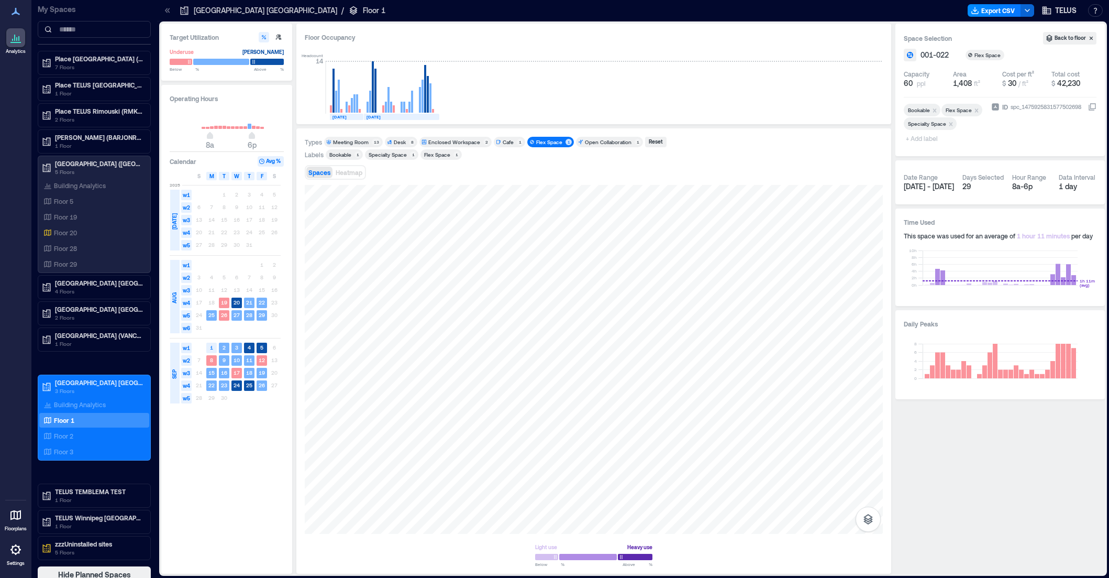
click at [540, 141] on div "Flex Space" at bounding box center [549, 141] width 26 height 7
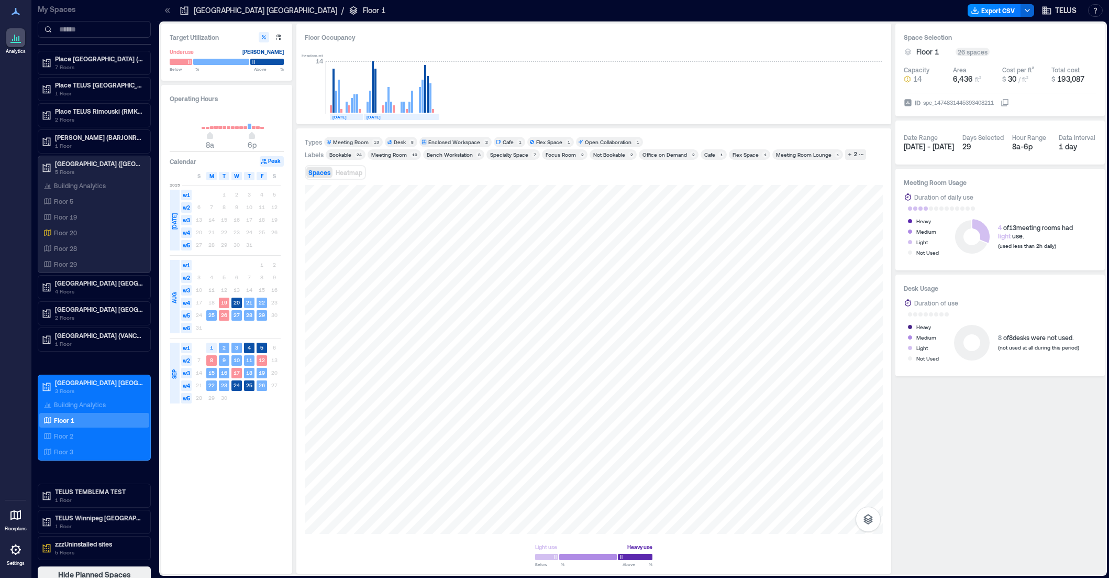
click at [602, 139] on div "Open Collaboration" at bounding box center [608, 141] width 47 height 7
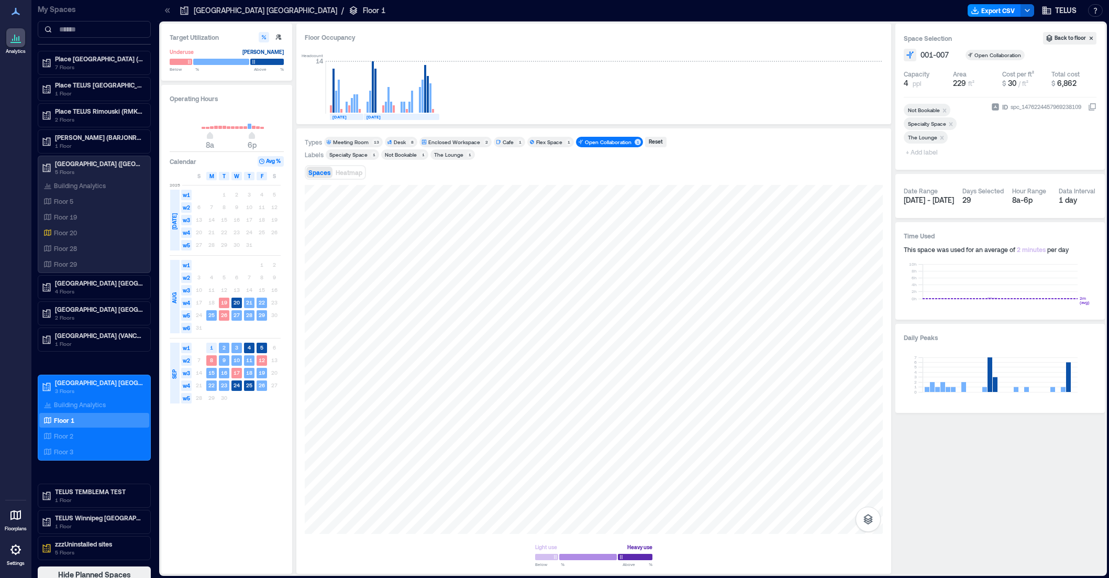
click at [602, 139] on div "Open Collaboration" at bounding box center [608, 141] width 47 height 7
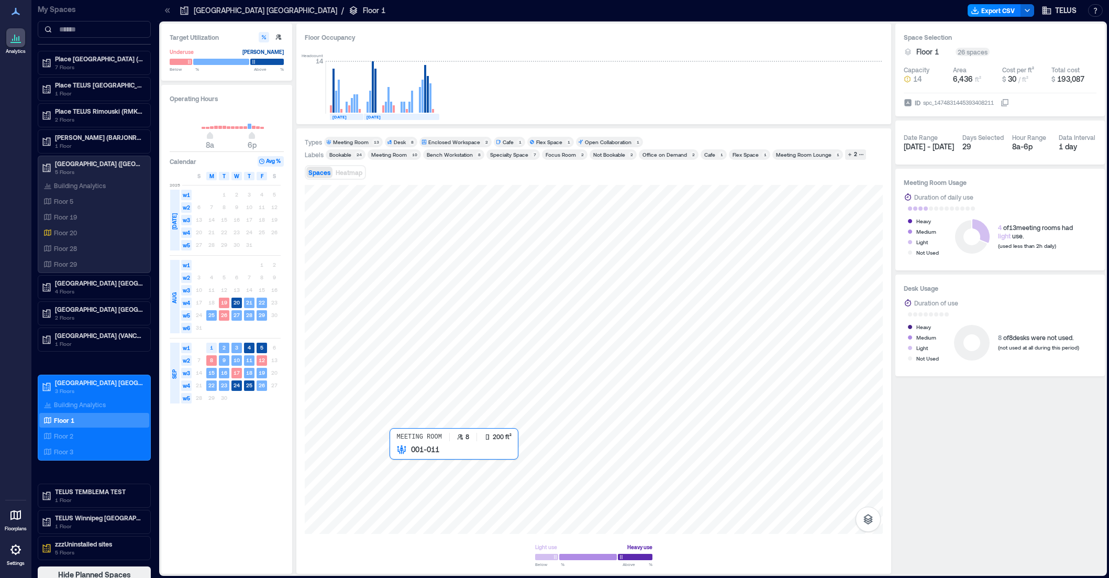
click at [398, 466] on div at bounding box center [594, 359] width 578 height 349
click at [346, 155] on div "Bookable" at bounding box center [340, 154] width 22 height 7
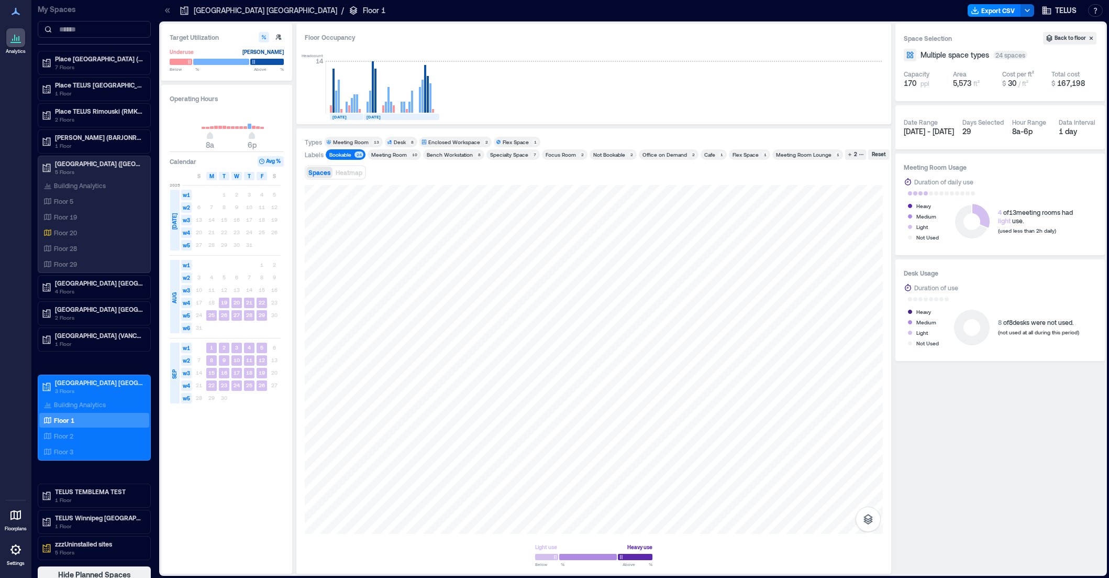
click at [346, 155] on div "Bookable" at bounding box center [340, 154] width 22 height 7
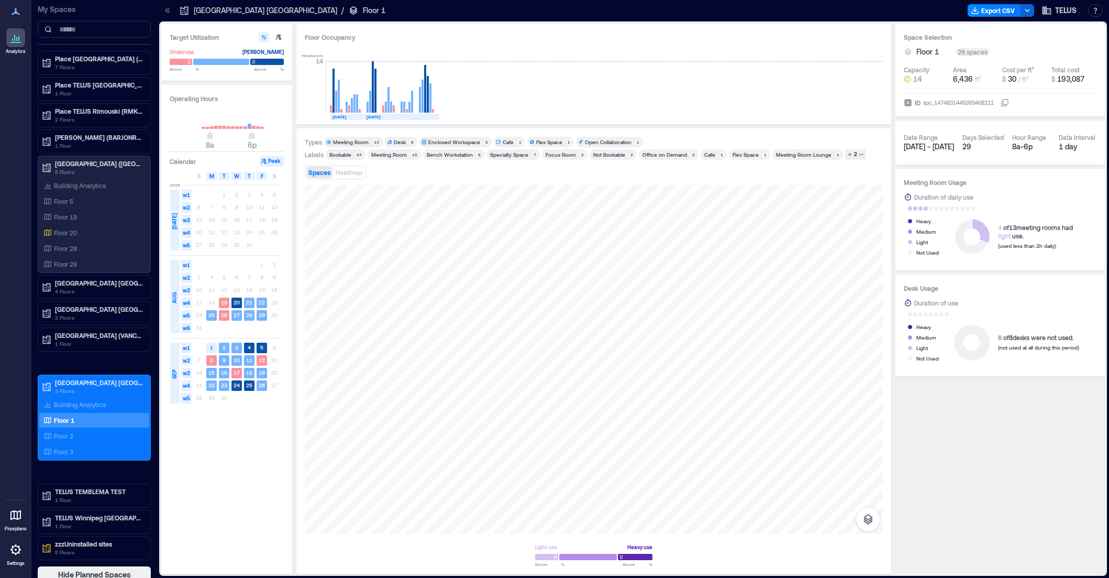
click at [383, 154] on div "Meeting Room" at bounding box center [389, 154] width 36 height 7
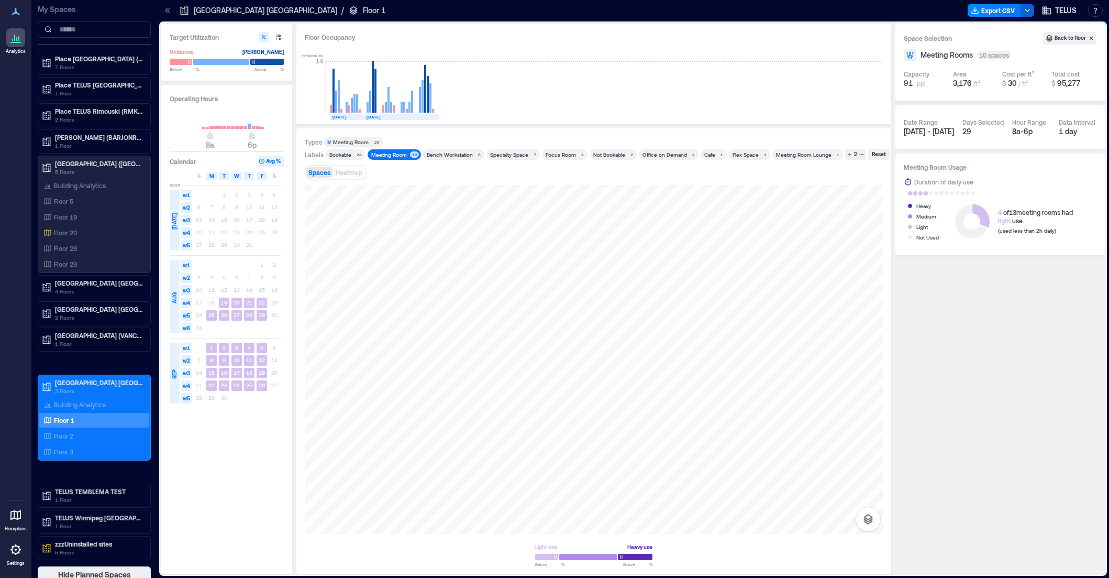
click at [383, 154] on div "Meeting Room" at bounding box center [389, 154] width 36 height 7
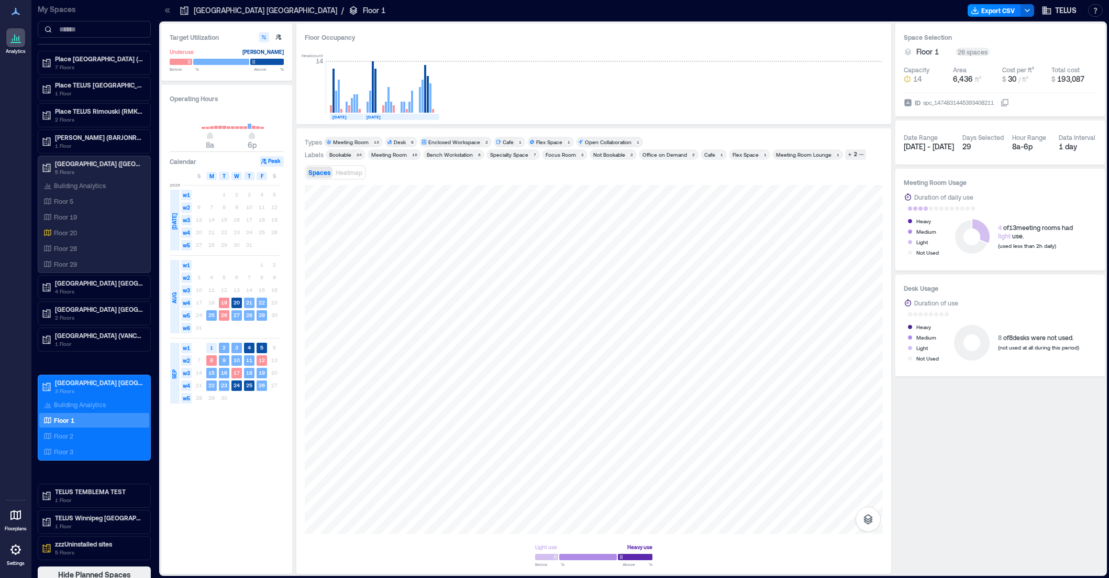
click at [399, 141] on div "Desk" at bounding box center [400, 141] width 12 height 7
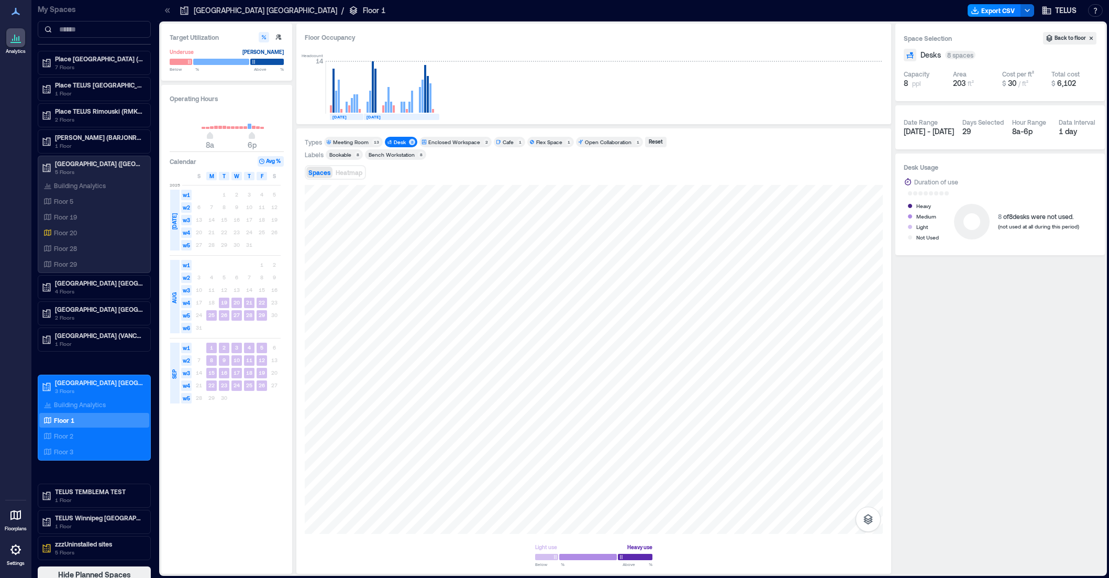
click at [399, 141] on div "Desk" at bounding box center [400, 141] width 12 height 7
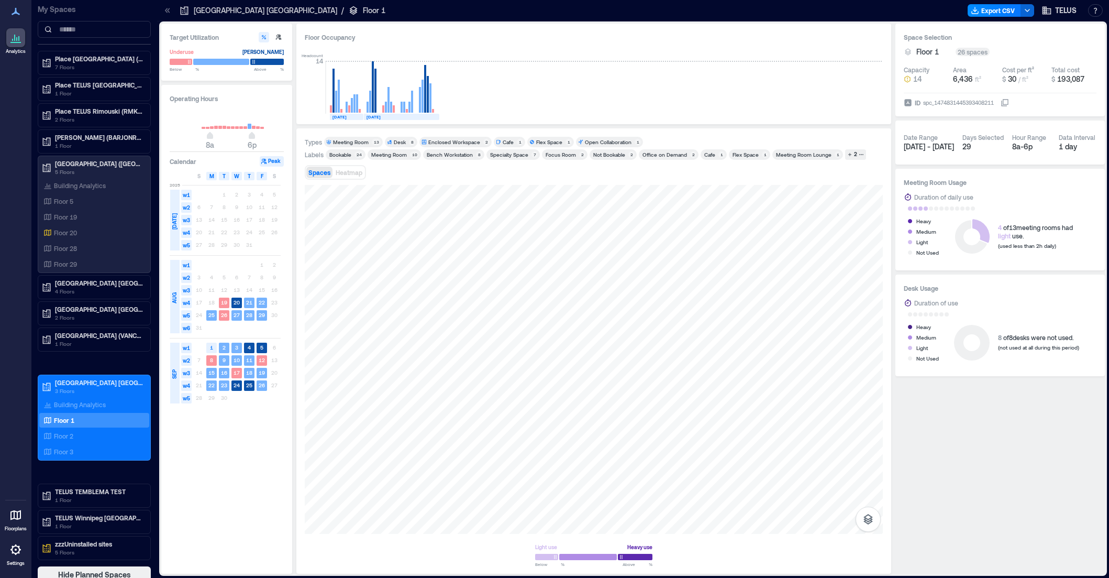
click at [455, 156] on div "Bench Workstation" at bounding box center [450, 154] width 46 height 7
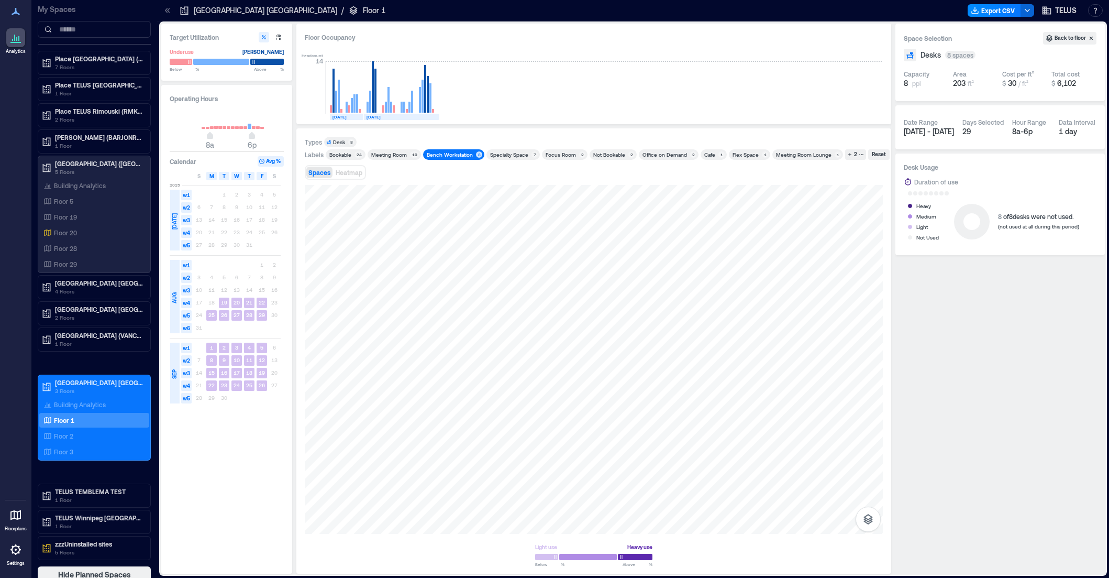
click at [455, 156] on div "Bench Workstation" at bounding box center [450, 154] width 46 height 7
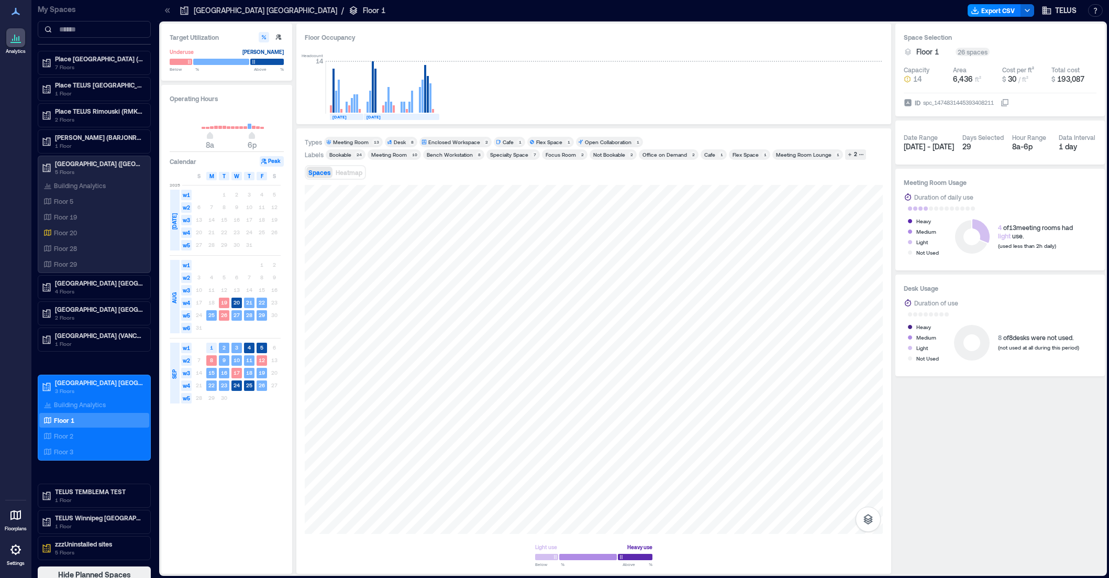
click at [499, 155] on div "Specialty Space" at bounding box center [509, 154] width 38 height 7
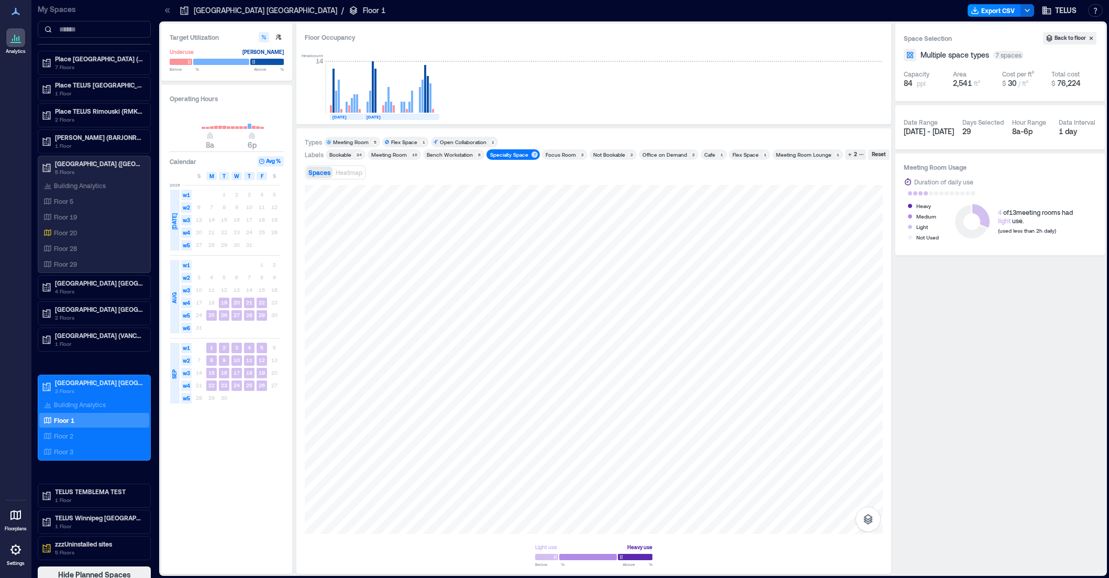
click at [499, 155] on div "Specialty Space" at bounding box center [509, 154] width 38 height 7
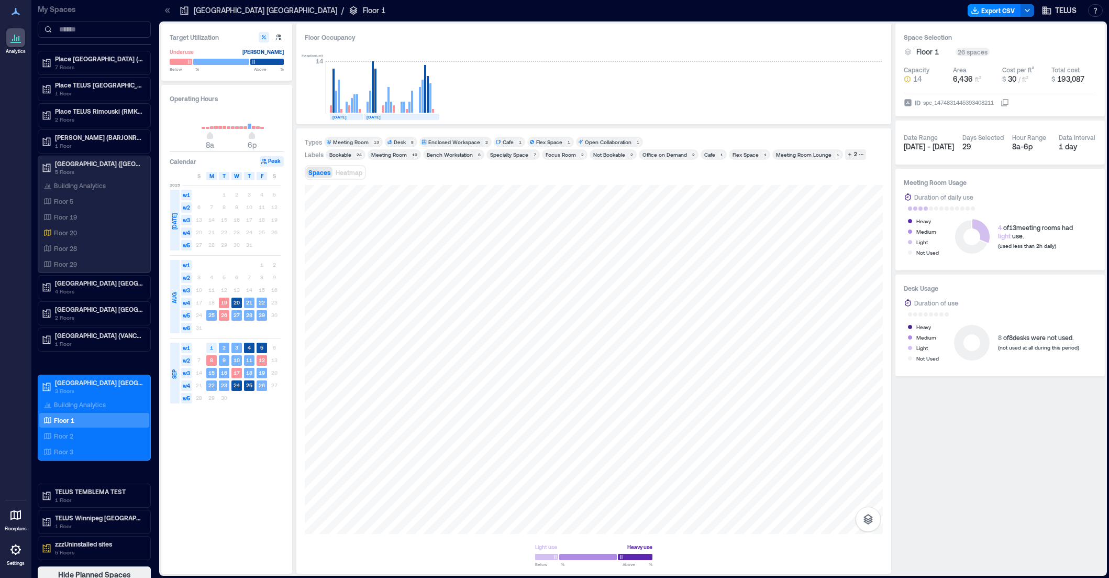
click at [557, 153] on div "Focus Room" at bounding box center [561, 154] width 30 height 7
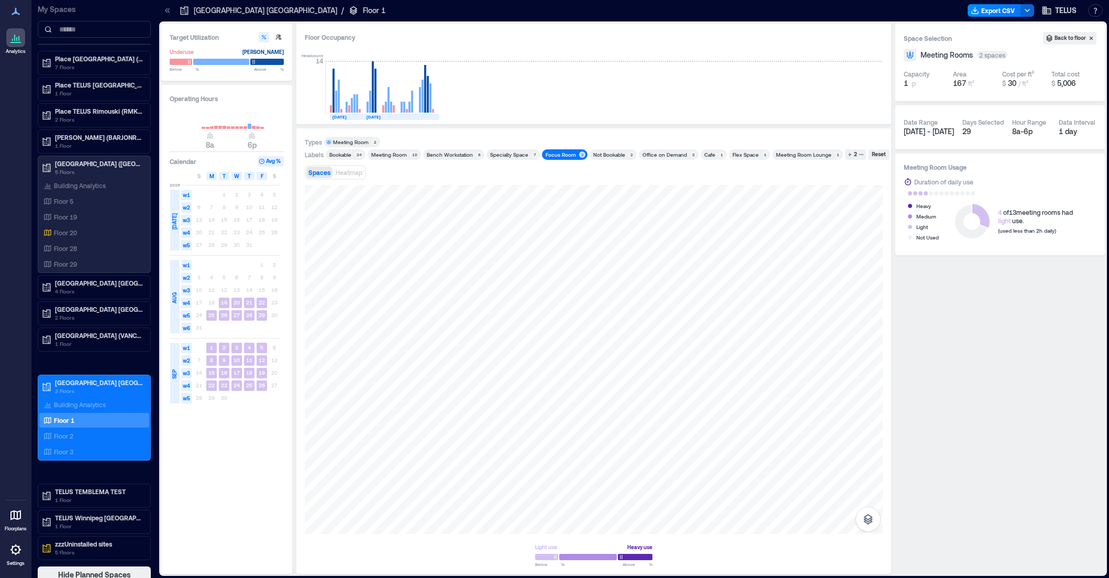
click at [557, 153] on div "Focus Room" at bounding box center [561, 154] width 30 height 7
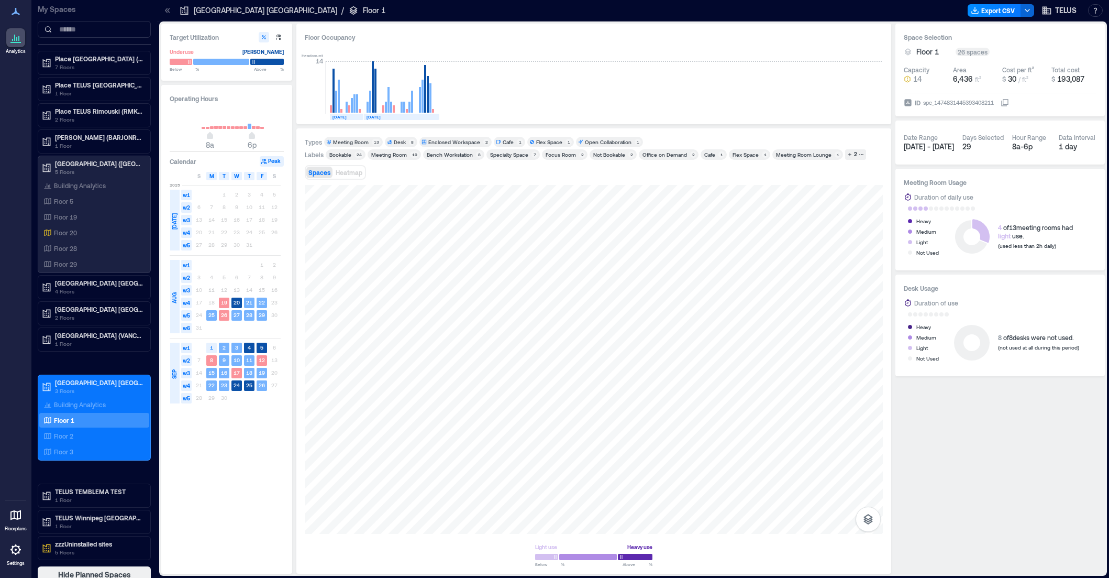
click at [600, 155] on div "Not Bookable" at bounding box center [609, 154] width 32 height 7
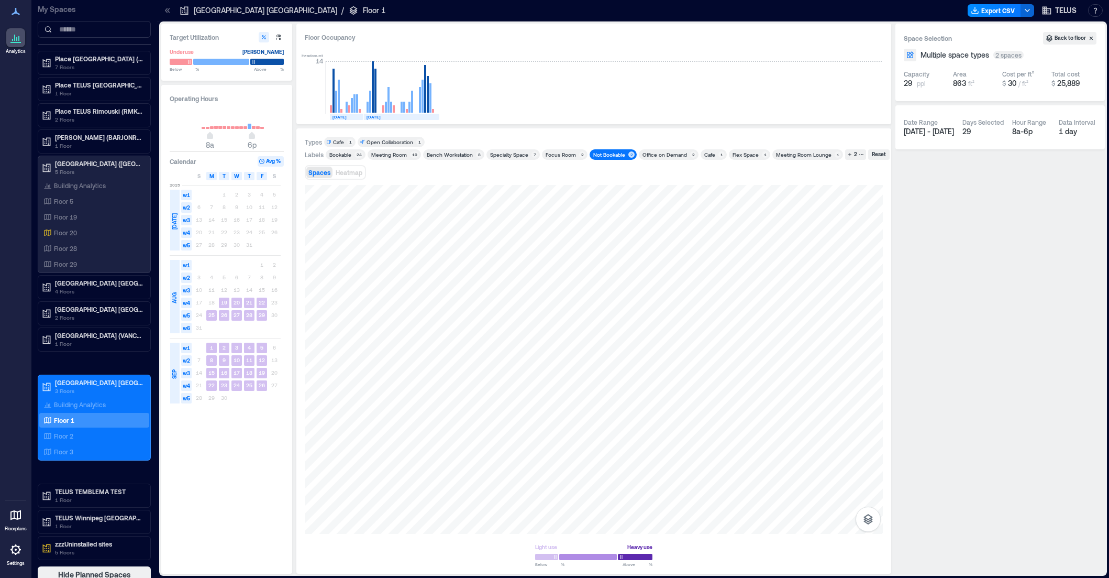
click at [600, 155] on div "Not Bookable" at bounding box center [609, 154] width 32 height 7
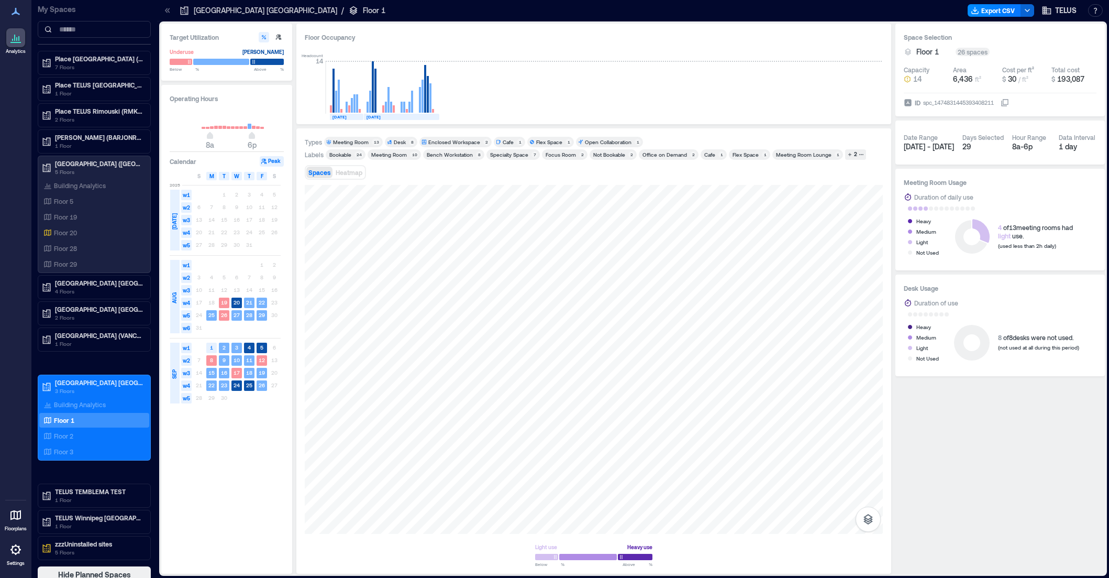
click at [656, 155] on div "Office on Demand" at bounding box center [665, 154] width 45 height 7
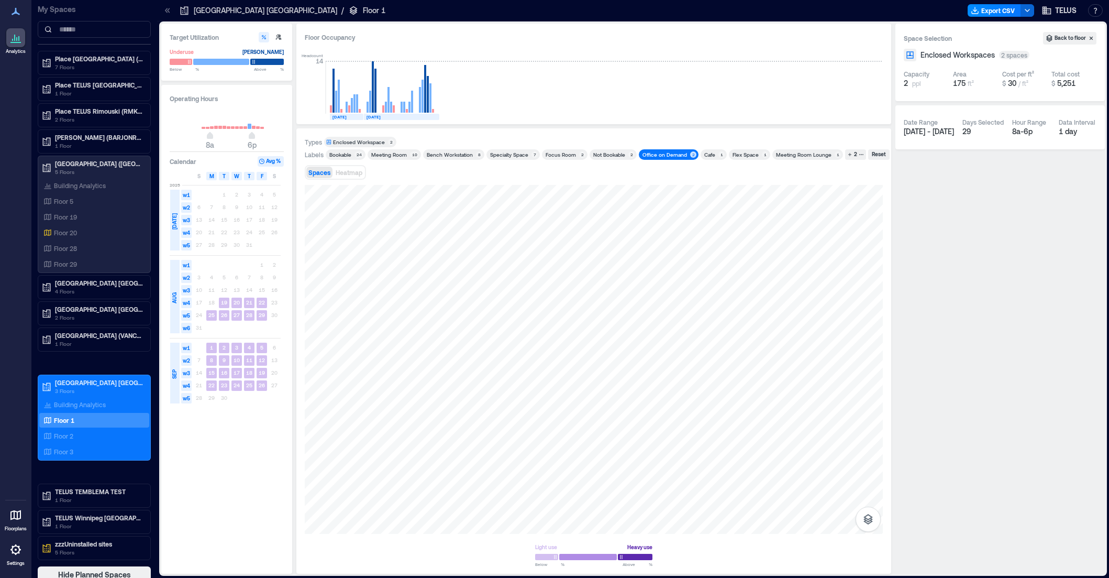
click at [656, 155] on div "Office on Demand" at bounding box center [665, 154] width 45 height 7
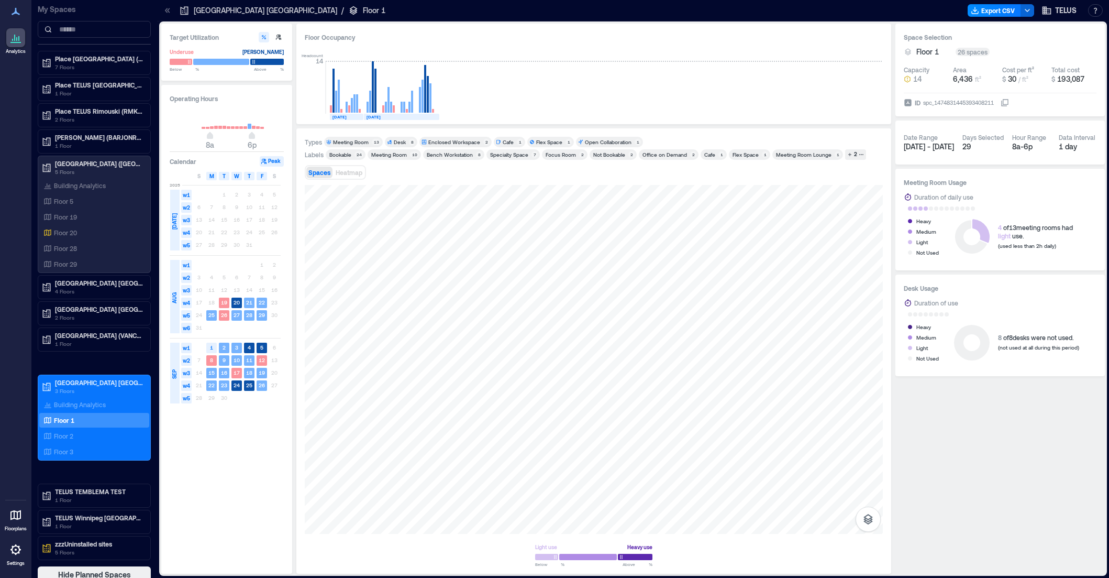
click at [705, 153] on div "Cafe" at bounding box center [710, 154] width 11 height 7
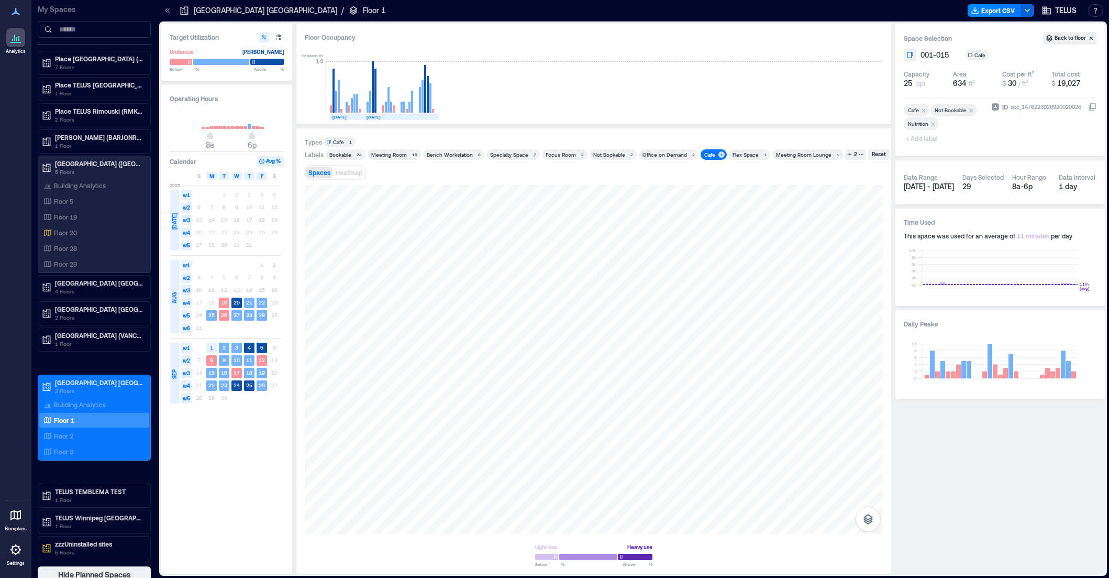
click at [705, 153] on div "Cafe" at bounding box center [710, 154] width 11 height 7
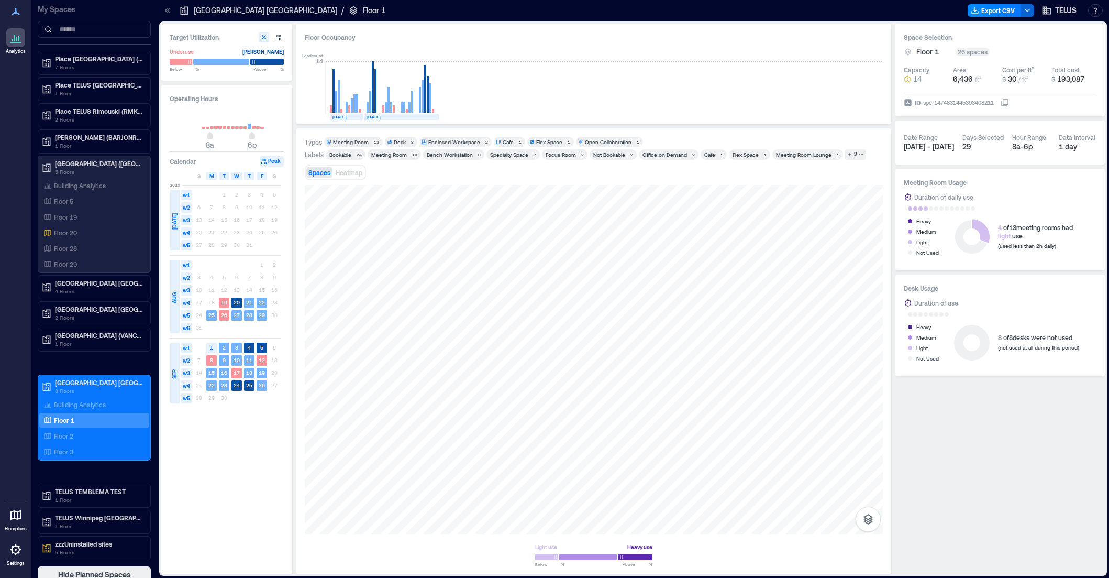
click at [743, 155] on div "Flex Space" at bounding box center [746, 154] width 26 height 7
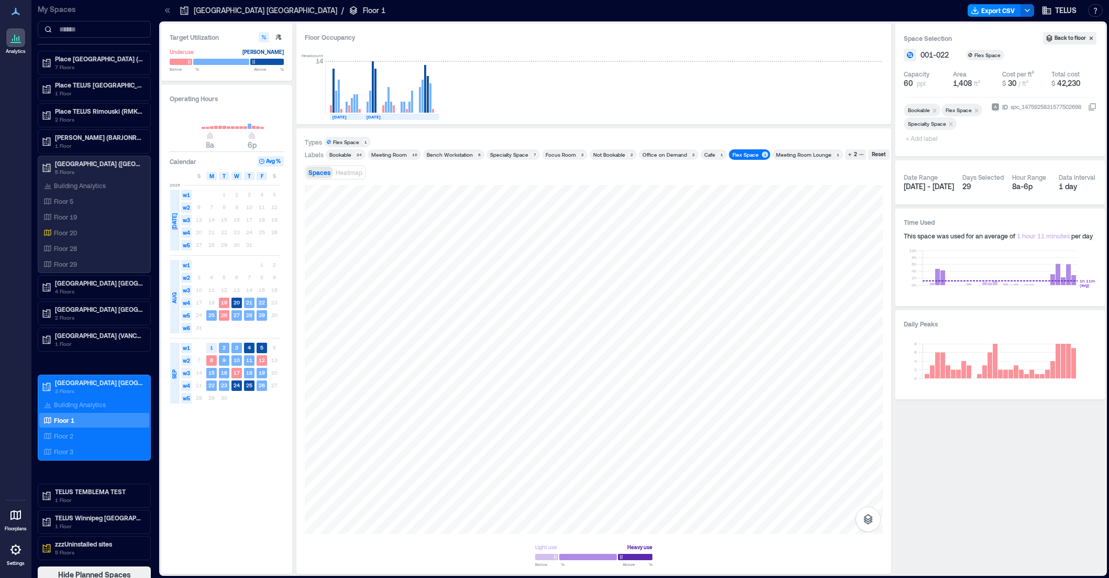
click at [743, 155] on div "Flex Space" at bounding box center [746, 154] width 26 height 7
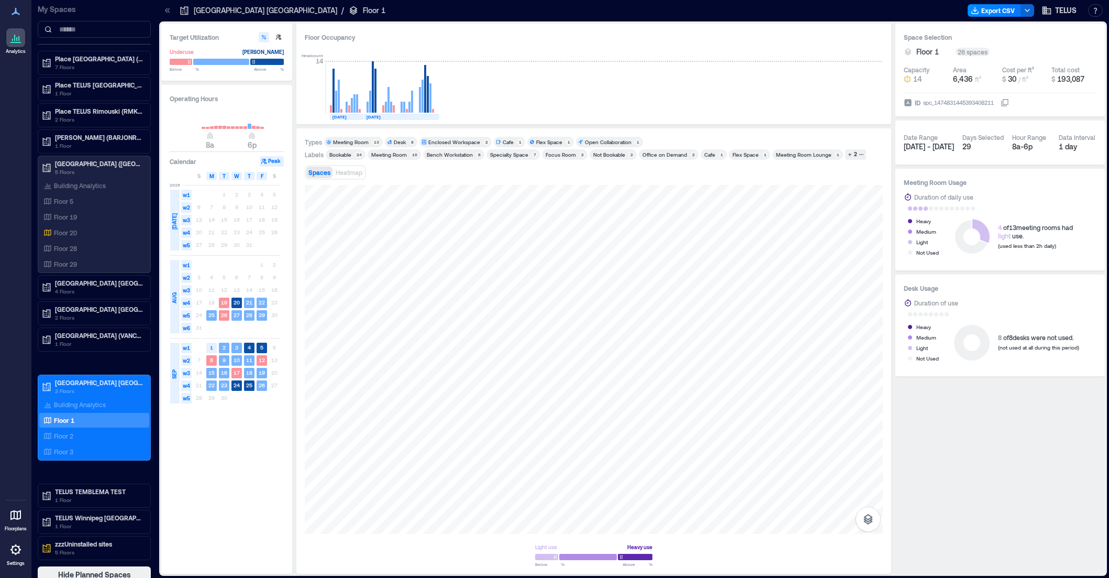
click at [791, 155] on div "Meeting Room Lounge" at bounding box center [804, 154] width 56 height 7
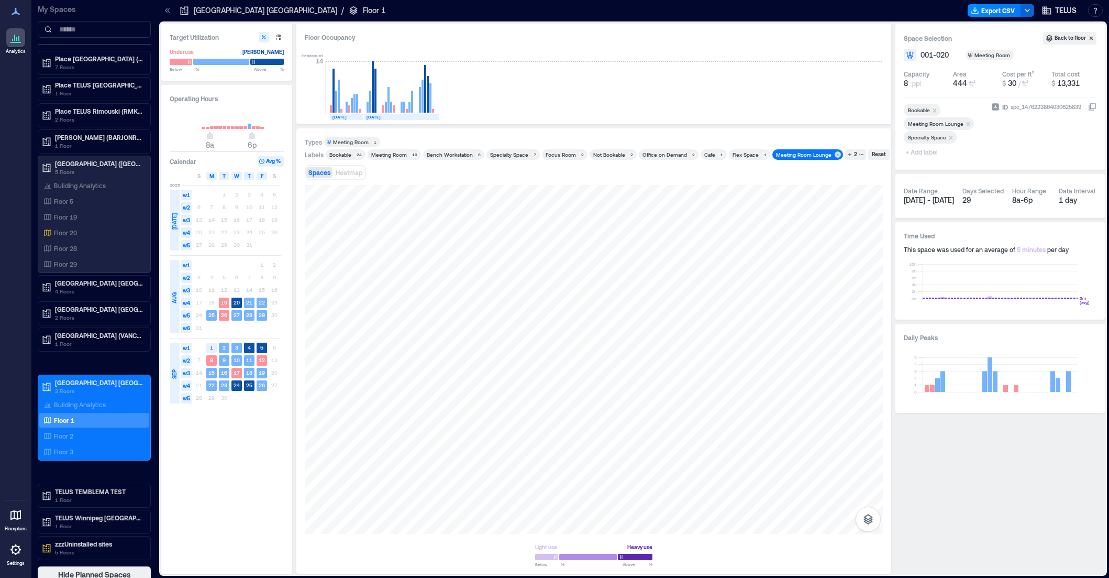
click at [791, 155] on div "Meeting Room Lounge" at bounding box center [804, 154] width 56 height 7
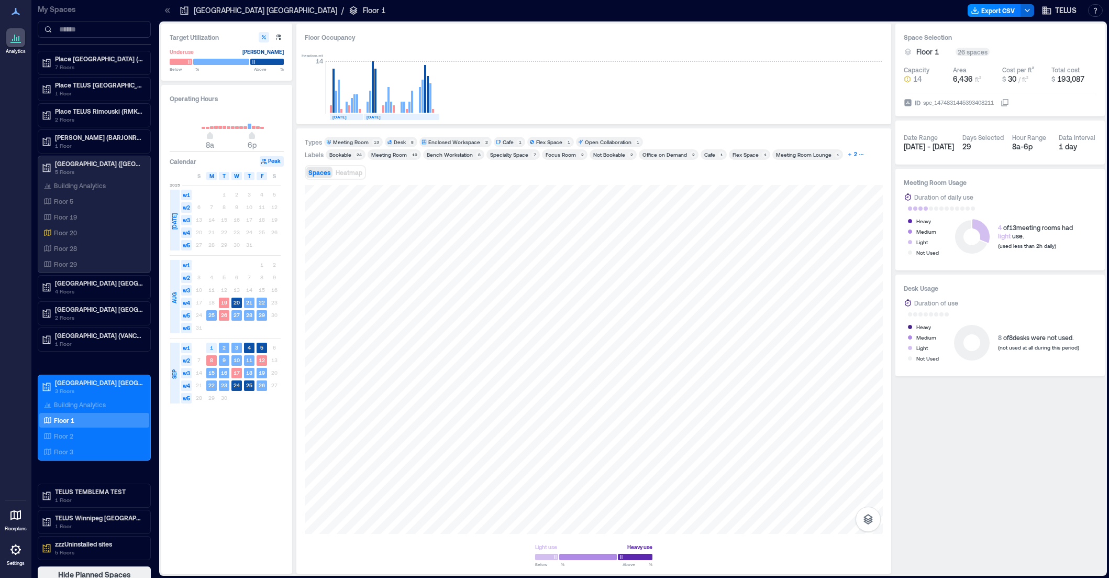
click at [853, 154] on div "2" at bounding box center [856, 154] width 6 height 9
click at [864, 153] on div "Nutrition" at bounding box center [860, 154] width 24 height 7
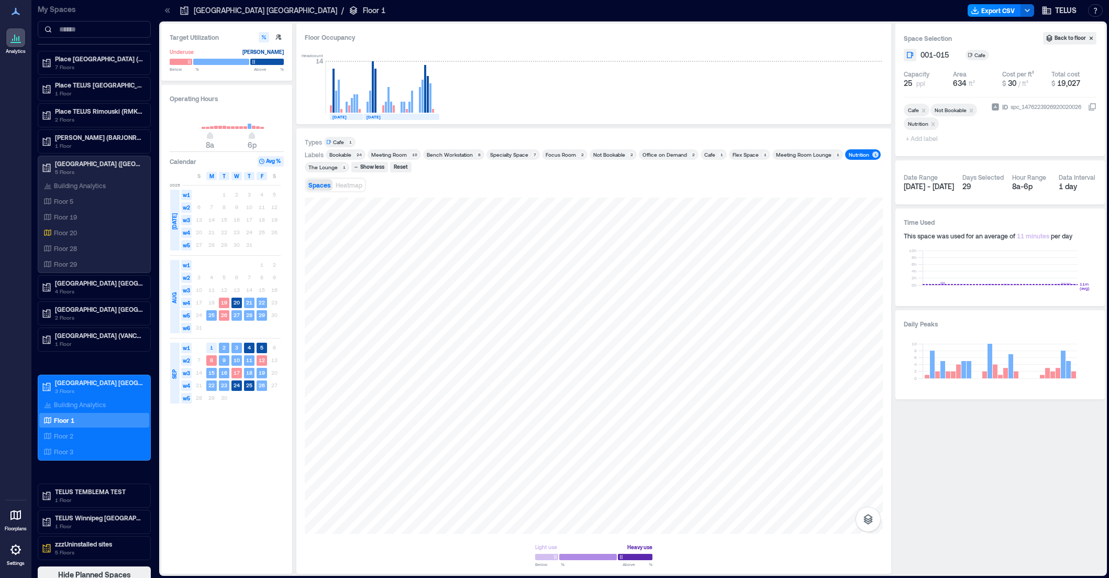
click at [864, 153] on div "Nutrition" at bounding box center [860, 154] width 24 height 7
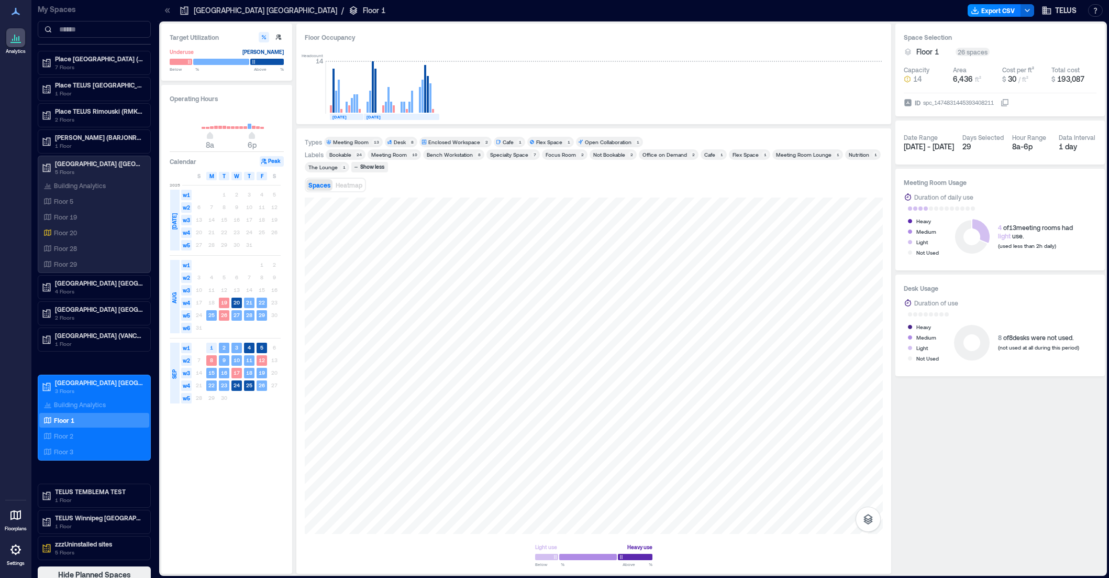
click at [325, 166] on div "The Lounge" at bounding box center [323, 166] width 29 height 7
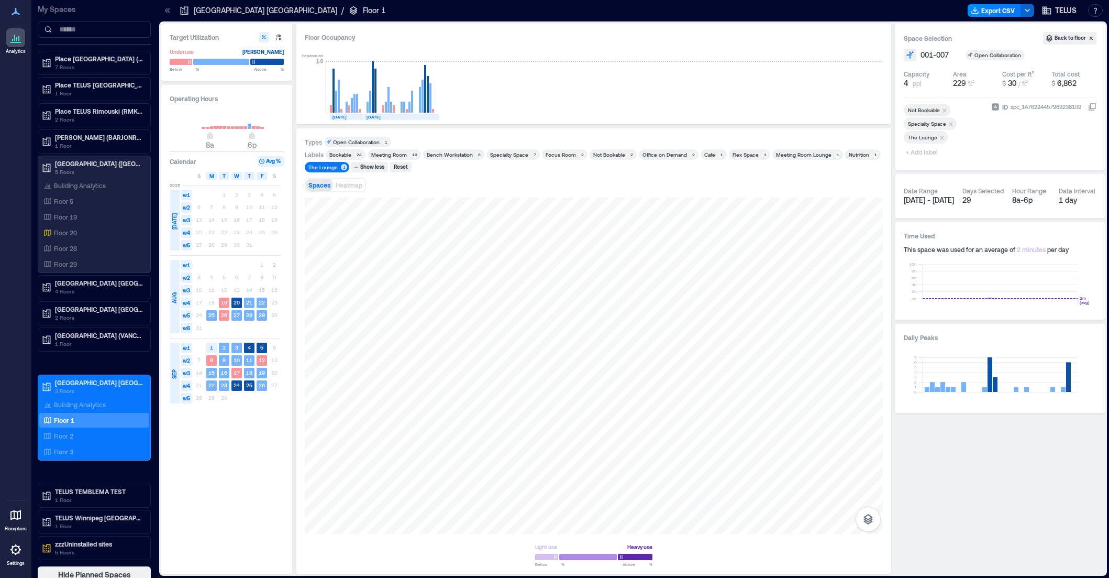
click at [325, 166] on div "The Lounge" at bounding box center [323, 166] width 29 height 7
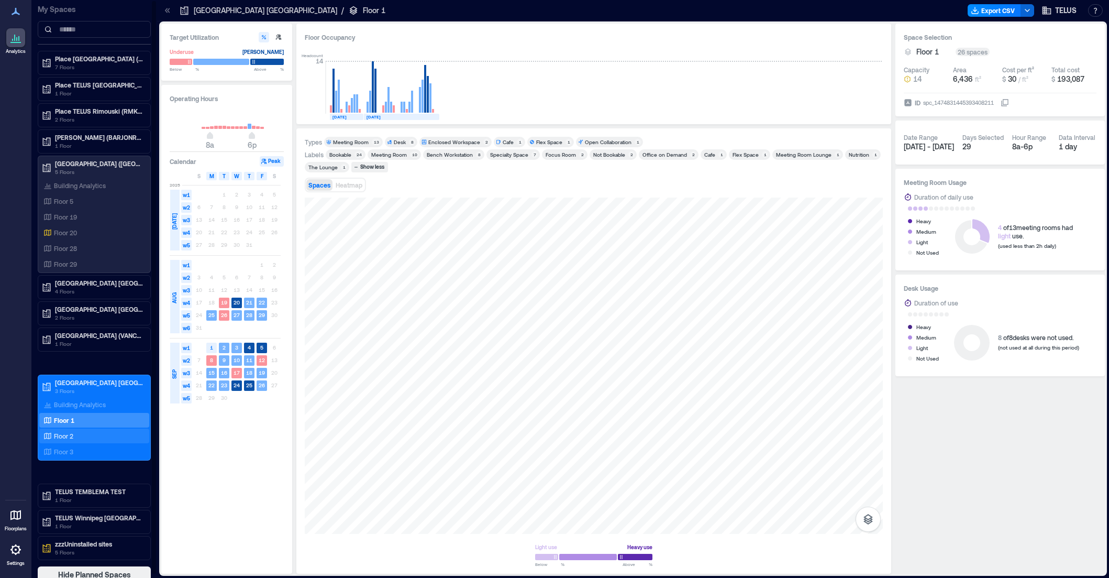
click at [64, 436] on p "Floor 2" at bounding box center [63, 436] width 19 height 8
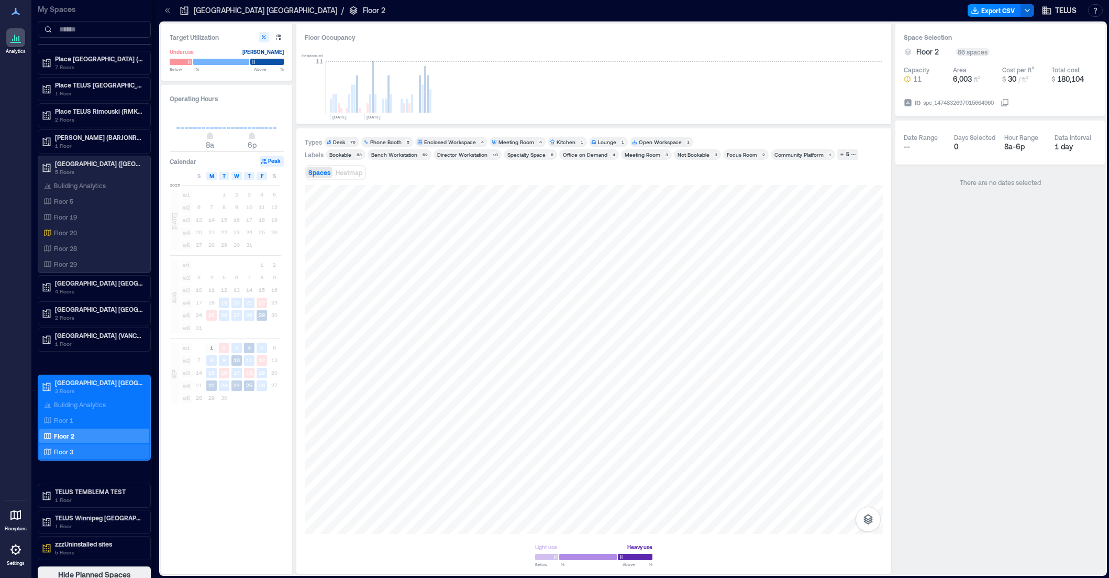
click at [68, 451] on p "Floor 3" at bounding box center [63, 451] width 19 height 8
click at [339, 140] on div "Desk" at bounding box center [339, 141] width 12 height 7
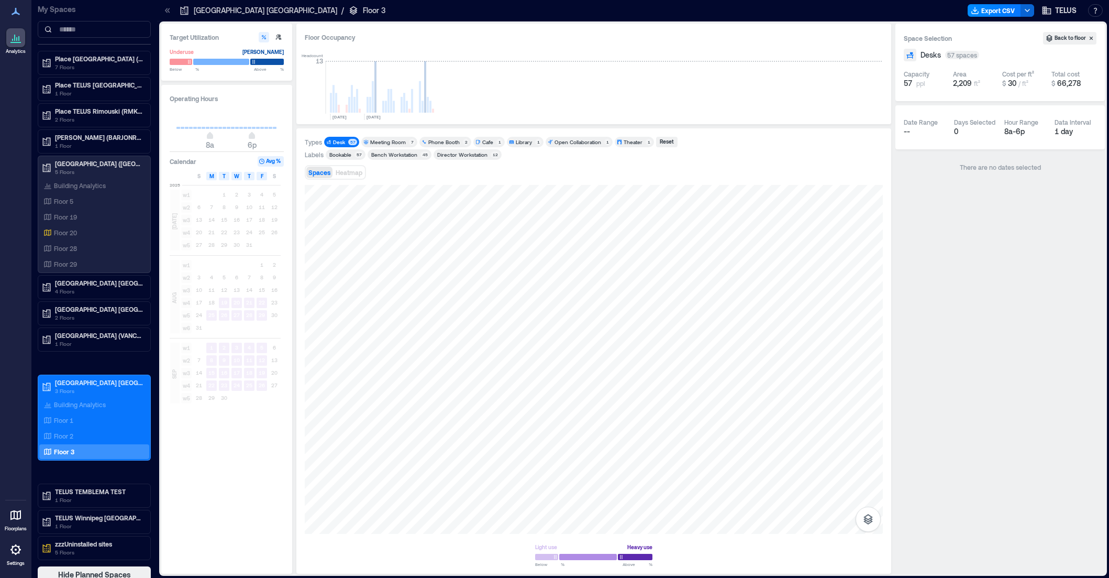
click at [339, 140] on div "Desk" at bounding box center [339, 141] width 12 height 7
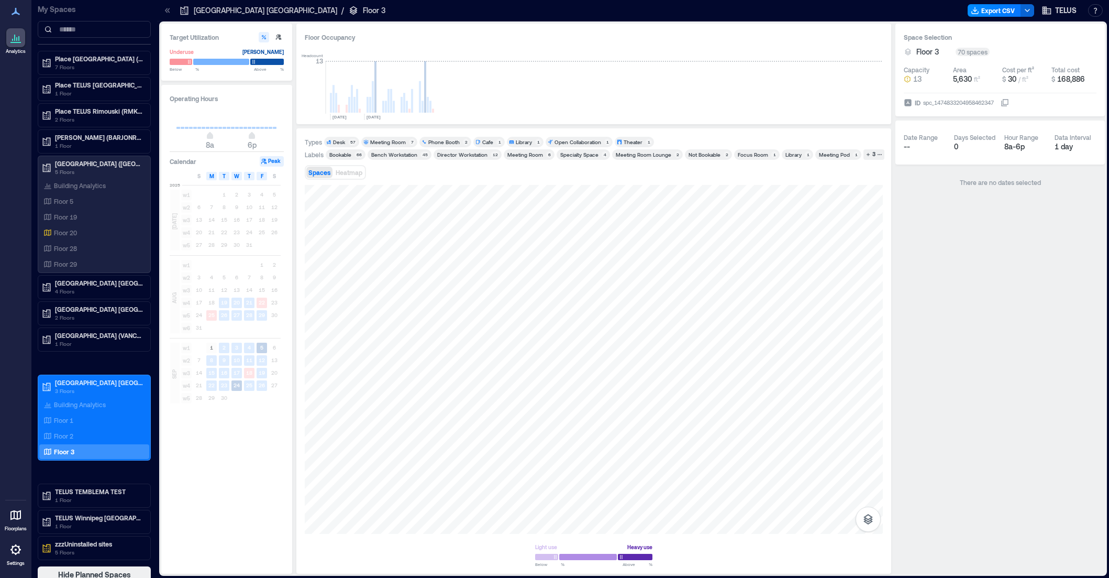
click at [336, 142] on div "Desk" at bounding box center [339, 141] width 12 height 7
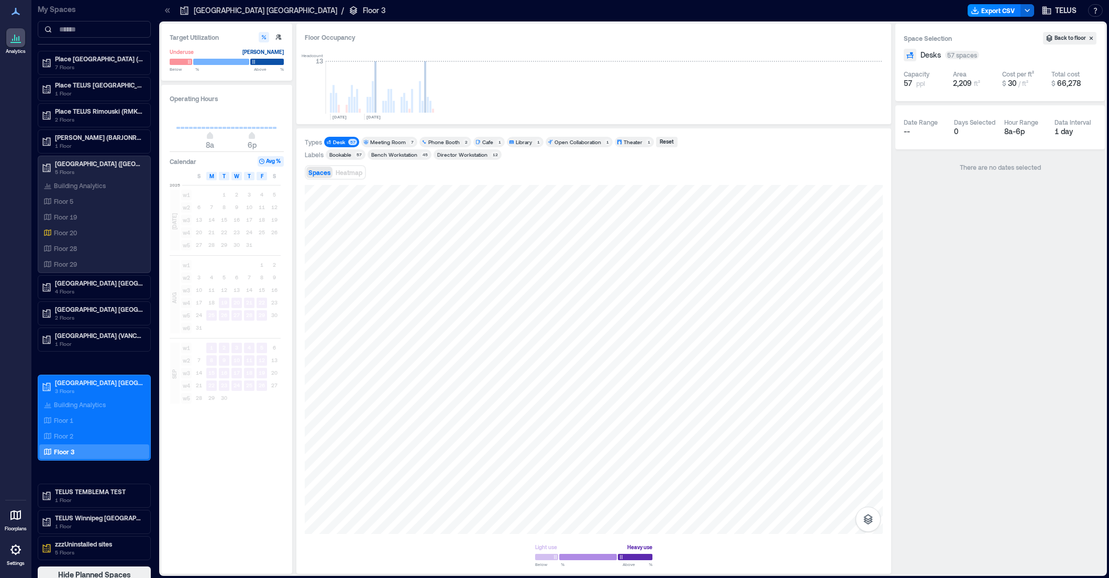
click at [336, 142] on div "Desk" at bounding box center [339, 141] width 12 height 7
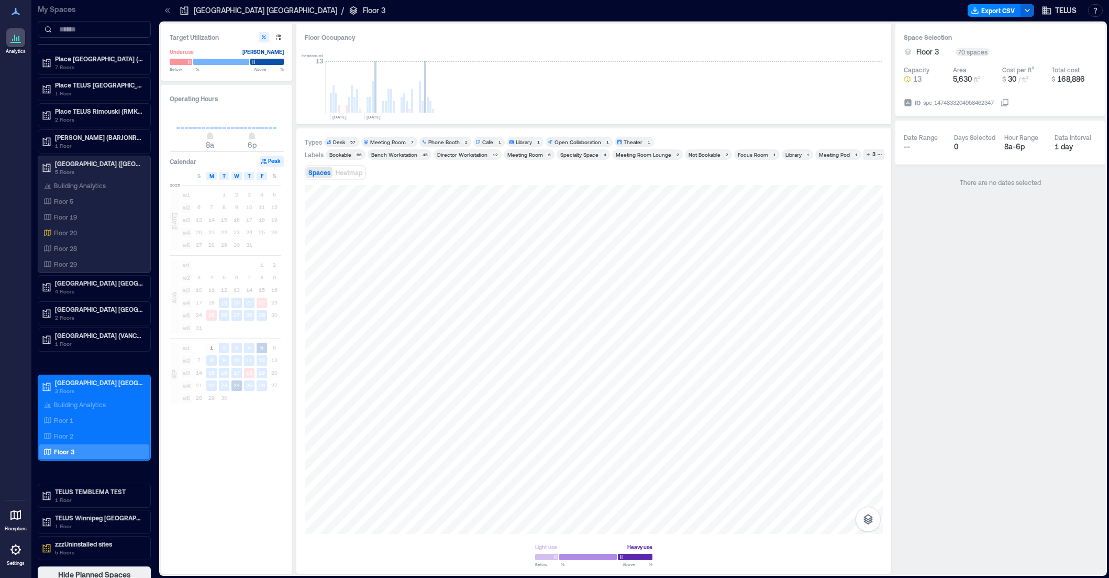
click at [385, 139] on div "Meeting Room" at bounding box center [388, 141] width 36 height 7
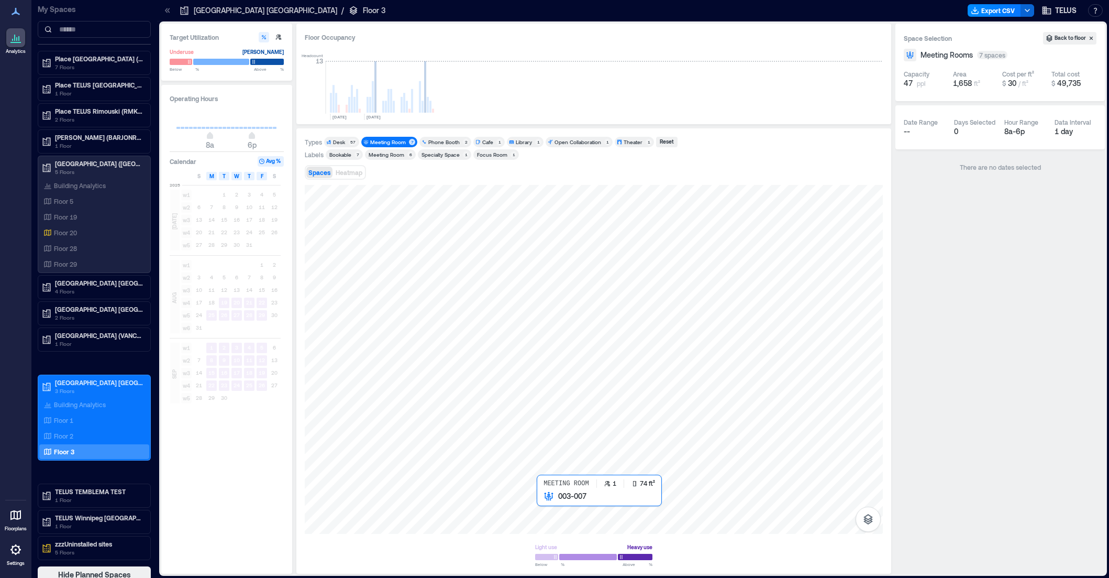
click at [548, 512] on div at bounding box center [594, 359] width 578 height 349
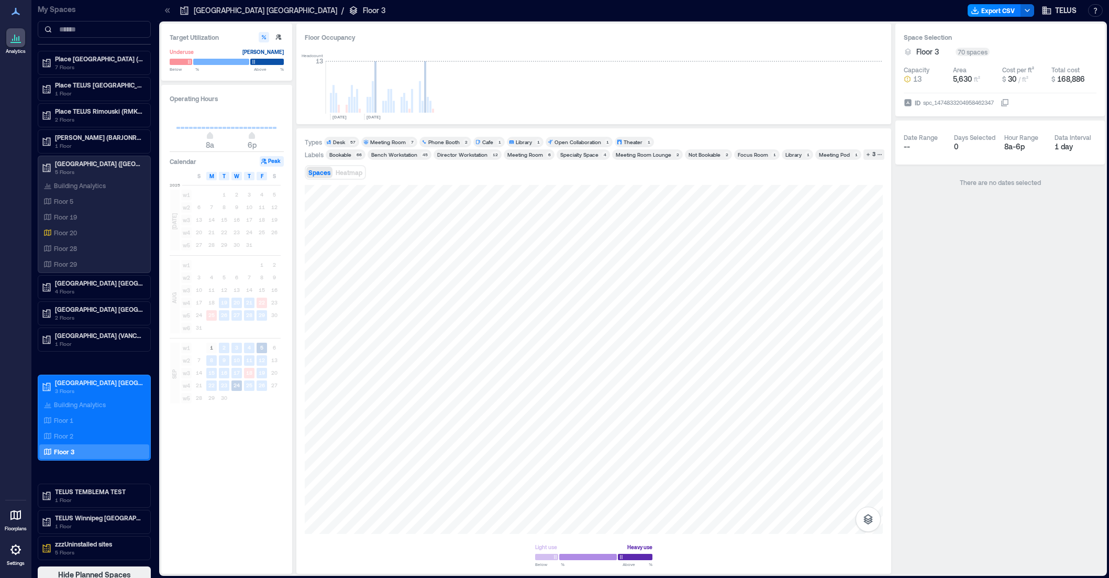
click at [445, 140] on div "Phone Booth" at bounding box center [443, 141] width 31 height 7
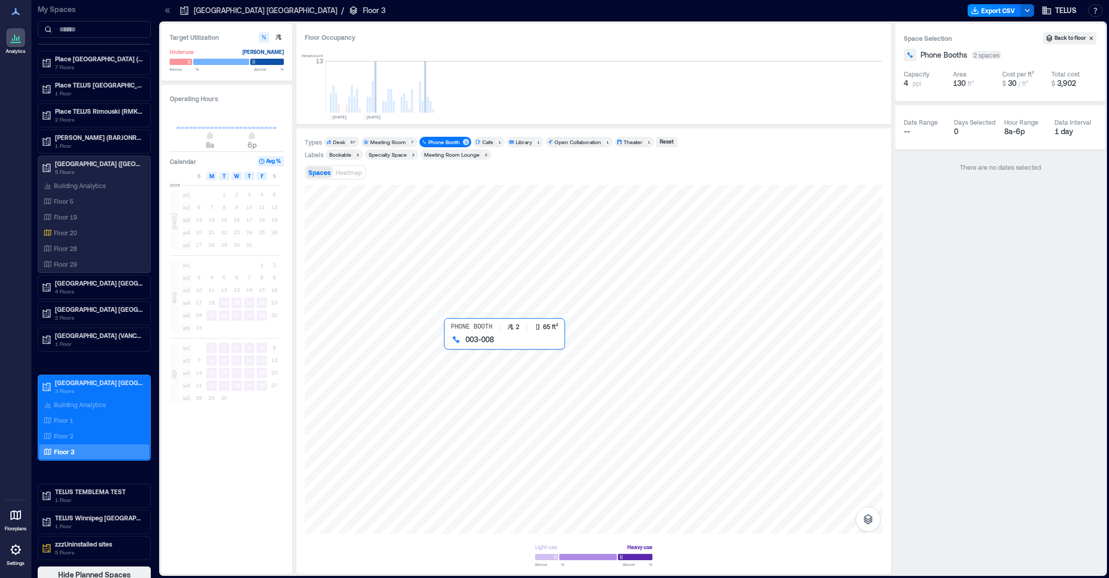
click at [452, 346] on div at bounding box center [594, 359] width 578 height 349
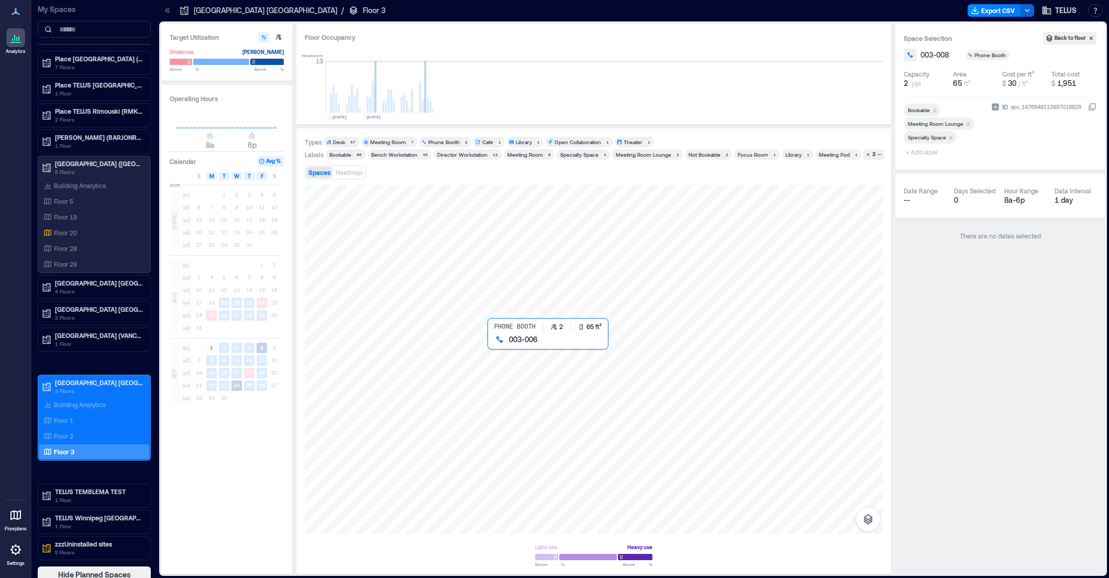
click at [493, 351] on div at bounding box center [594, 359] width 578 height 349
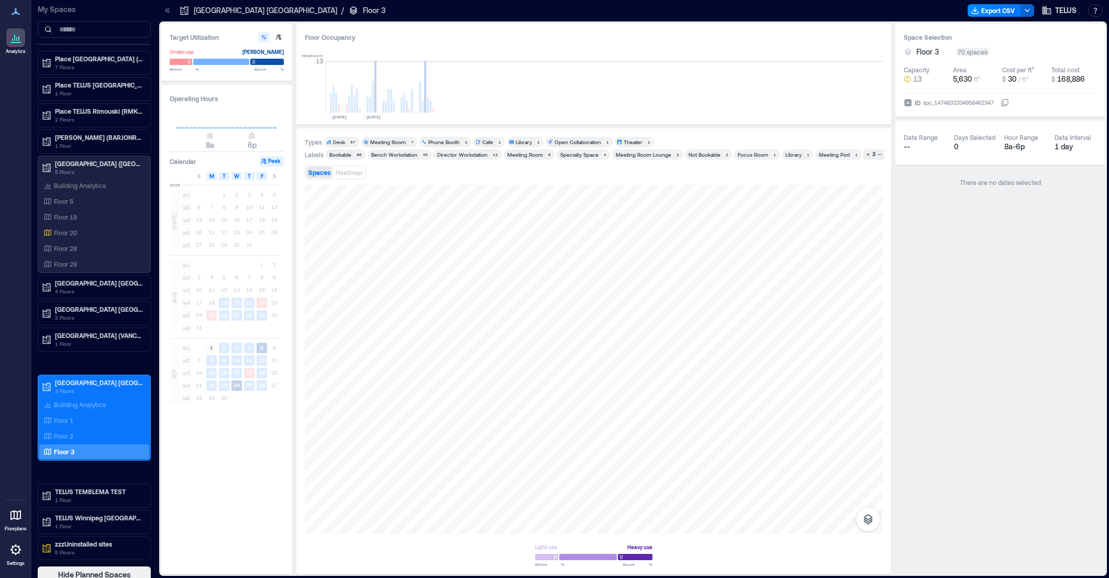
click at [531, 156] on div "Meeting Room" at bounding box center [526, 154] width 36 height 7
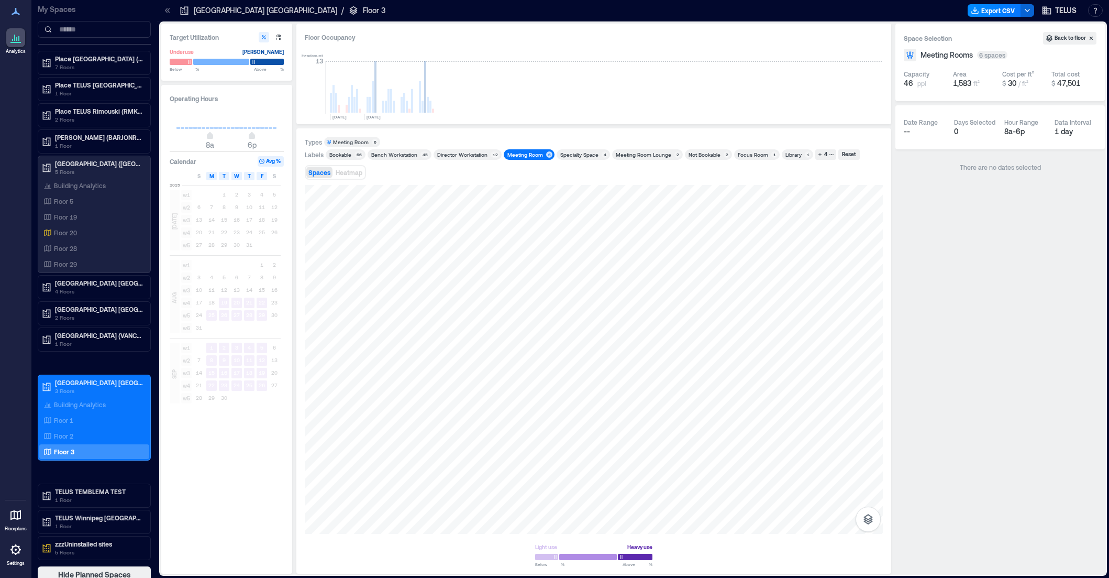
click at [531, 156] on div "Meeting Room" at bounding box center [526, 154] width 36 height 7
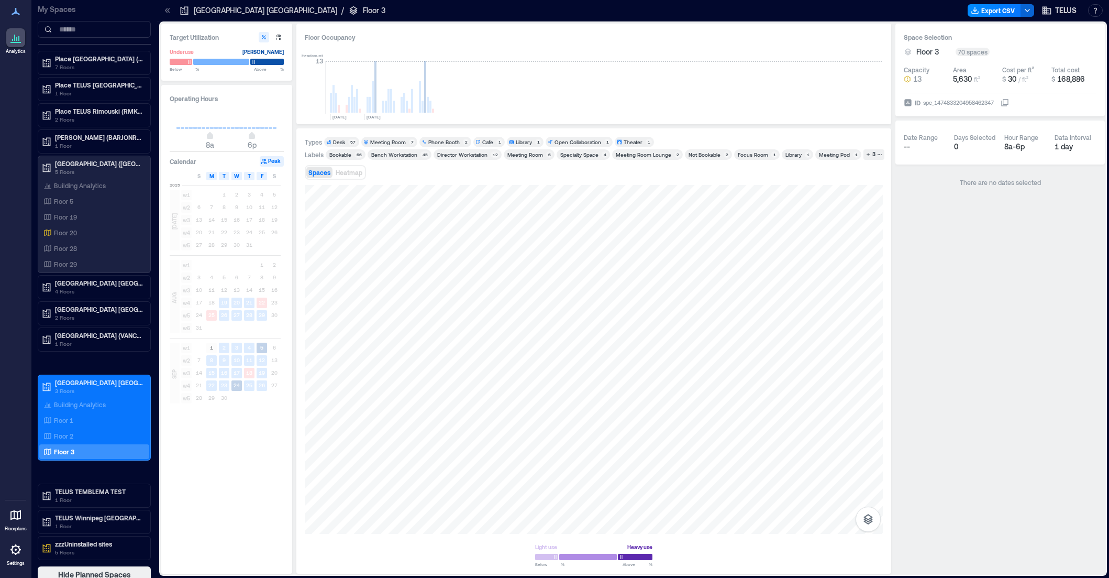
click at [570, 153] on div "Specialty Space" at bounding box center [579, 154] width 38 height 7
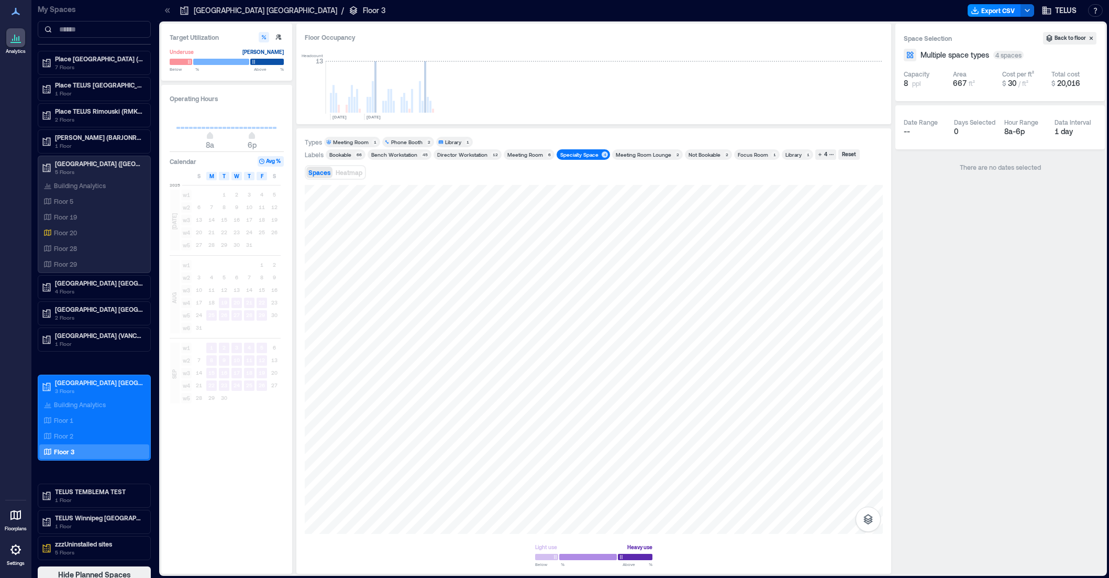
click at [570, 153] on div "Specialty Space" at bounding box center [579, 154] width 38 height 7
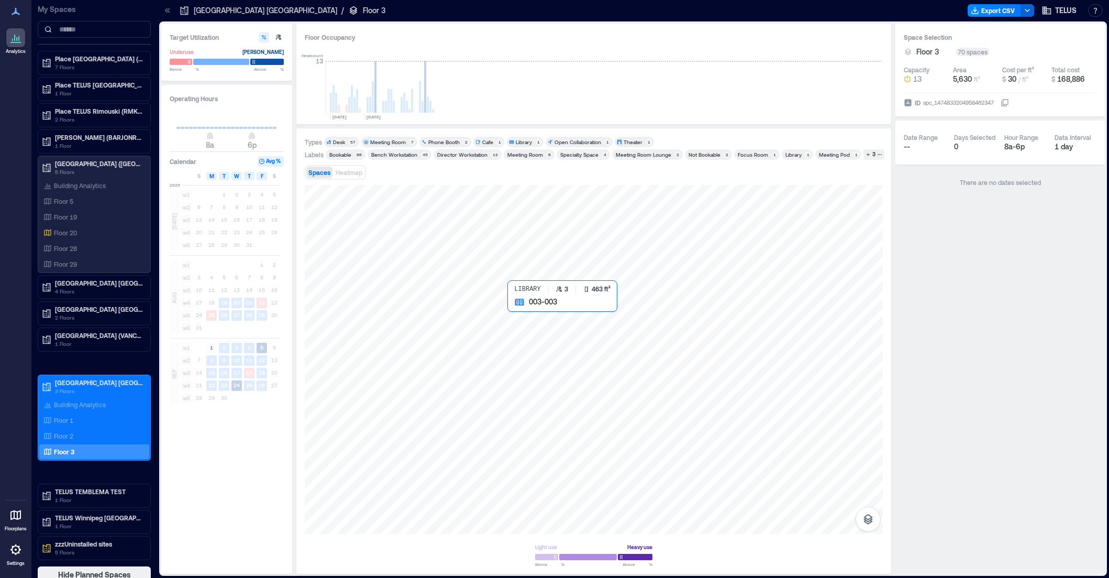
click at [485, 379] on div at bounding box center [594, 359] width 578 height 349
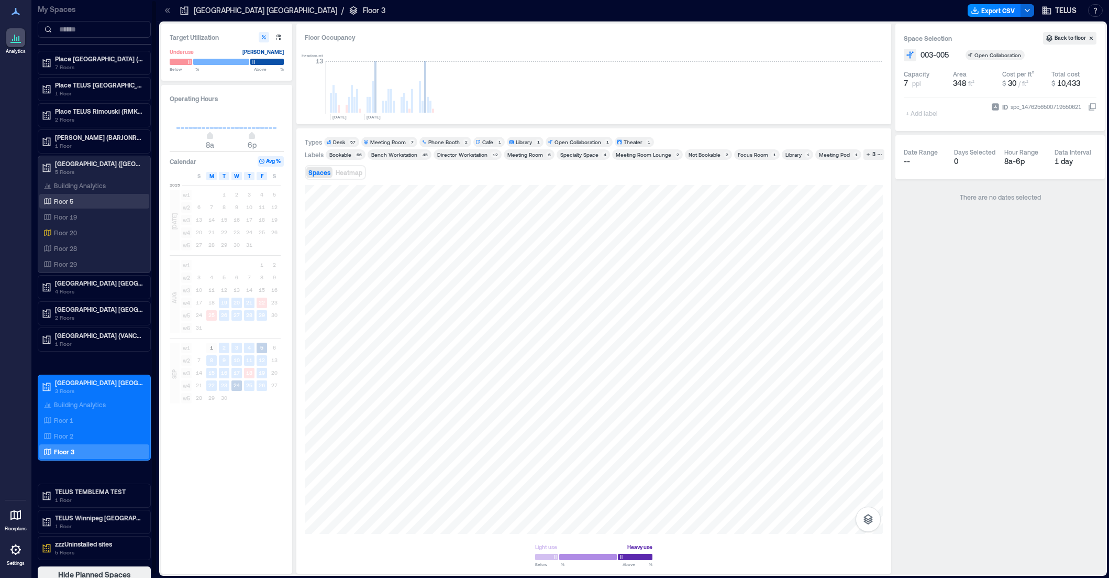
click at [72, 202] on p "Floor 5" at bounding box center [63, 201] width 19 height 8
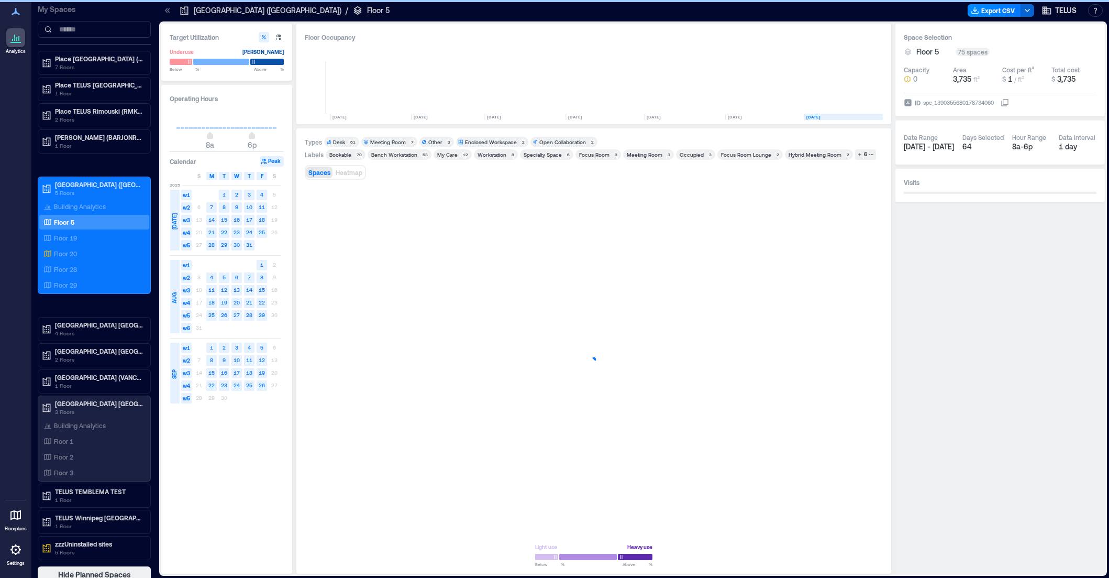
scroll to position [0, 159]
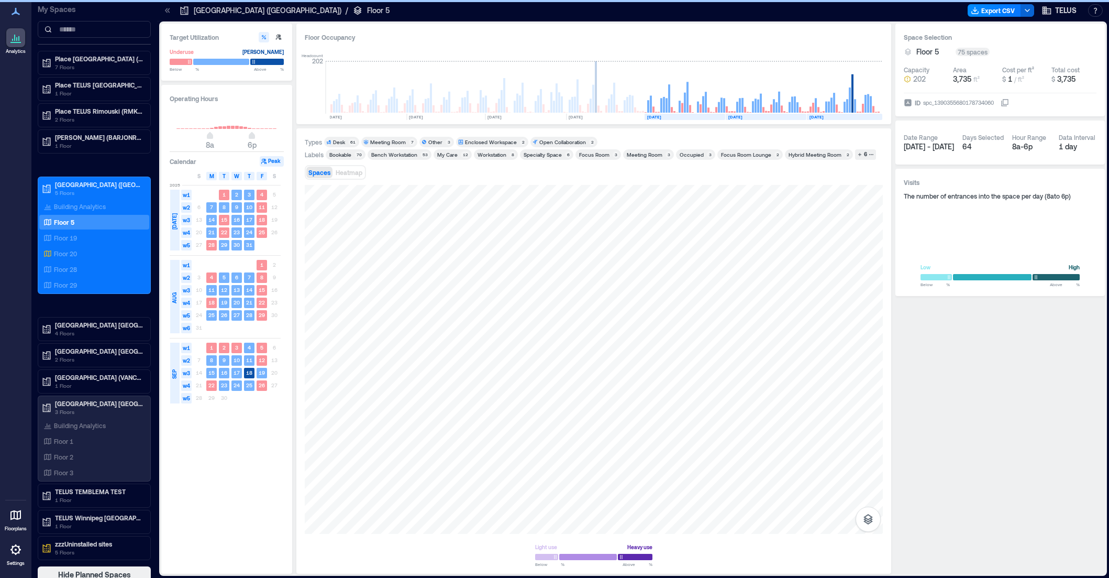
click at [562, 442] on div at bounding box center [594, 359] width 578 height 349
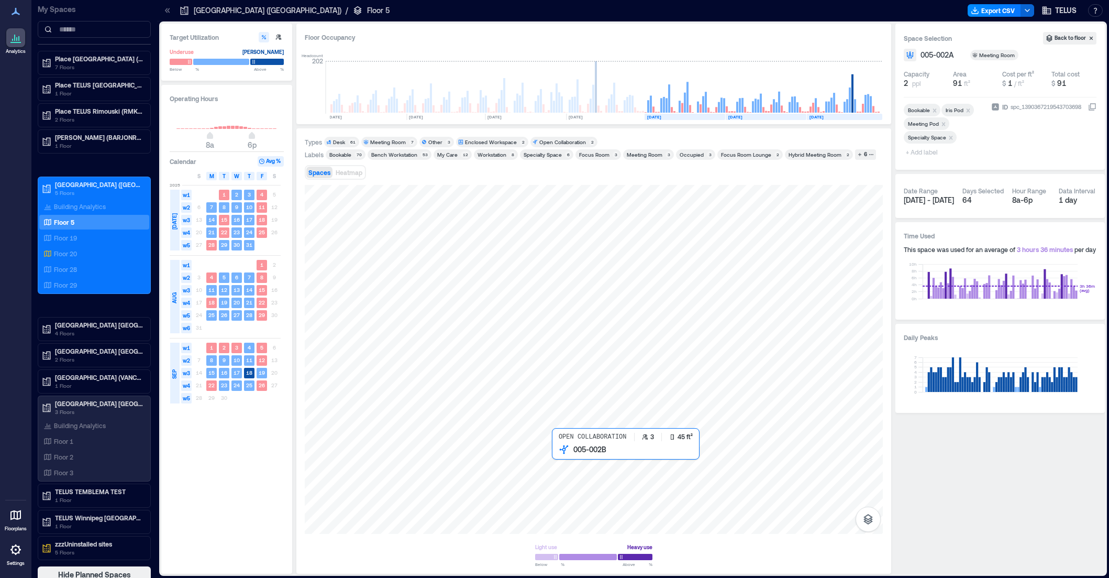
click at [561, 454] on div at bounding box center [594, 359] width 578 height 349
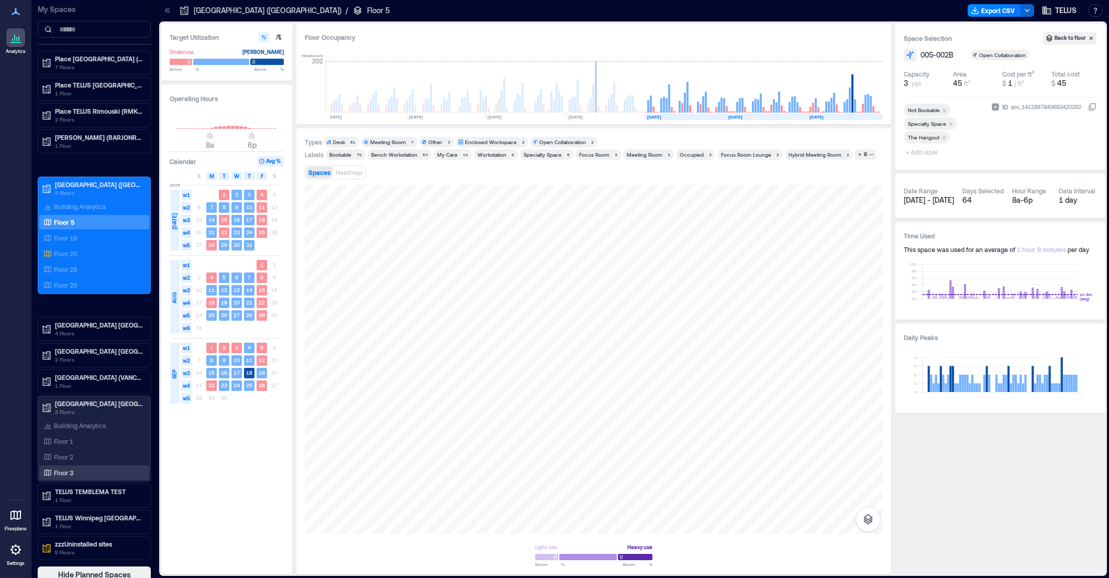
click at [68, 471] on p "Floor 3" at bounding box center [63, 472] width 19 height 8
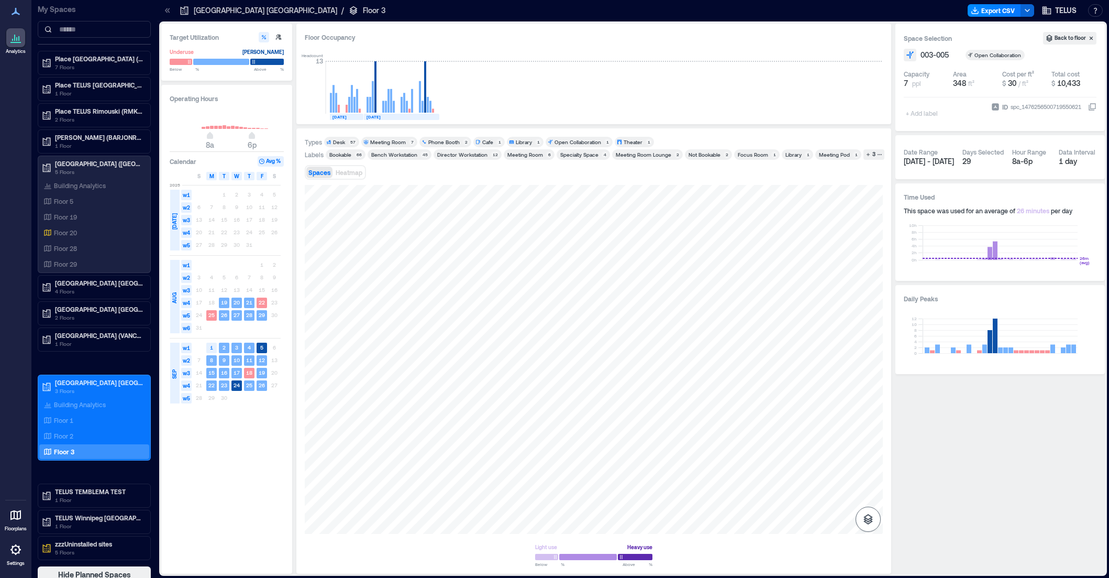
click at [871, 514] on icon "button" at bounding box center [868, 519] width 13 height 13
click at [870, 464] on icon "button" at bounding box center [868, 463] width 13 height 13
click at [59, 202] on p "Floor 5" at bounding box center [63, 201] width 19 height 8
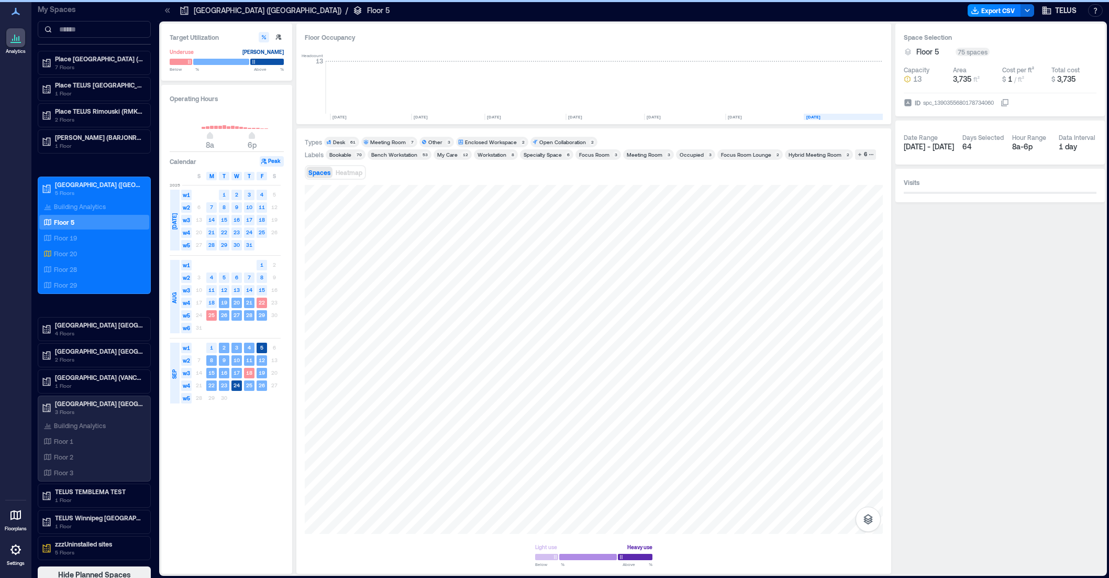
scroll to position [0, 159]
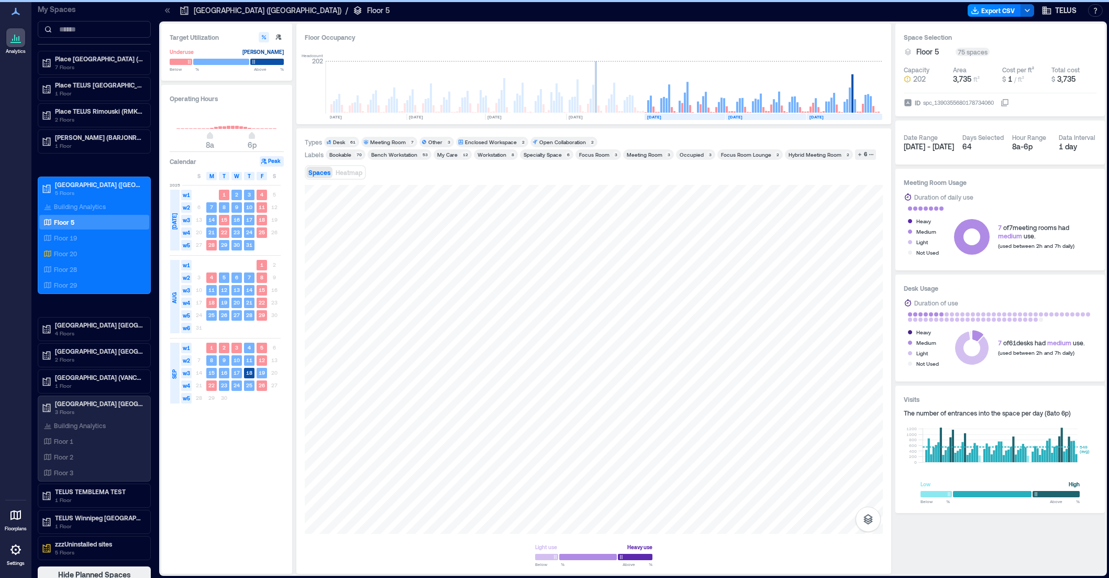
click at [467, 172] on div "Spaces Heatmap" at bounding box center [594, 172] width 578 height 21
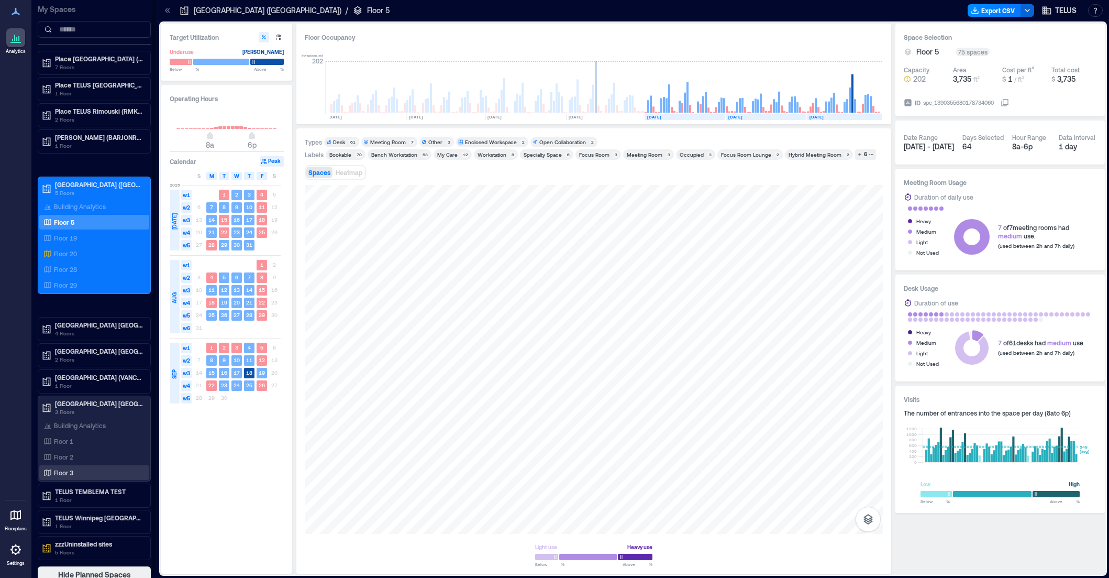
click at [65, 473] on p "Floor 3" at bounding box center [63, 472] width 19 height 8
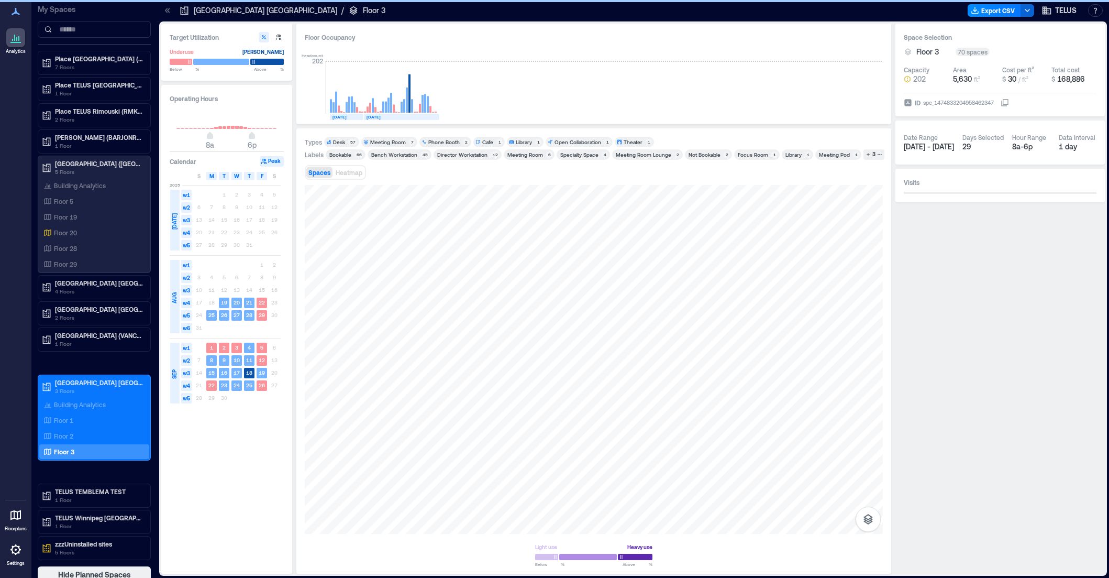
click at [628, 155] on div "Meeting Room Lounge" at bounding box center [644, 154] width 56 height 7
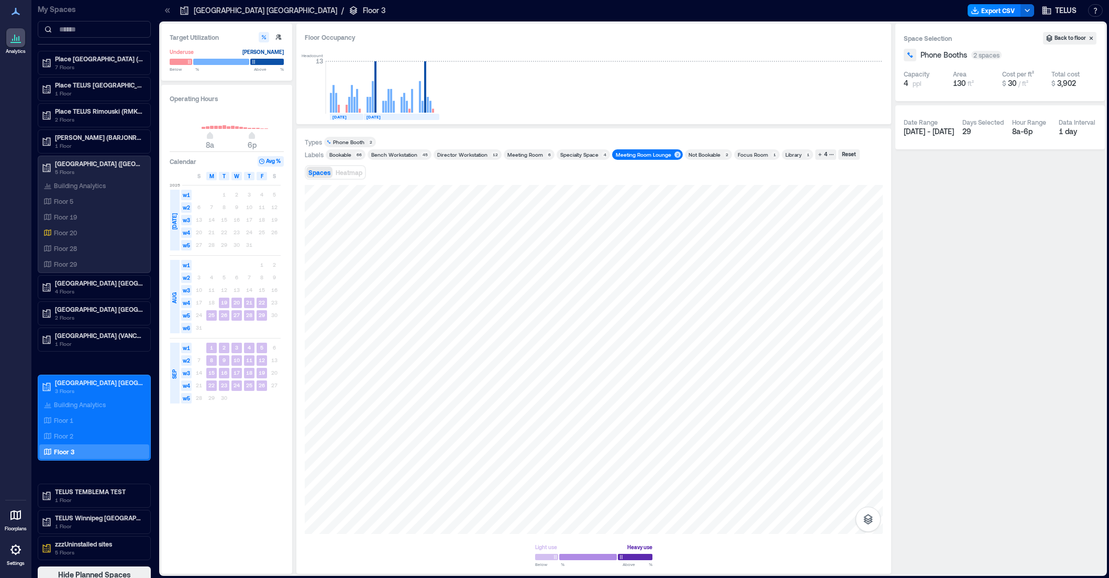
click at [628, 155] on div "Meeting Room Lounge" at bounding box center [644, 154] width 56 height 7
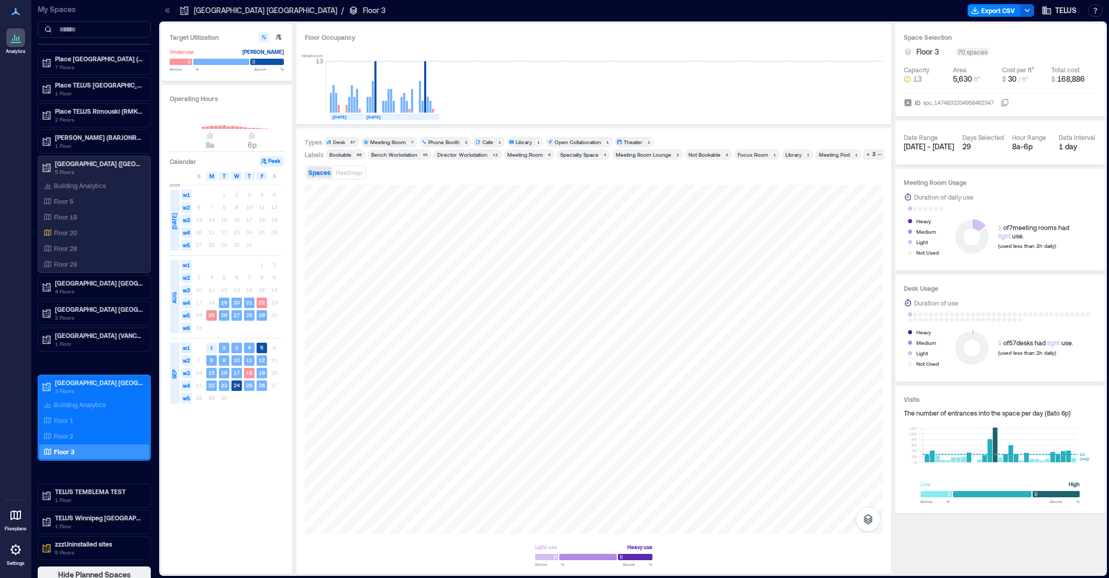
click at [689, 156] on div "Not Bookable" at bounding box center [705, 154] width 32 height 7
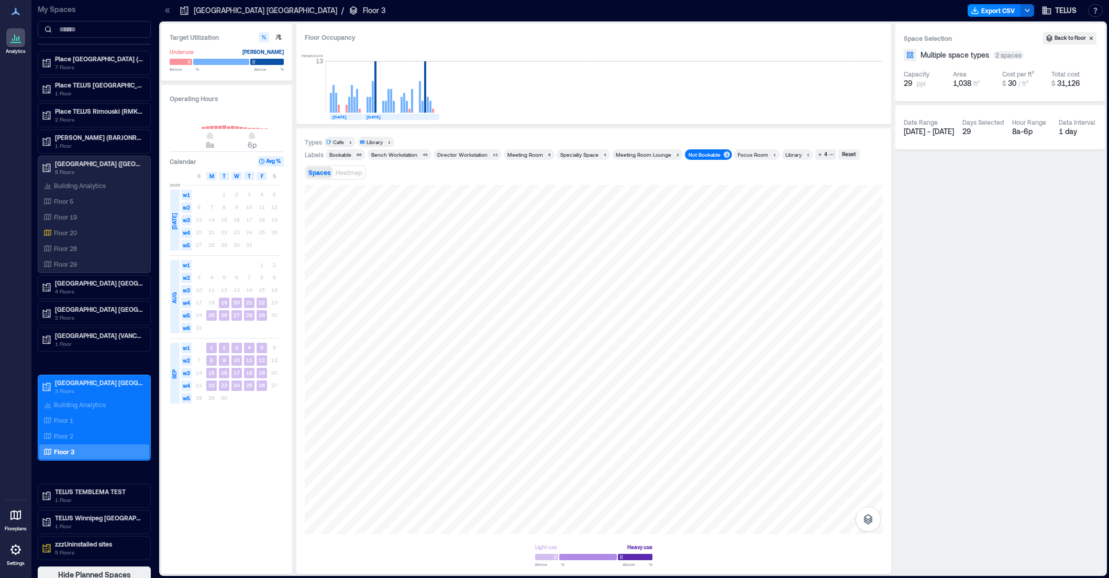
click at [745, 155] on div "Focus Room" at bounding box center [753, 154] width 30 height 7
drag, startPoint x: 705, startPoint y: 149, endPoint x: 739, endPoint y: 169, distance: 39.2
click at [705, 150] on div "Not Bookable 2" at bounding box center [708, 154] width 47 height 10
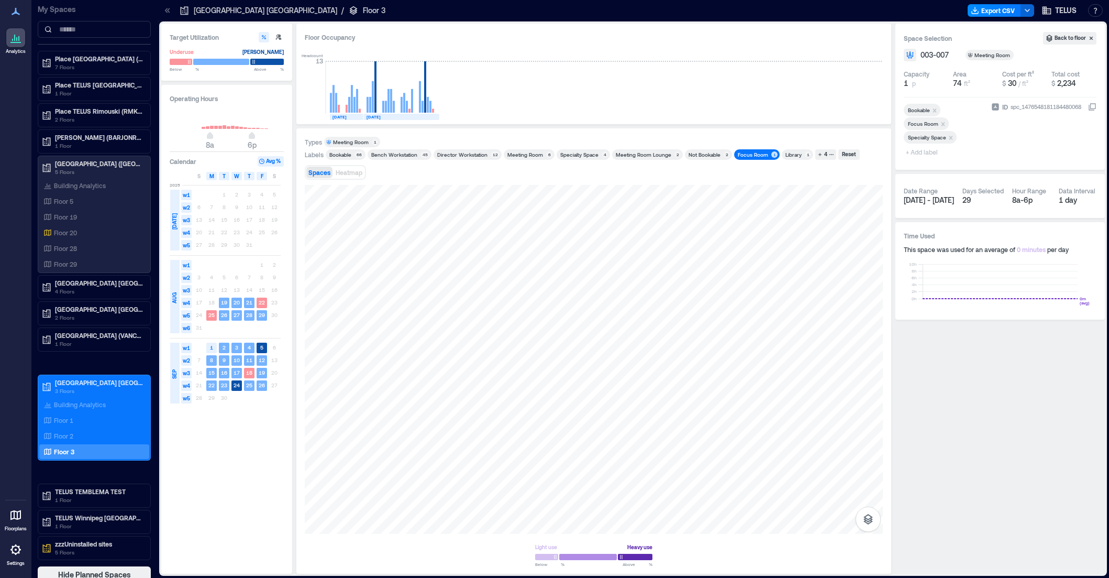
click at [786, 152] on div "Library" at bounding box center [794, 154] width 16 height 7
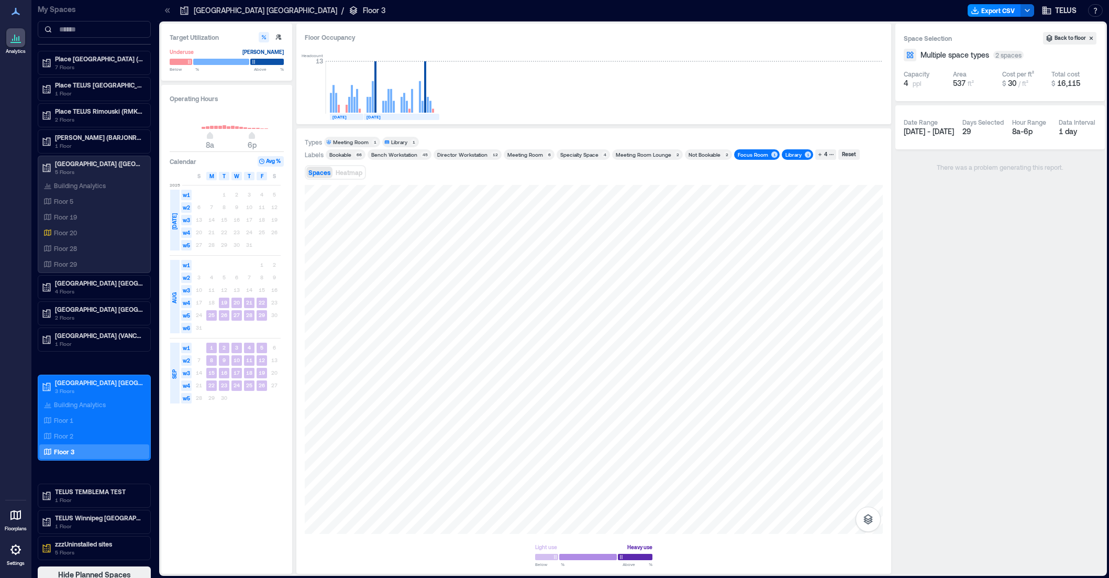
click at [755, 152] on div "Focus Room" at bounding box center [753, 154] width 30 height 7
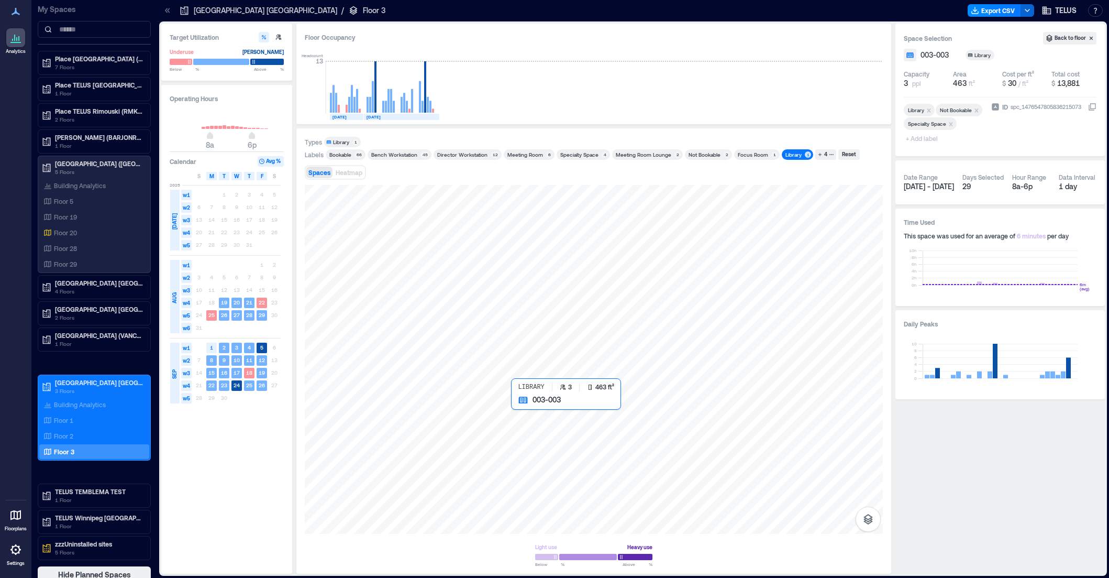
click at [518, 414] on div at bounding box center [594, 359] width 578 height 349
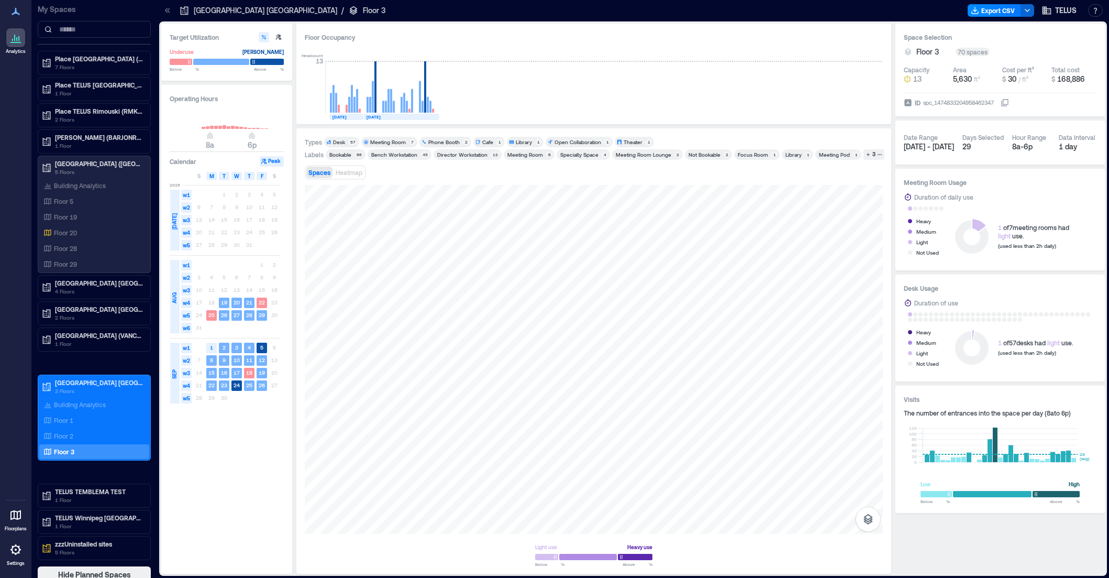
click at [794, 153] on div "Library" at bounding box center [794, 154] width 16 height 7
click at [839, 155] on div "Meeting Pod" at bounding box center [834, 154] width 31 height 7
click at [853, 155] on div "1" at bounding box center [856, 154] width 6 height 6
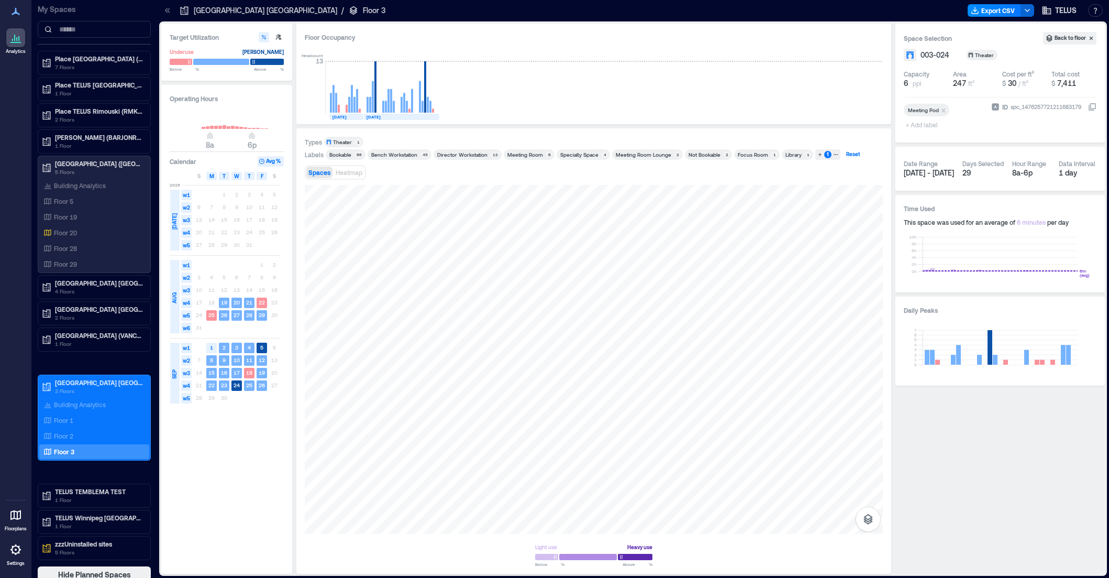
click at [851, 155] on div "Reset" at bounding box center [853, 154] width 17 height 9
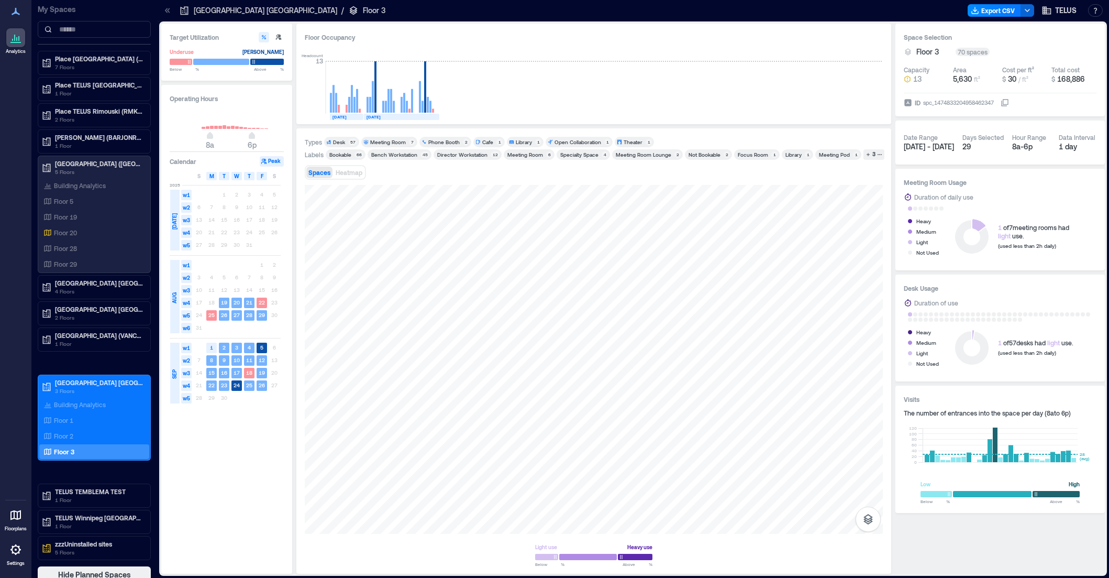
click at [832, 155] on div "Meeting Pod" at bounding box center [834, 154] width 31 height 7
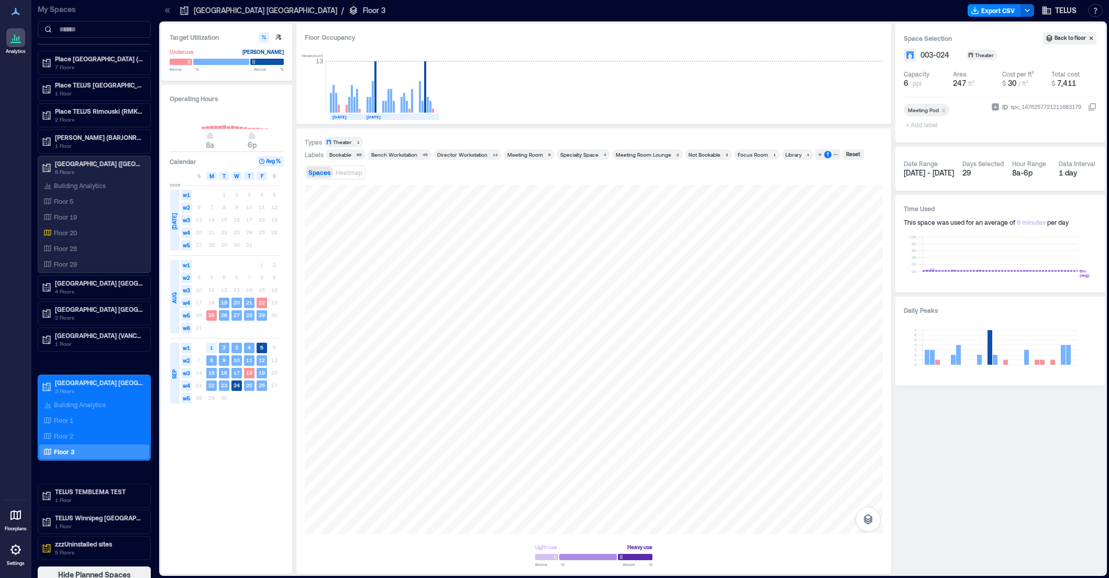
click at [838, 170] on div "Spaces Heatmap" at bounding box center [594, 172] width 578 height 21
click at [849, 161] on div "Types Theater 1 Labels Bookable 66 Bench Workstation 45 Director Workstation 12…" at bounding box center [594, 351] width 578 height 428
click at [850, 156] on div "Reset" at bounding box center [853, 154] width 17 height 9
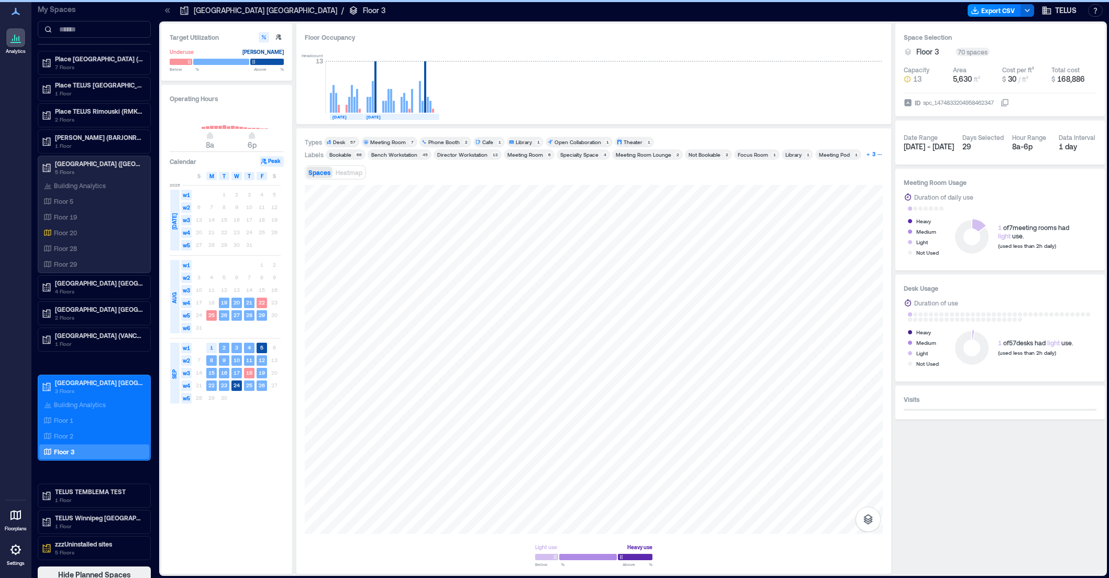
click at [871, 155] on div "3" at bounding box center [874, 154] width 6 height 9
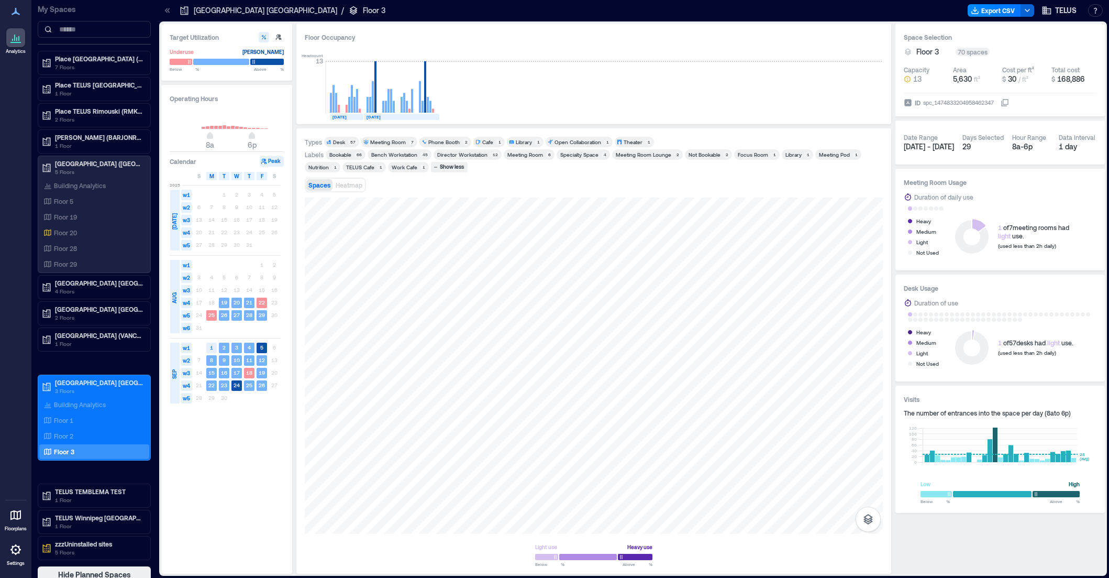
click at [313, 168] on div "Nutrition" at bounding box center [319, 166] width 20 height 7
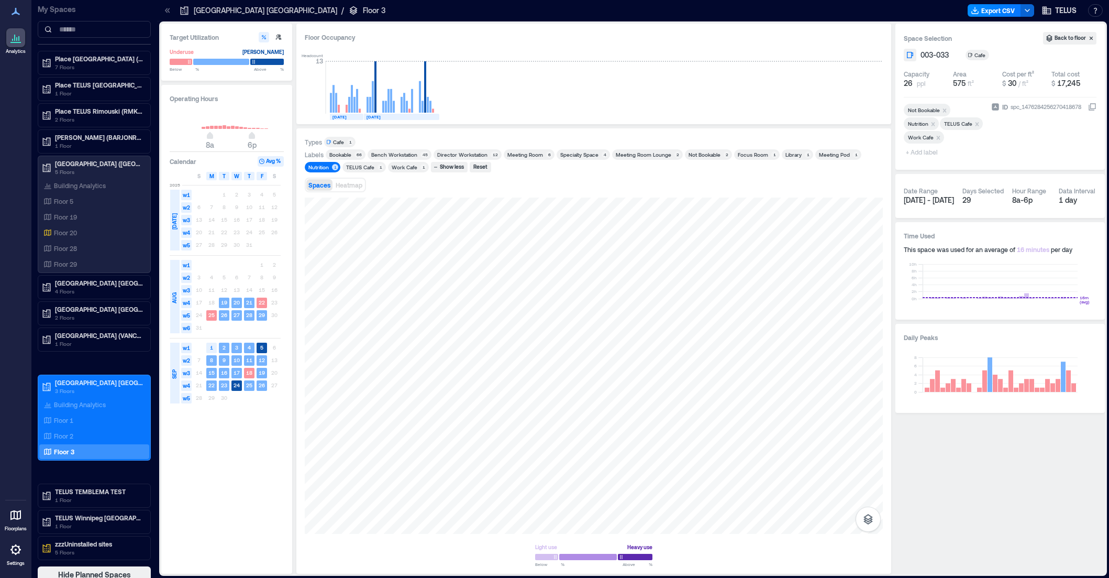
click at [322, 167] on div "Nutrition" at bounding box center [319, 166] width 20 height 7
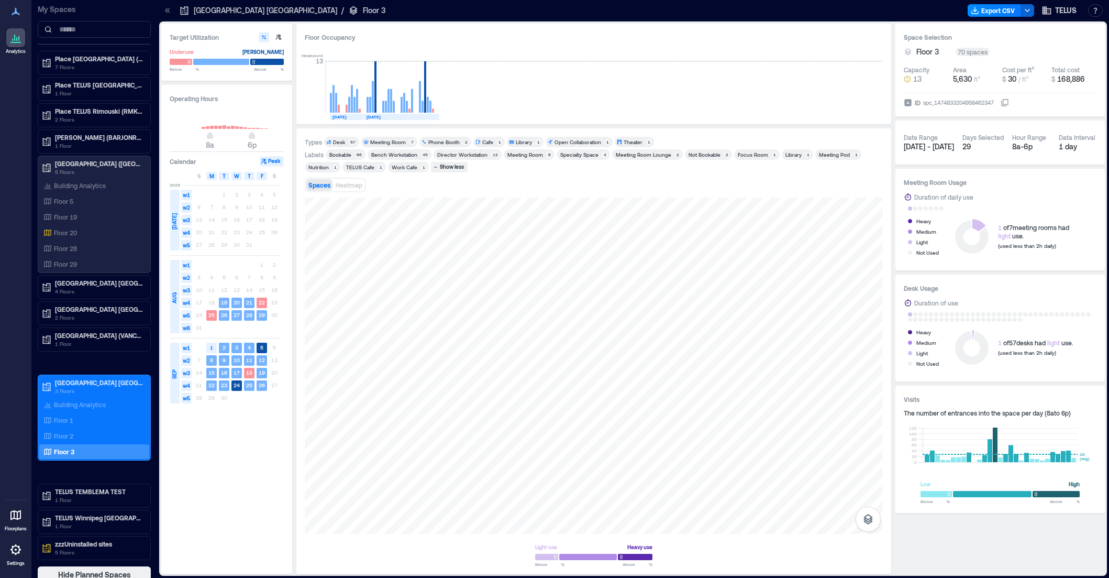
click at [359, 168] on div "TELUS Cafe" at bounding box center [360, 166] width 28 height 7
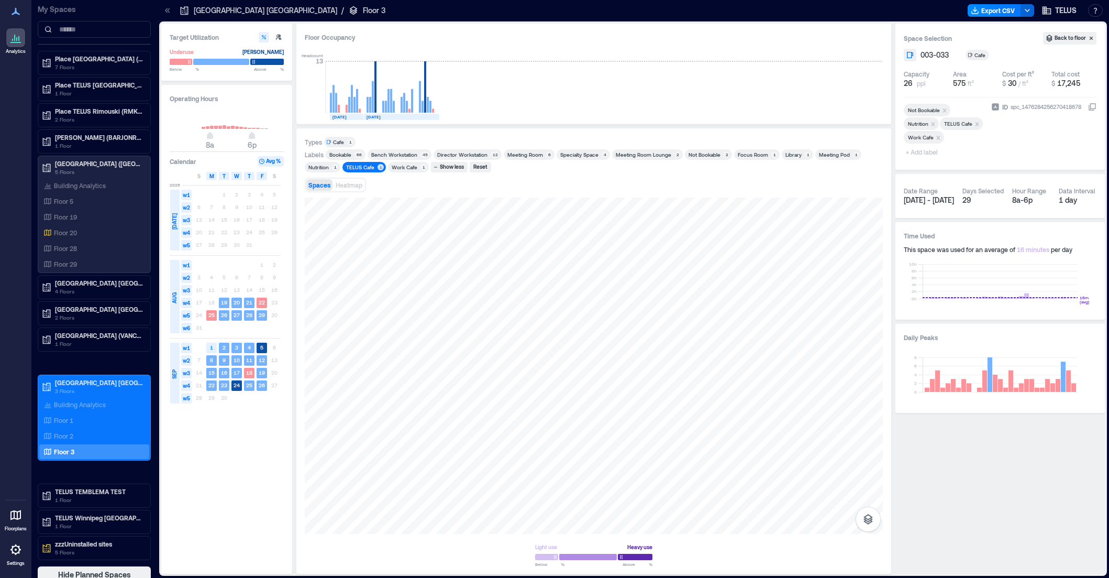
click at [359, 168] on div "TELUS Cafe" at bounding box center [360, 166] width 28 height 7
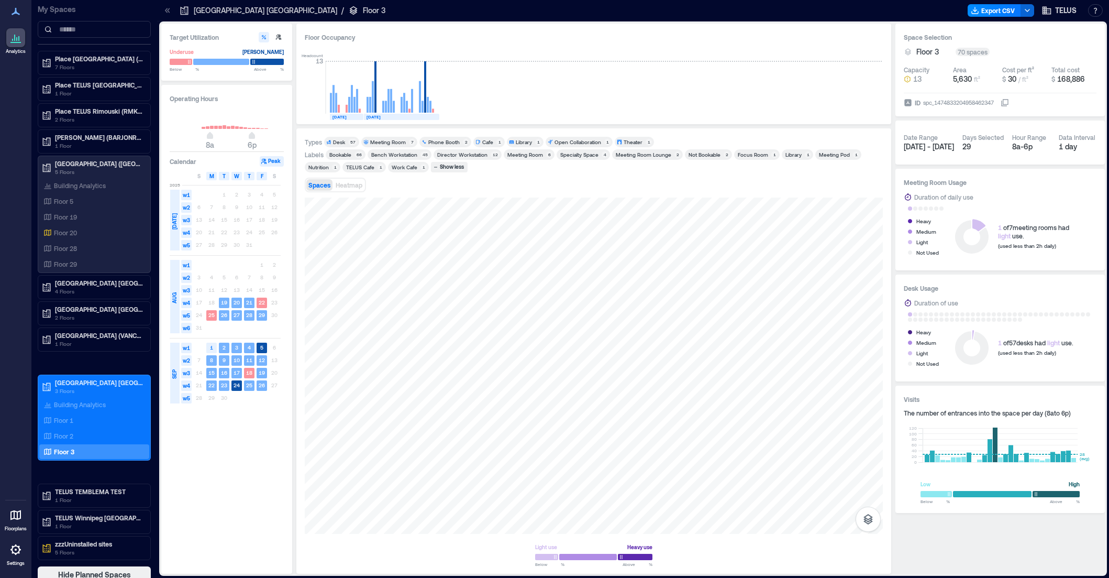
click at [402, 168] on div "Work Cafe" at bounding box center [405, 166] width 26 height 7
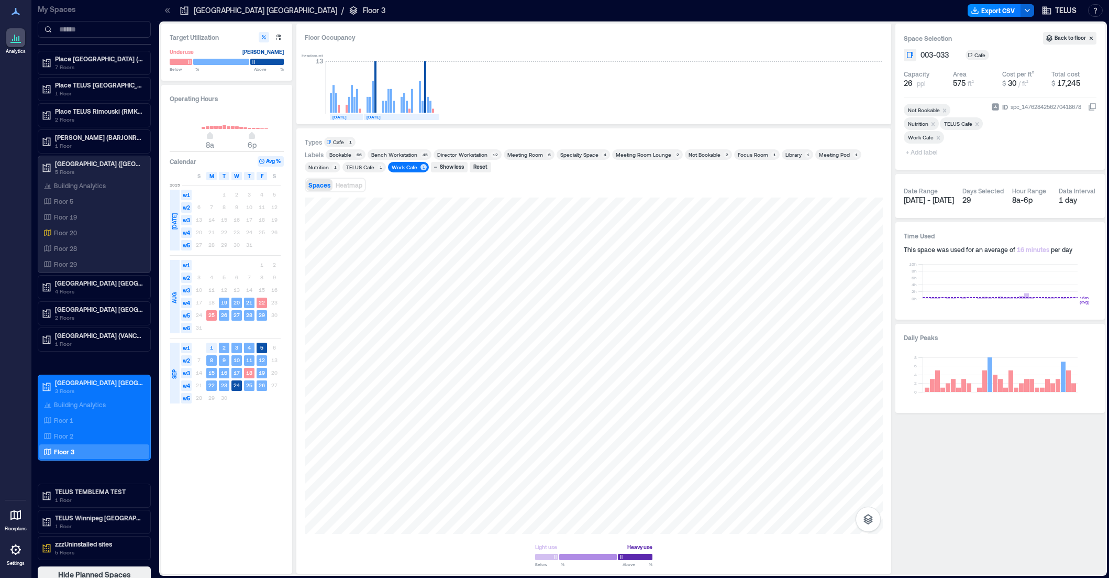
click at [402, 168] on div "Work Cafe" at bounding box center [405, 166] width 26 height 7
